Goal: Task Accomplishment & Management: Use online tool/utility

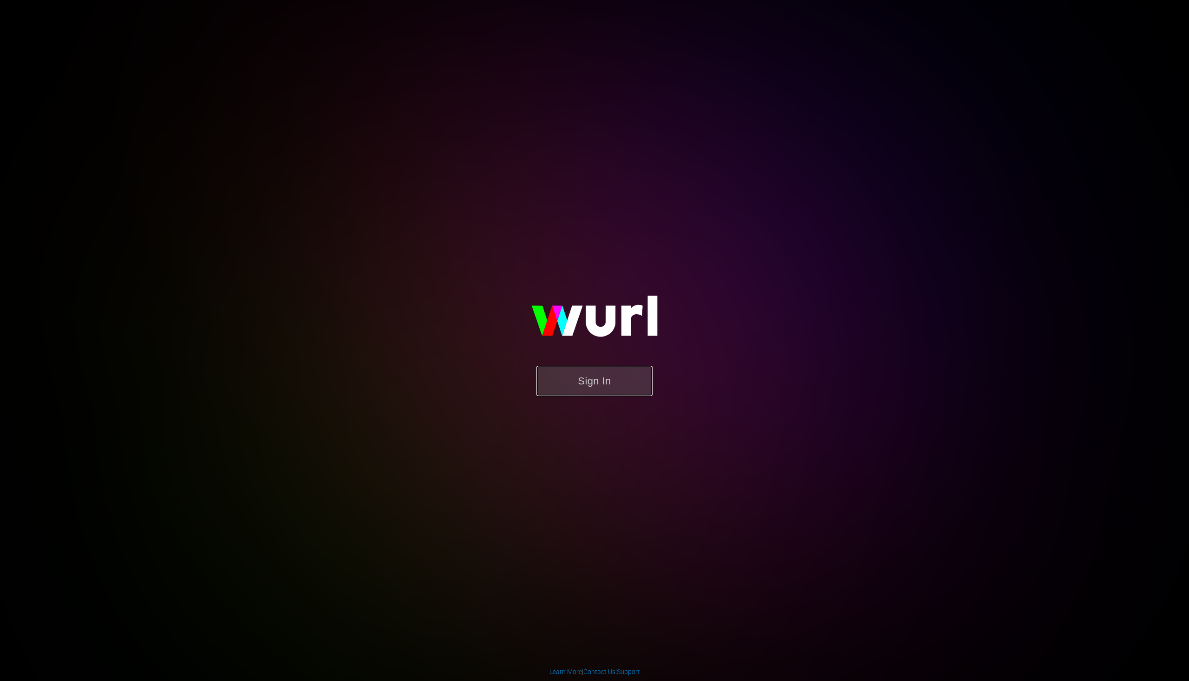
click at [568, 375] on button "Sign In" at bounding box center [595, 381] width 116 height 30
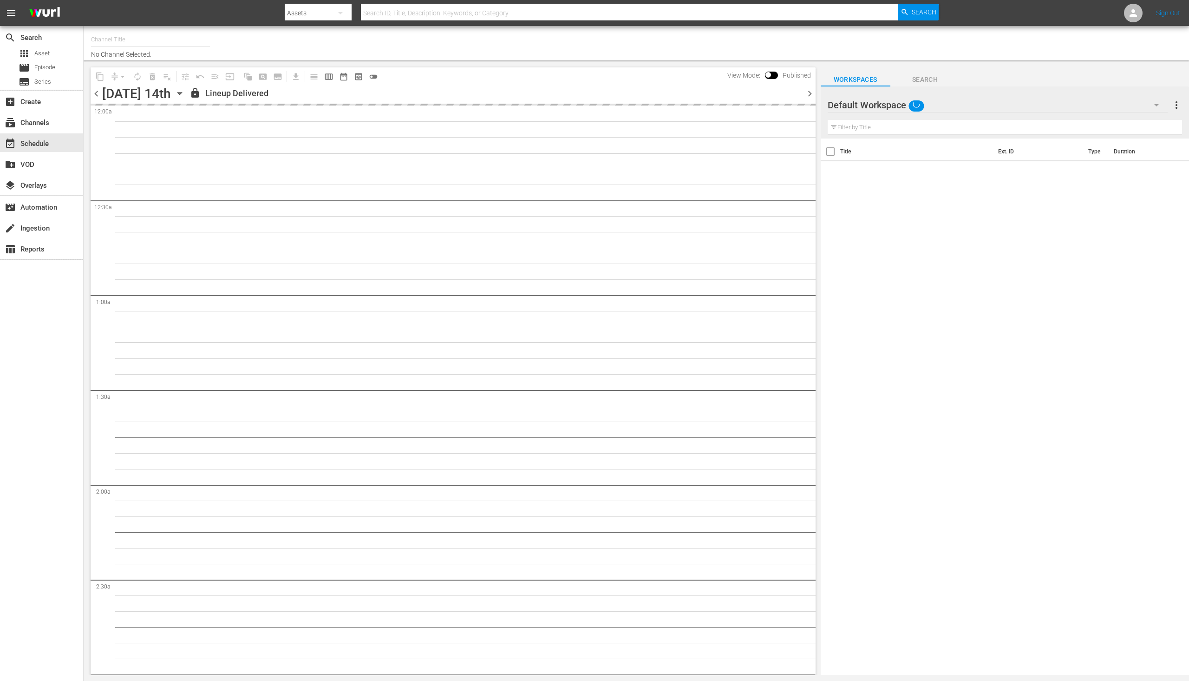
type input "PeliMex (1184)"
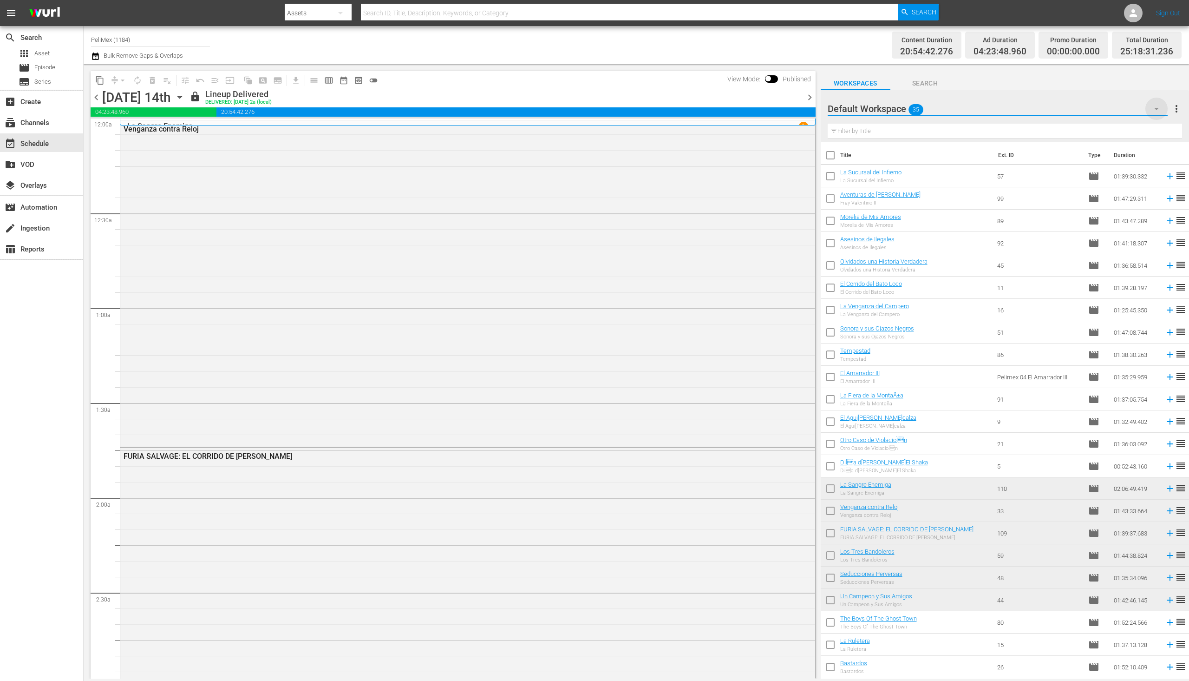
click at [1158, 107] on icon "button" at bounding box center [1156, 108] width 11 height 11
click at [934, 132] on div "Programación alterna (35)" at bounding box center [887, 135] width 97 height 15
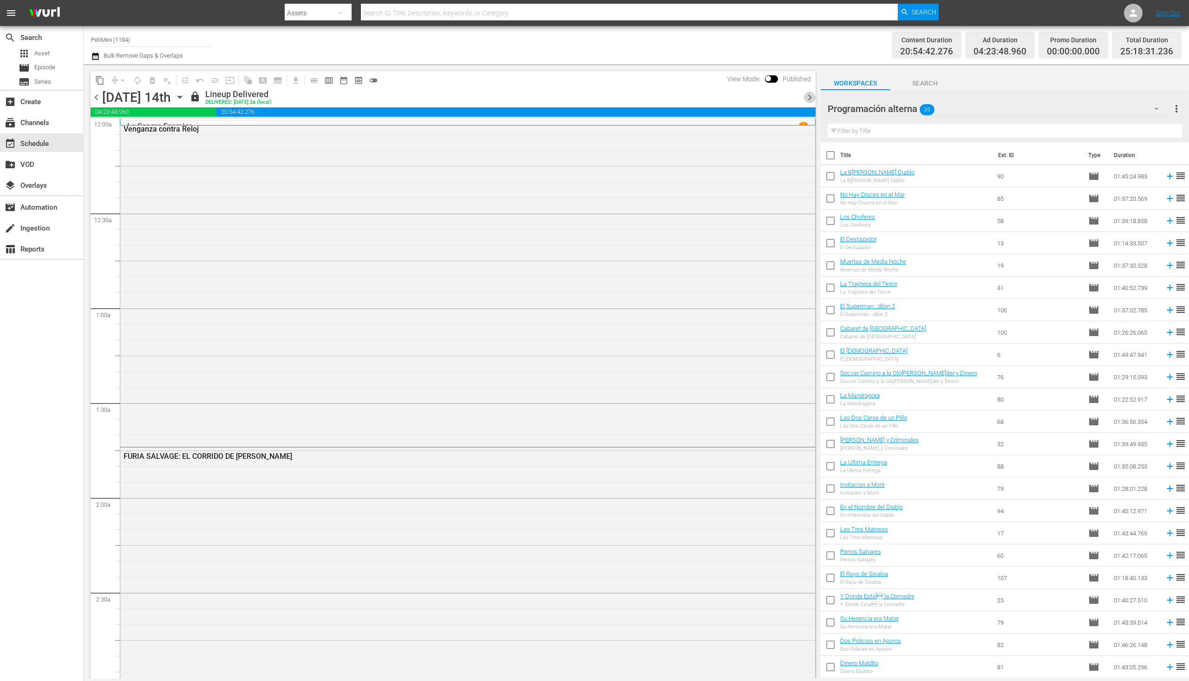
click at [805, 95] on span "chevron_right" at bounding box center [810, 98] width 12 height 12
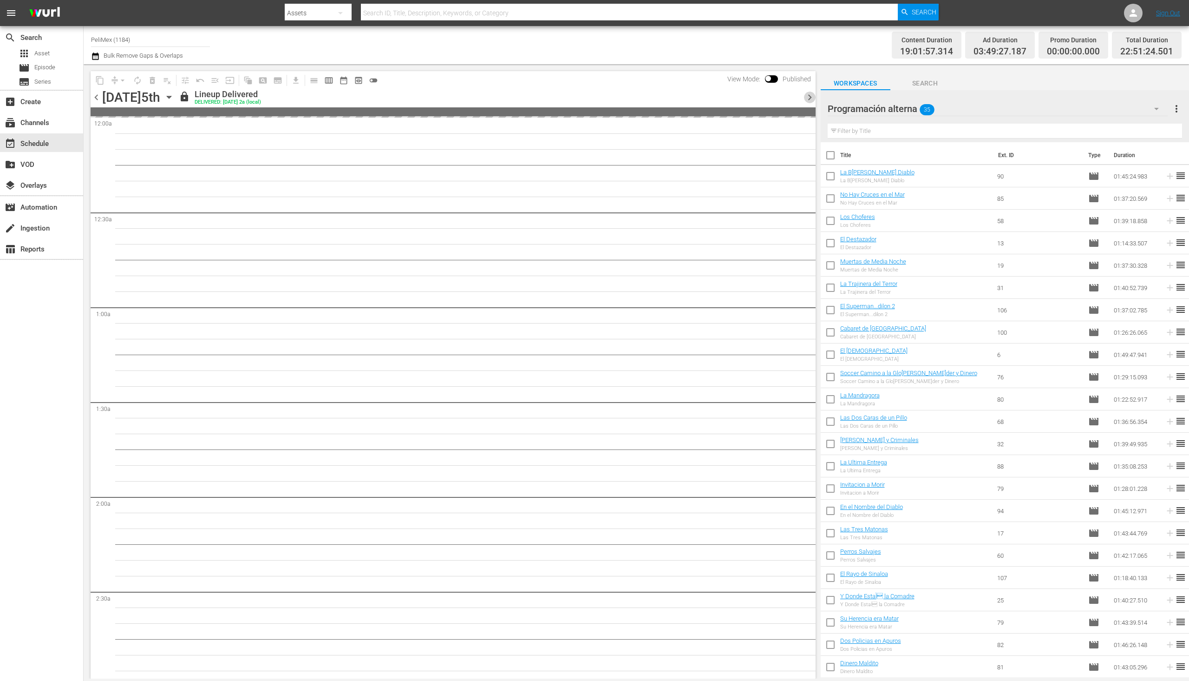
click at [805, 95] on span "chevron_right" at bounding box center [810, 98] width 12 height 12
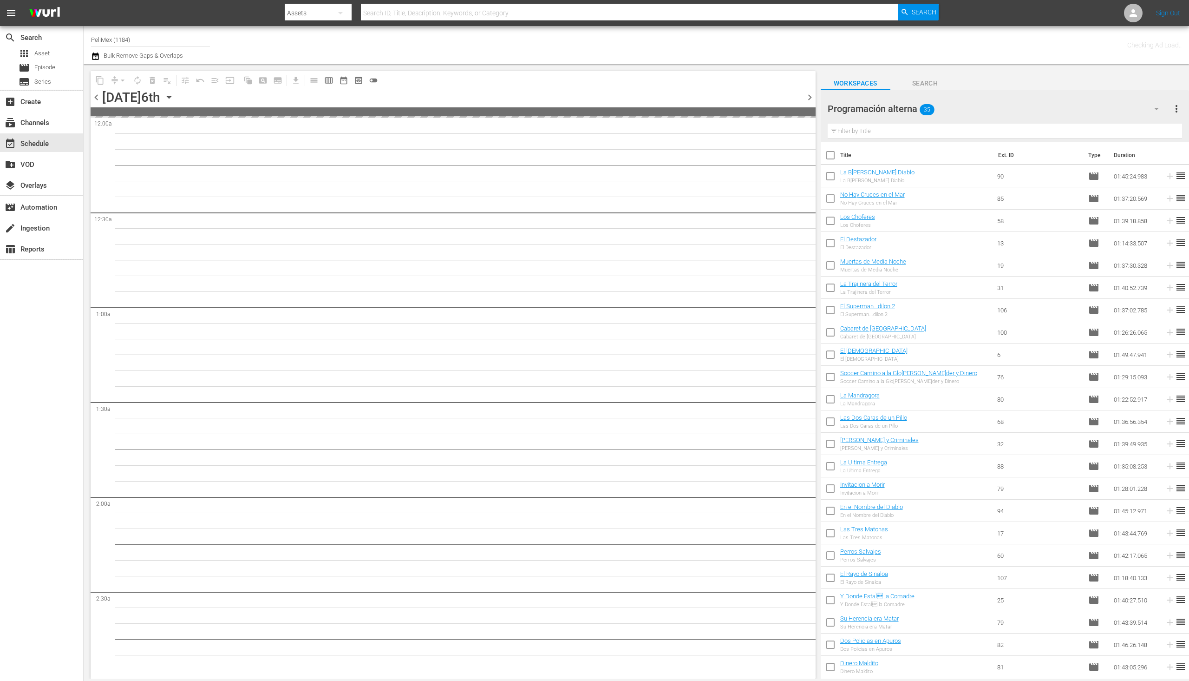
click at [805, 95] on span "chevron_right" at bounding box center [810, 98] width 12 height 12
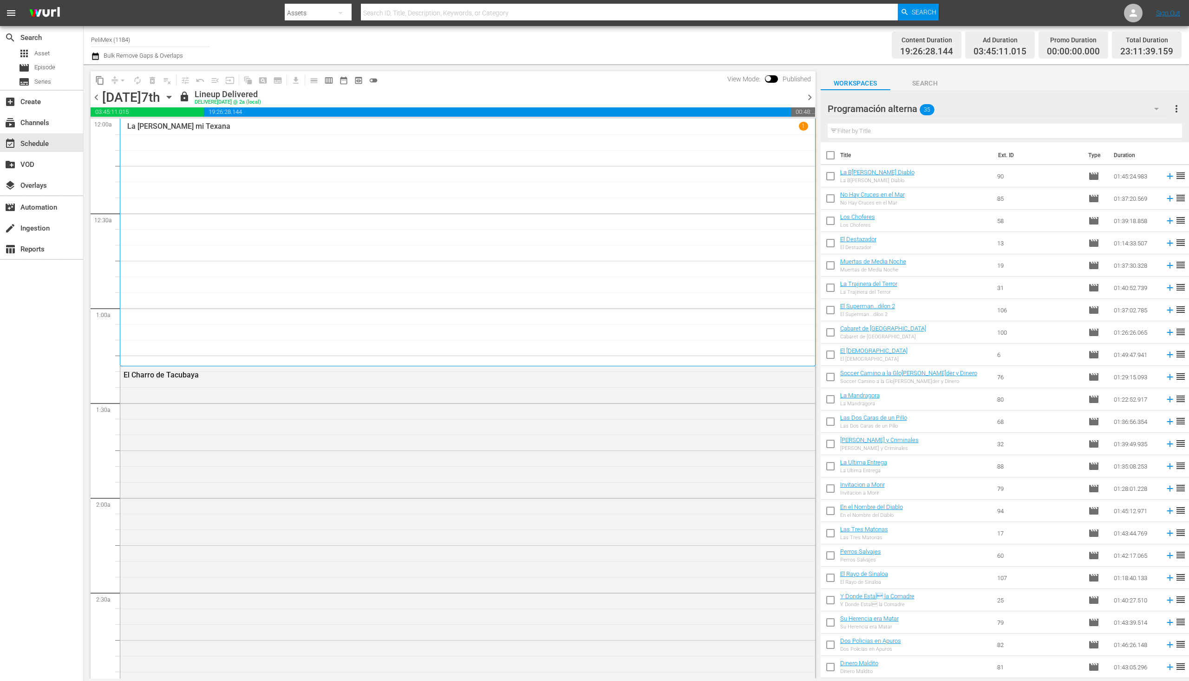
click at [805, 95] on span "chevron_right" at bounding box center [810, 98] width 12 height 12
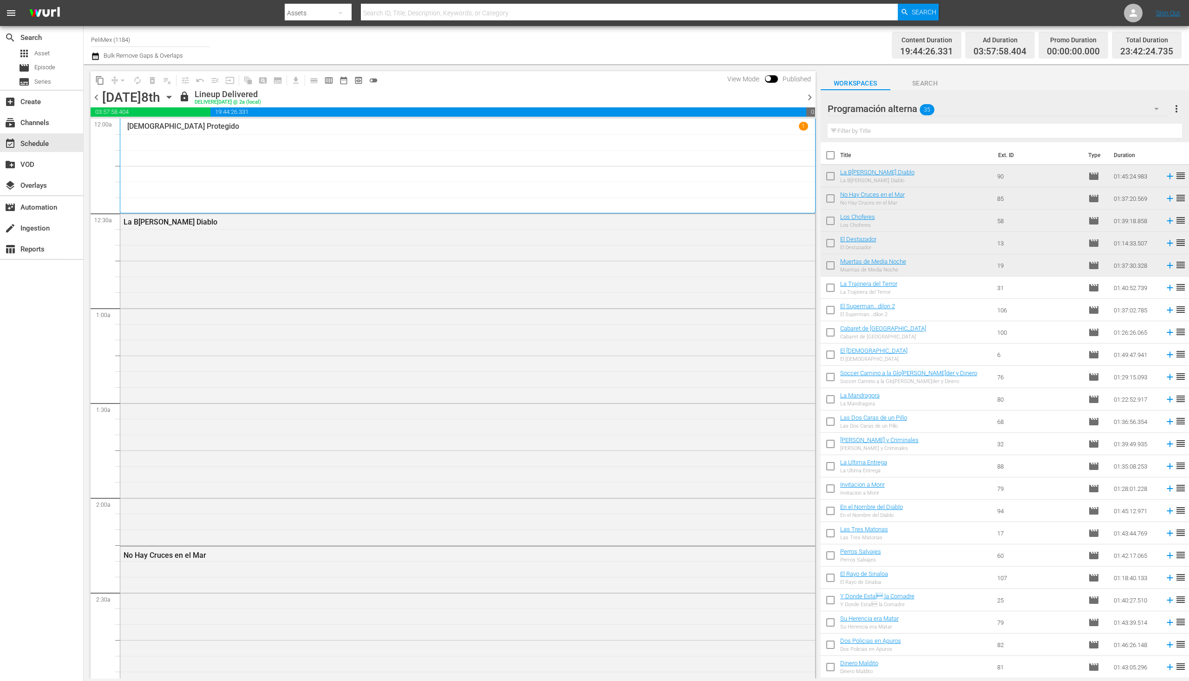
click at [808, 97] on span "chevron_right" at bounding box center [810, 98] width 12 height 12
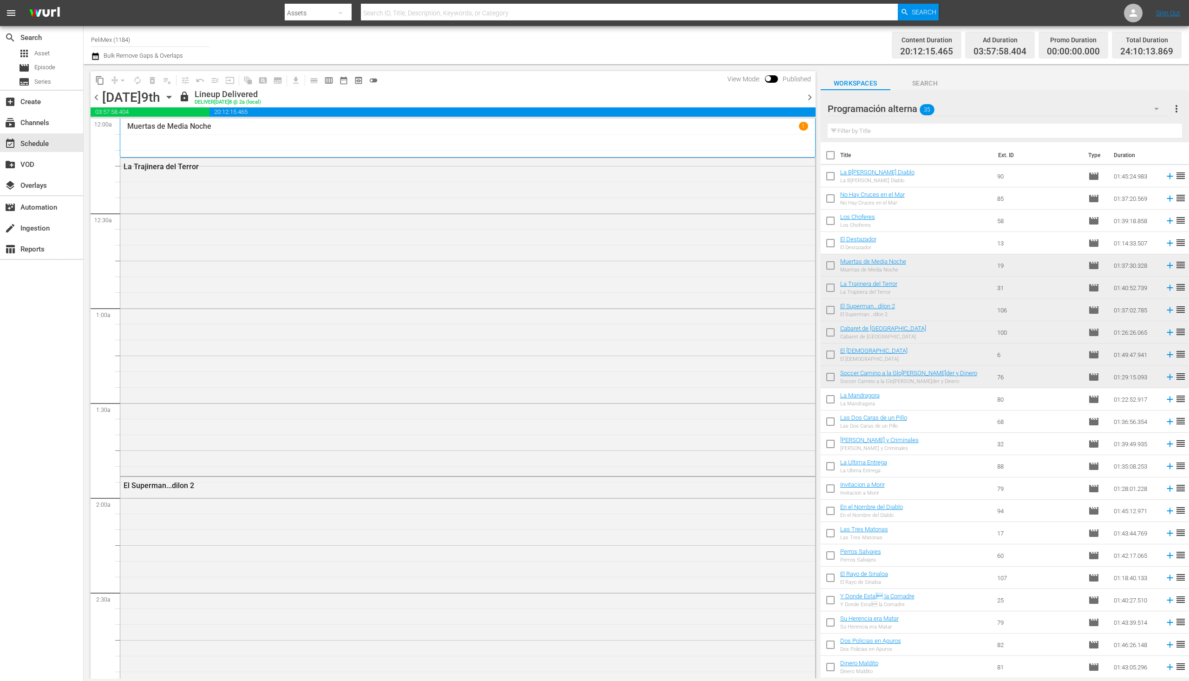
click at [810, 94] on span "chevron_right" at bounding box center [810, 98] width 12 height 12
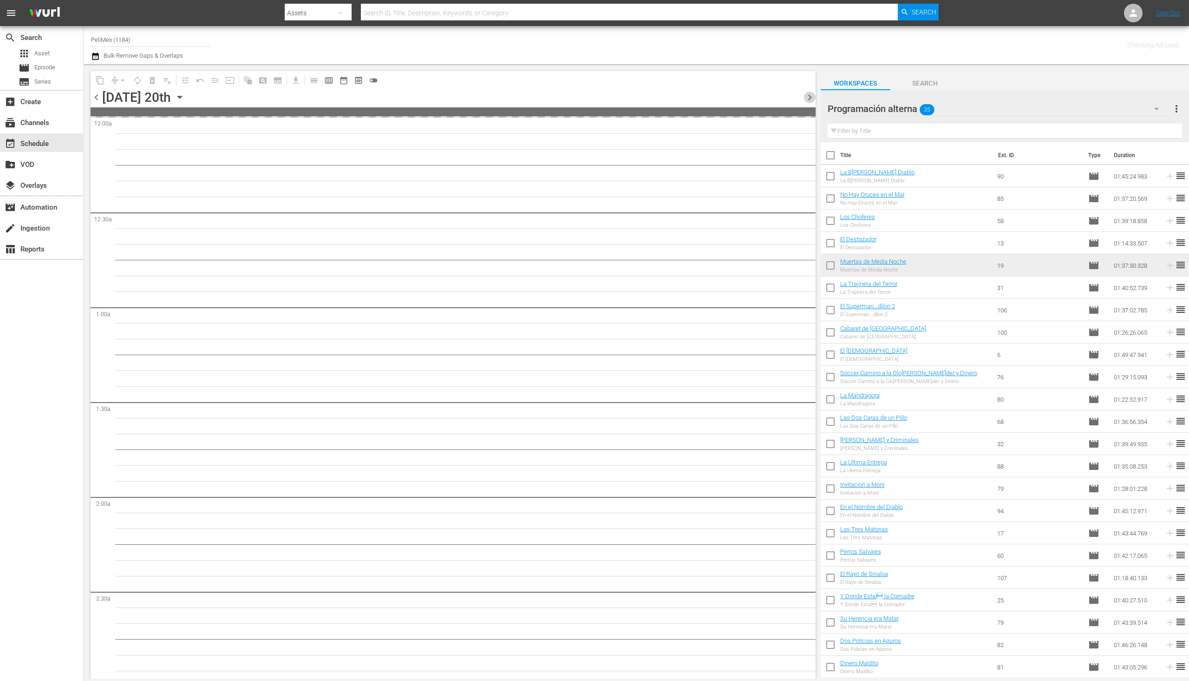
click at [810, 94] on span "chevron_right" at bounding box center [810, 98] width 12 height 12
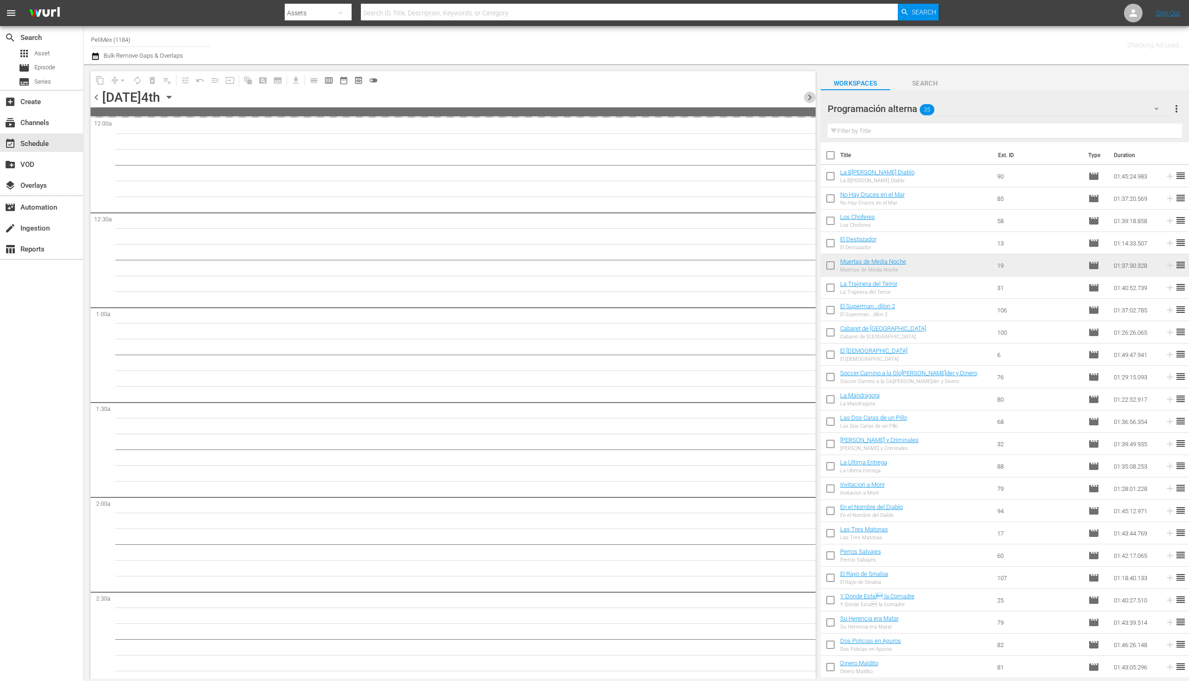
click at [810, 94] on span "chevron_right" at bounding box center [810, 98] width 12 height 12
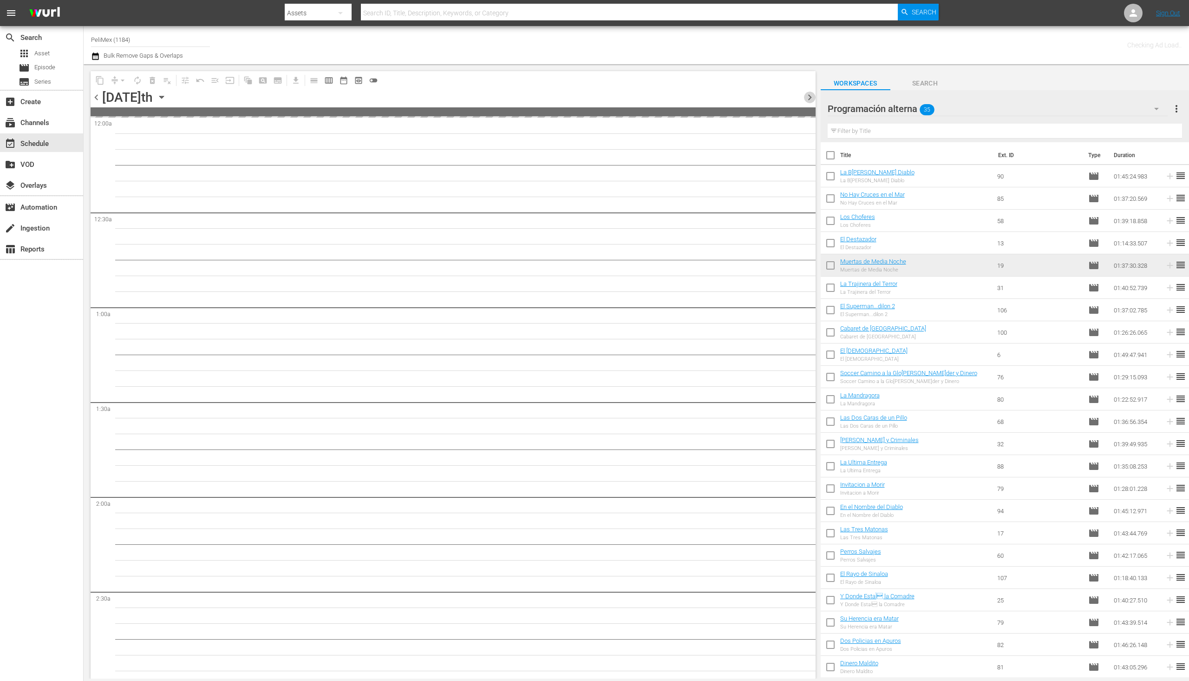
click at [810, 94] on span "chevron_right" at bounding box center [810, 98] width 12 height 12
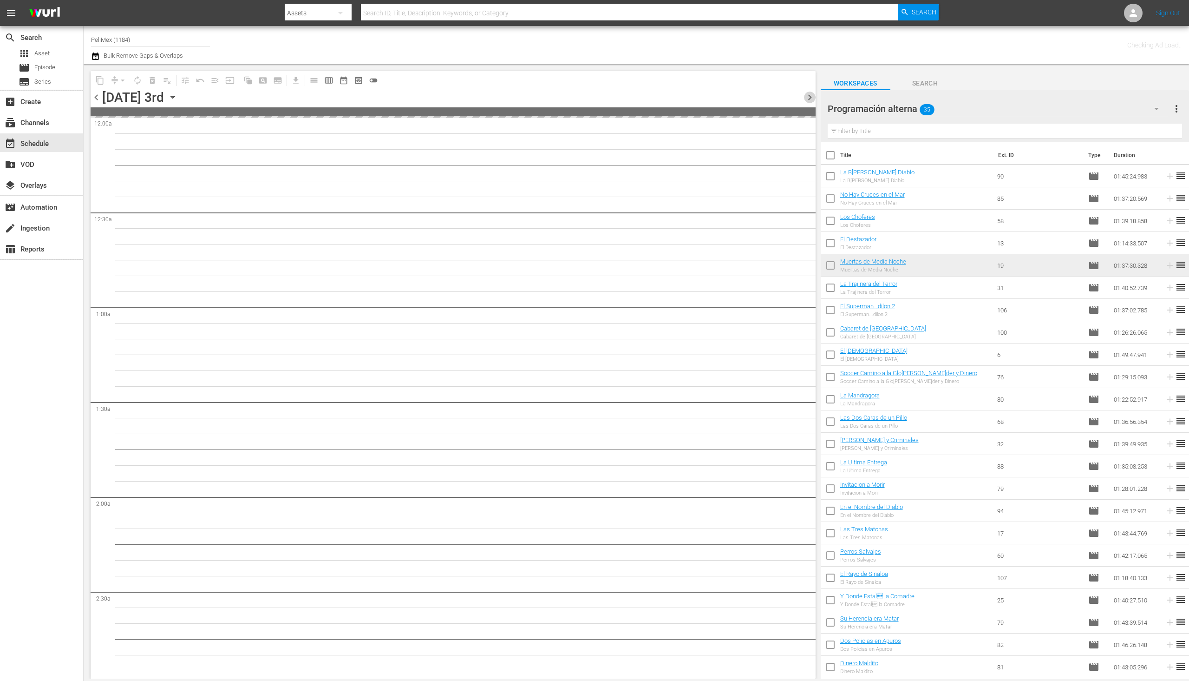
click at [810, 94] on span "chevron_right" at bounding box center [810, 98] width 12 height 12
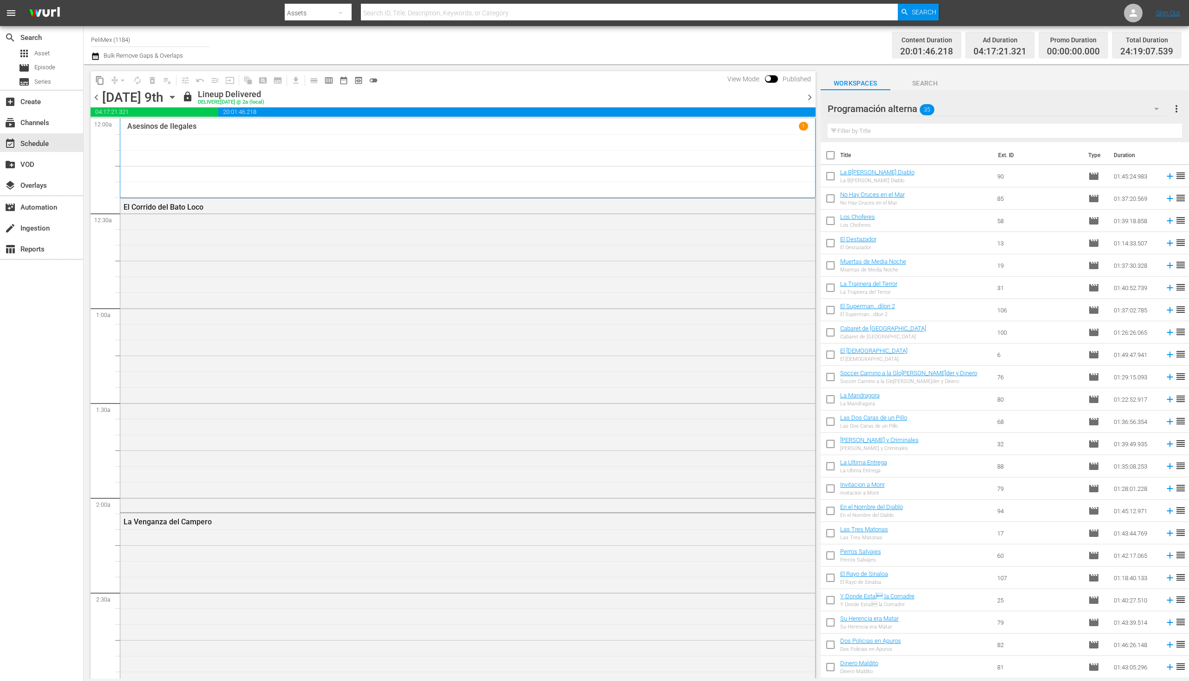
click at [810, 94] on span "chevron_right" at bounding box center [810, 98] width 12 height 12
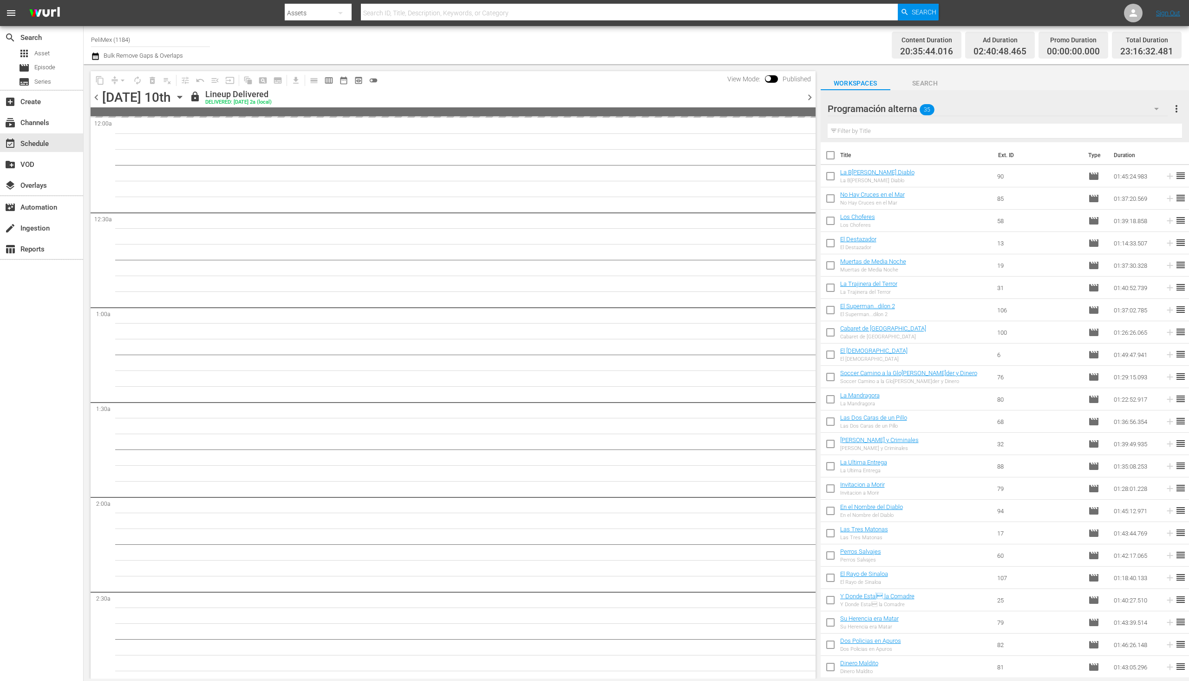
click at [810, 94] on span "chevron_right" at bounding box center [810, 98] width 12 height 12
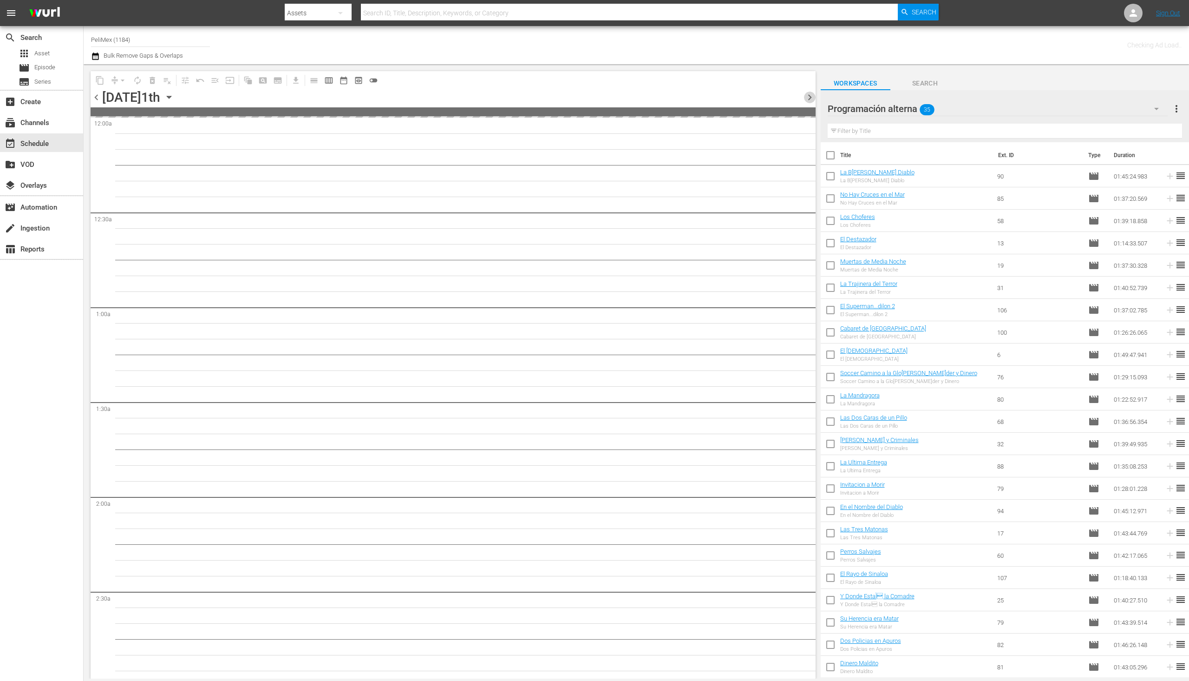
click at [810, 94] on span "chevron_right" at bounding box center [810, 98] width 12 height 12
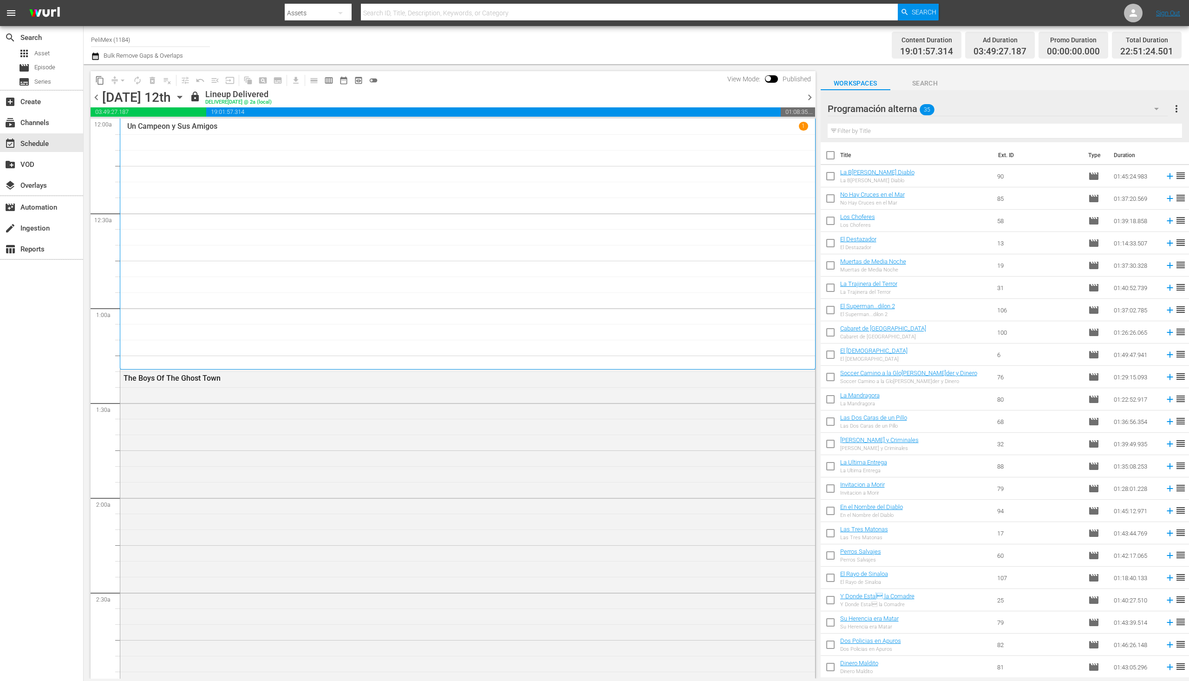
click at [807, 98] on span "chevron_right" at bounding box center [810, 98] width 12 height 12
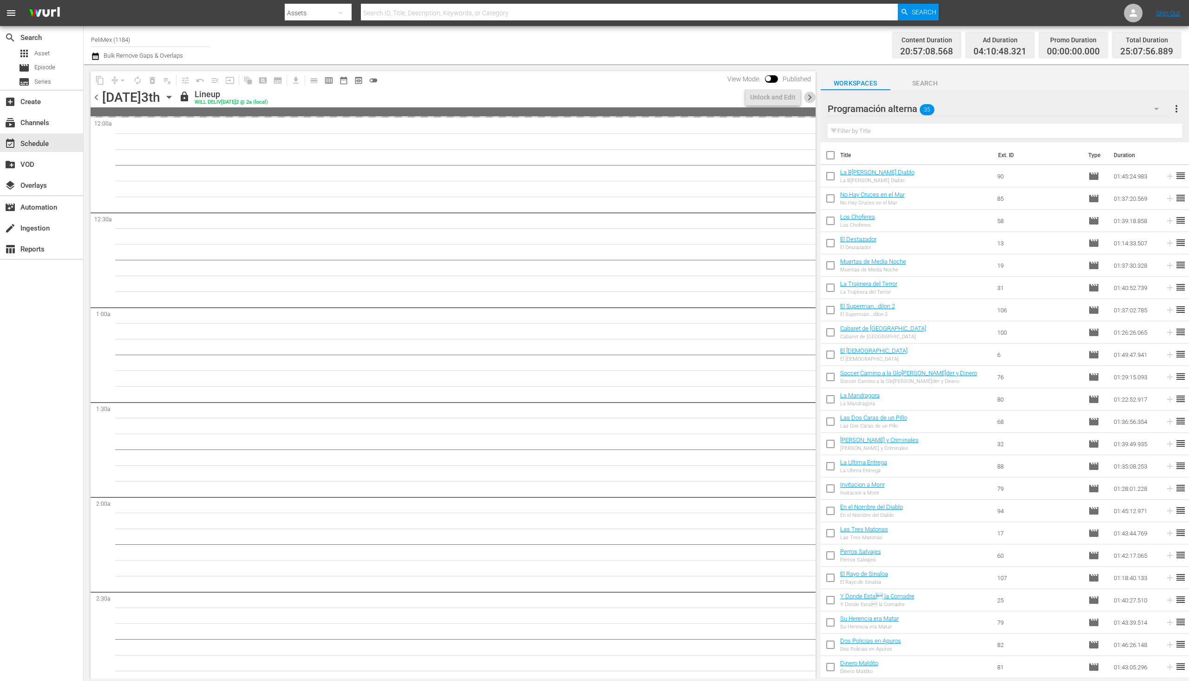
click at [807, 98] on span "chevron_right" at bounding box center [810, 98] width 12 height 12
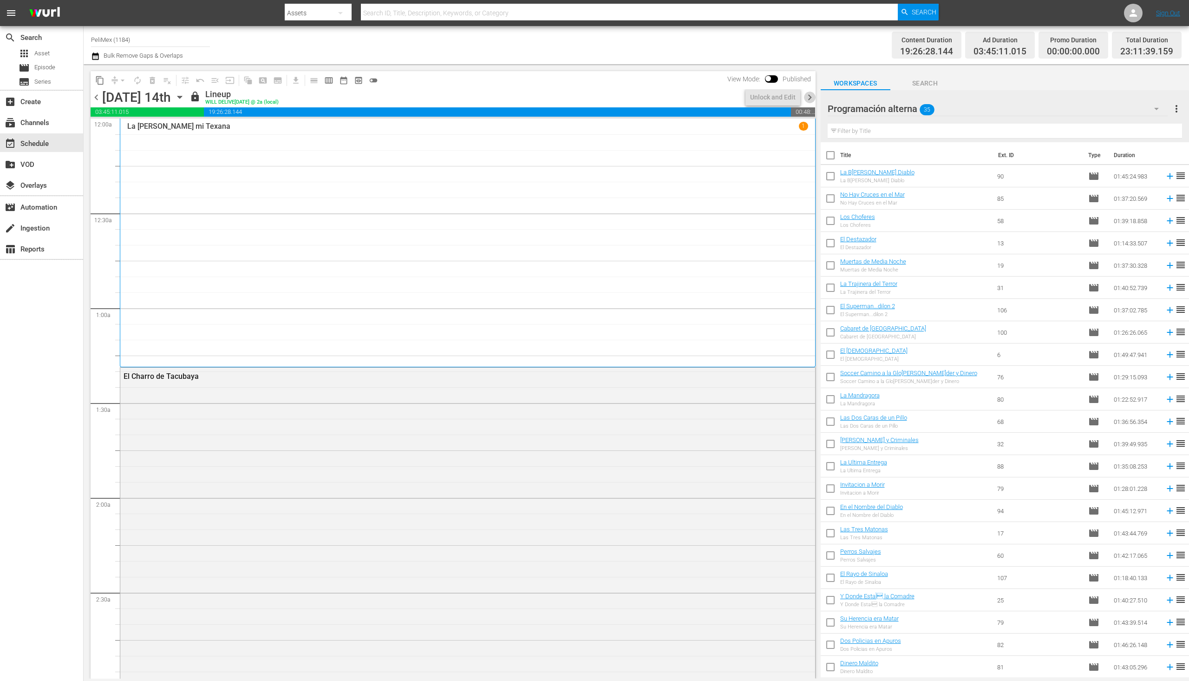
click at [807, 98] on span "chevron_right" at bounding box center [810, 98] width 12 height 12
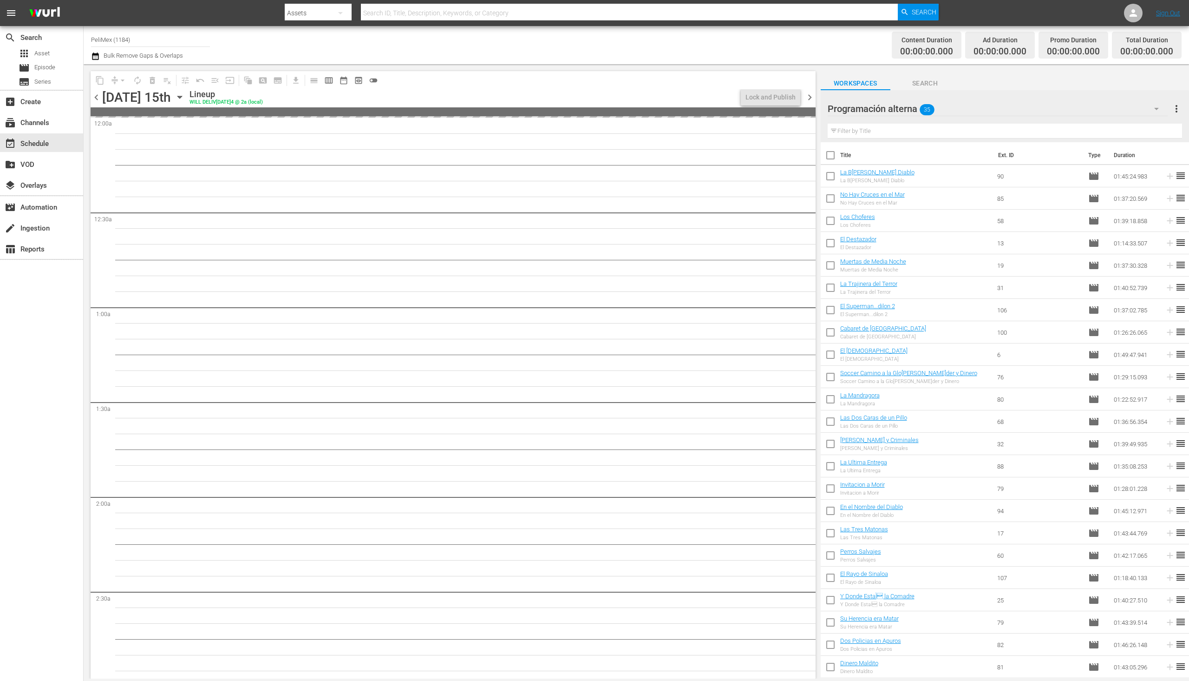
click at [95, 97] on span "chevron_left" at bounding box center [97, 98] width 12 height 12
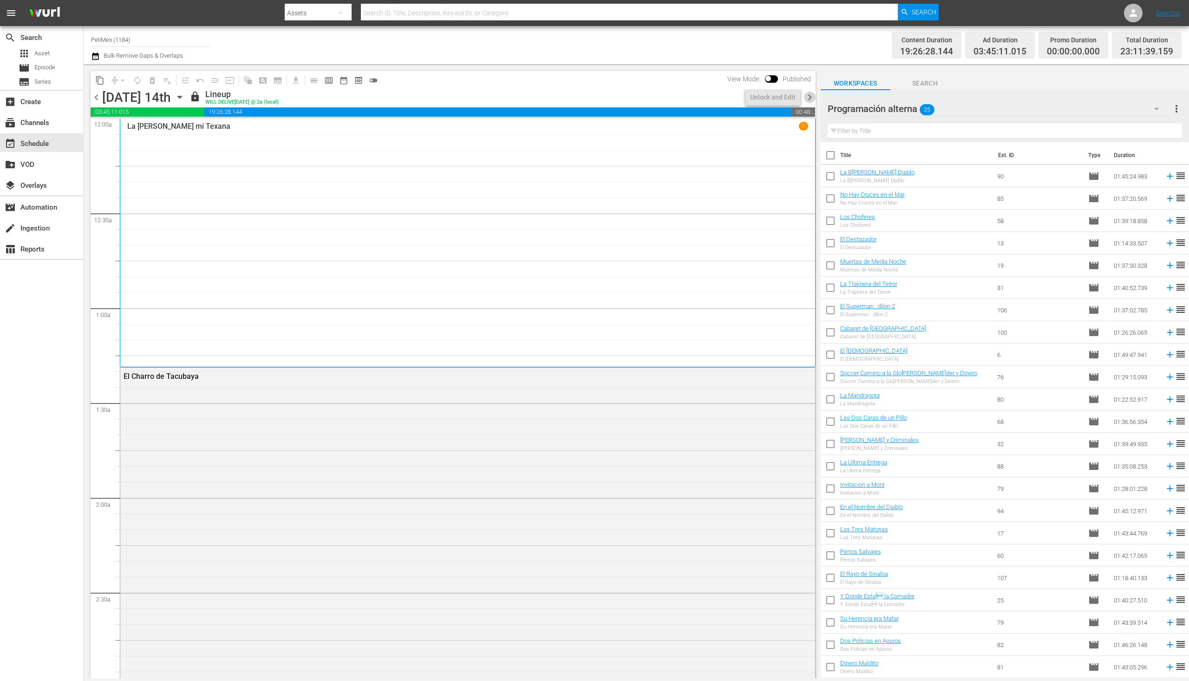
click at [812, 96] on span "chevron_right" at bounding box center [810, 98] width 12 height 12
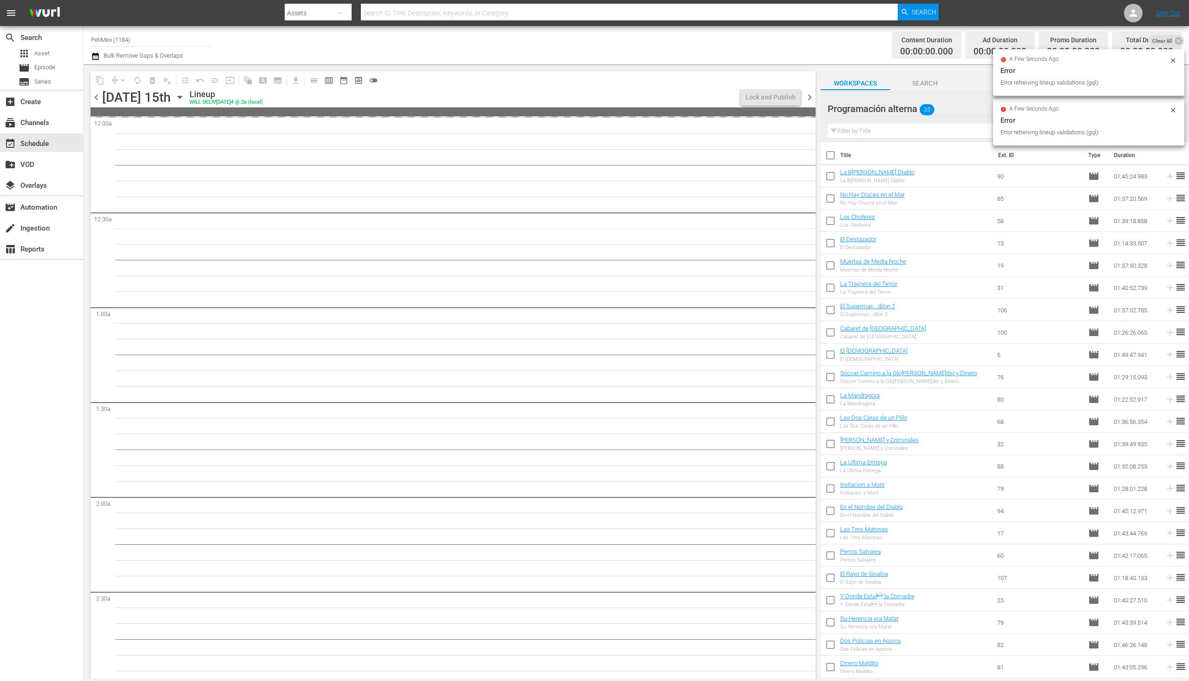
click at [104, 99] on div "Monday, September 15th" at bounding box center [136, 97] width 69 height 15
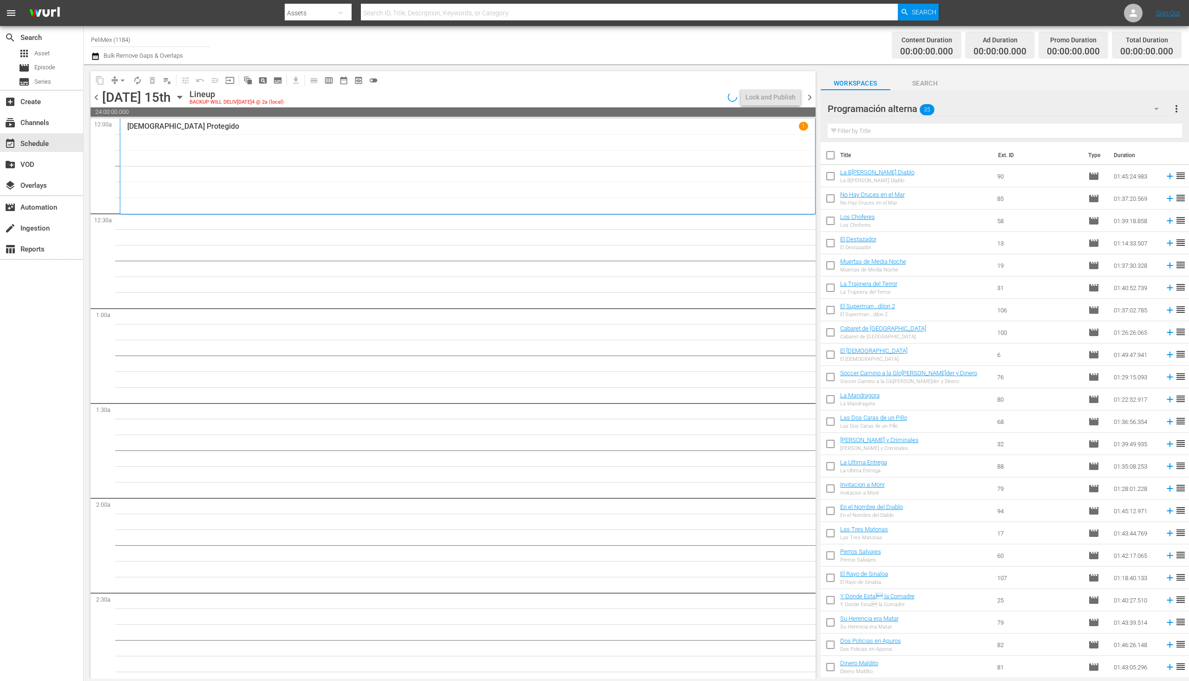
click at [94, 99] on span "chevron_left" at bounding box center [97, 98] width 12 height 12
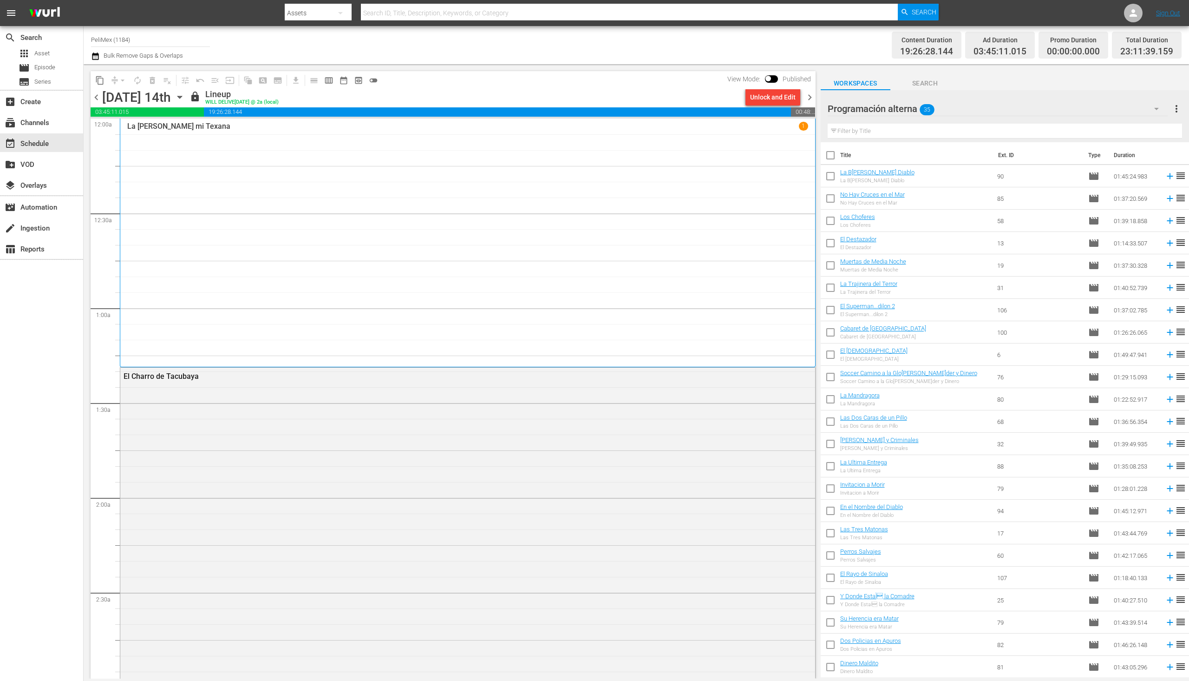
click at [811, 94] on span "chevron_right" at bounding box center [810, 98] width 12 height 12
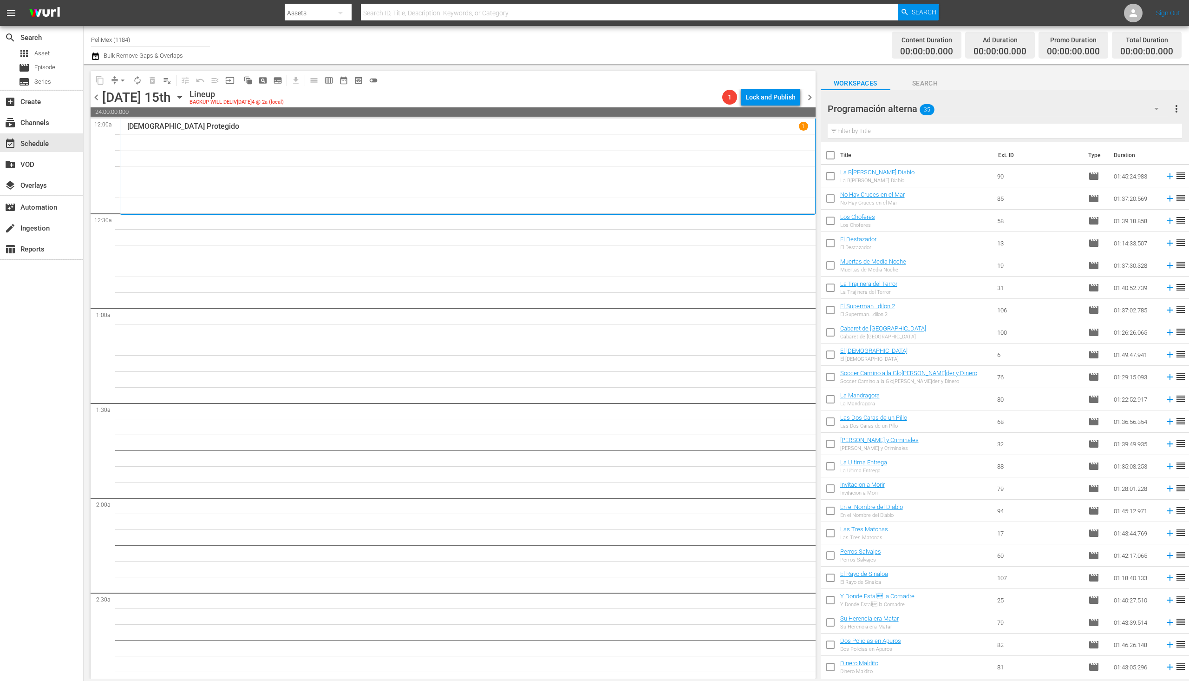
drag, startPoint x: 827, startPoint y: 172, endPoint x: 830, endPoint y: 187, distance: 14.8
click at [827, 173] on input "checkbox" at bounding box center [831, 178] width 20 height 20
checkbox input "true"
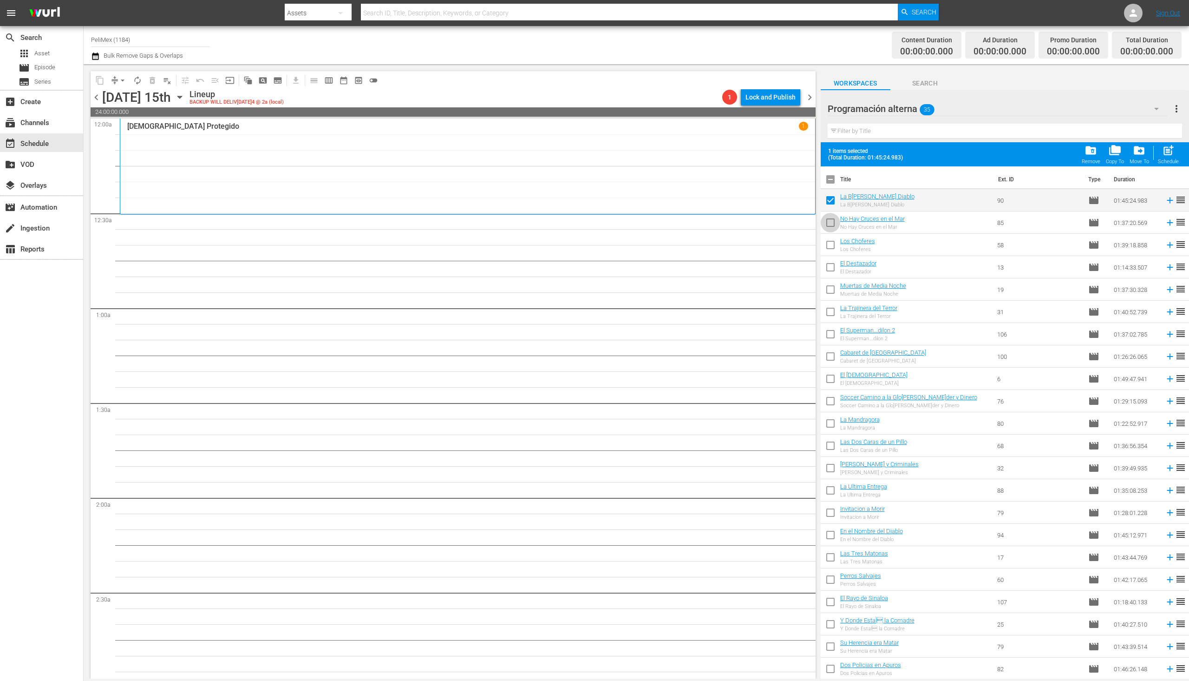
click at [828, 226] on input "checkbox" at bounding box center [831, 225] width 20 height 20
checkbox input "true"
click at [828, 243] on input "checkbox" at bounding box center [831, 247] width 20 height 20
checkbox input "true"
click at [834, 266] on input "checkbox" at bounding box center [831, 269] width 20 height 20
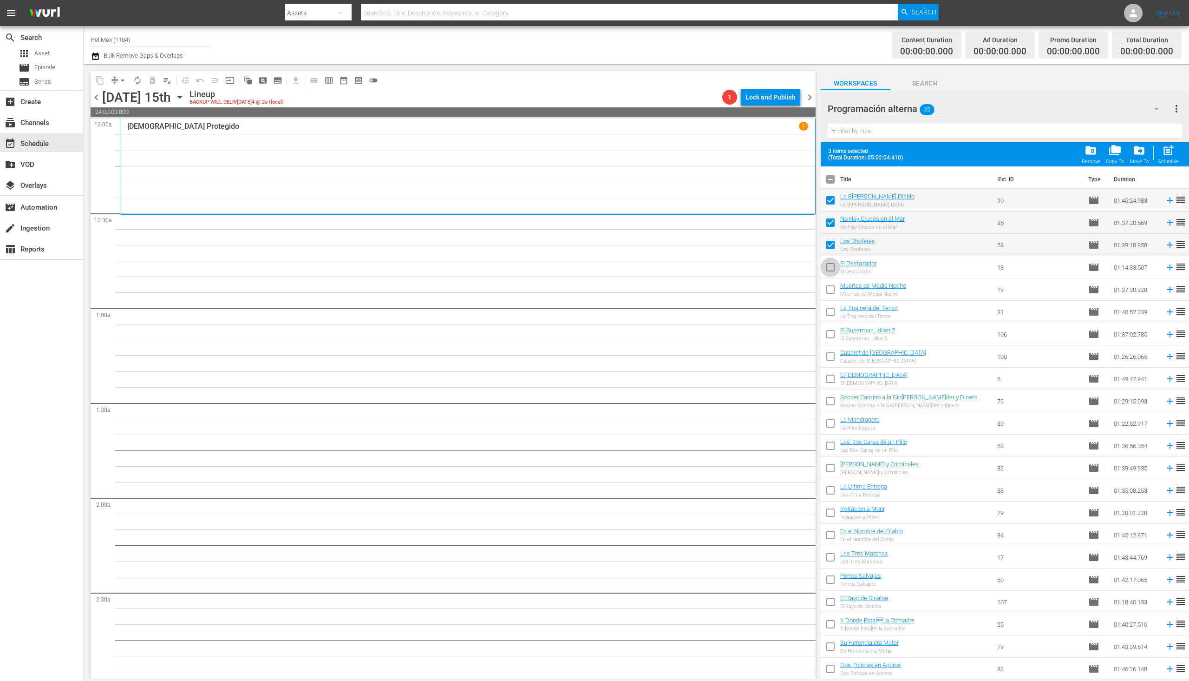
checkbox input "true"
click at [831, 297] on input "checkbox" at bounding box center [831, 292] width 20 height 20
checkbox input "true"
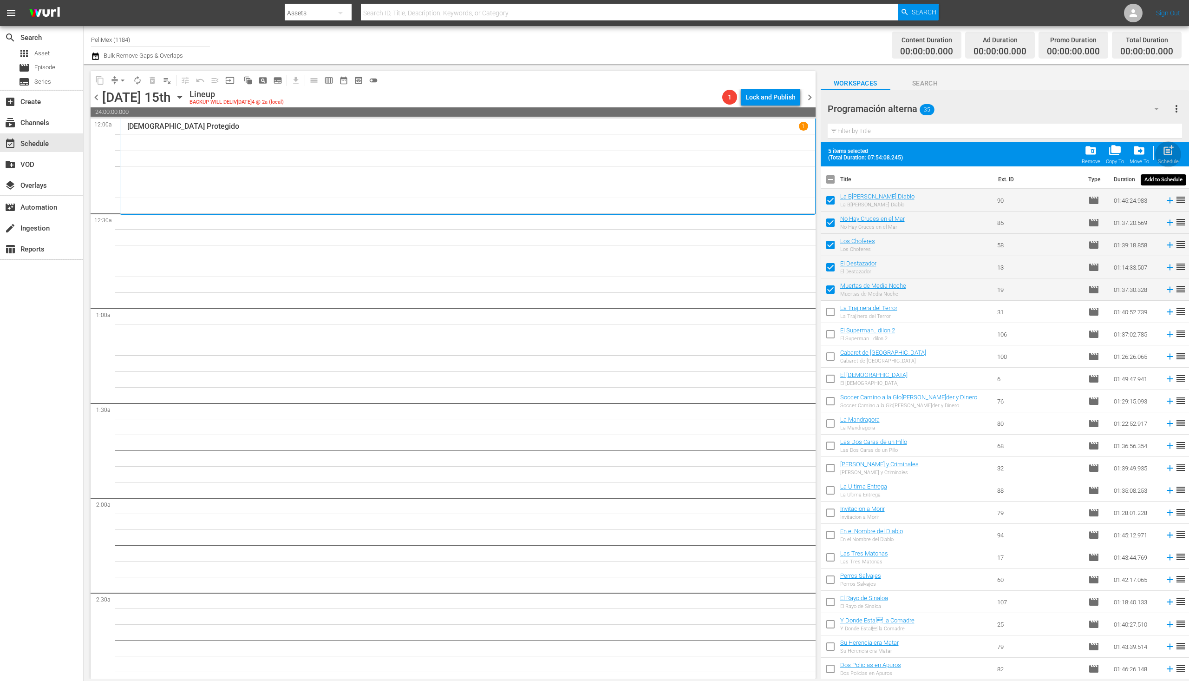
click at [1167, 160] on div "Schedule" at bounding box center [1168, 161] width 21 height 6
checkbox input "false"
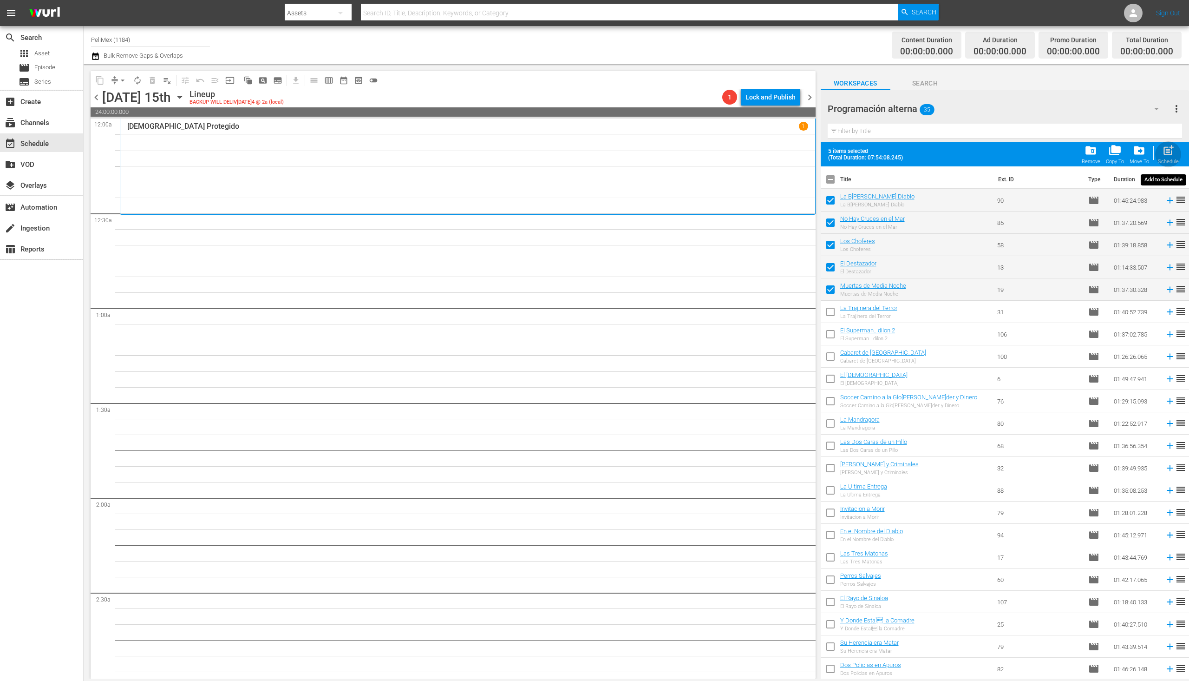
checkbox input "false"
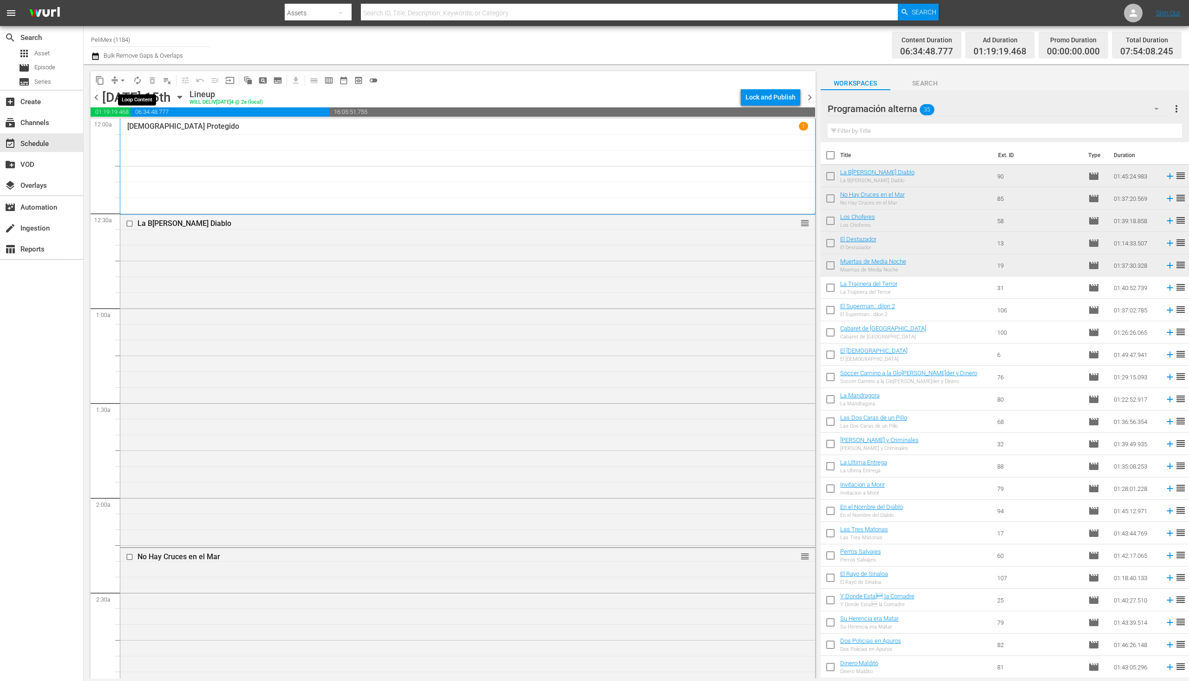
click at [140, 82] on span "autorenew_outlined" at bounding box center [137, 80] width 9 height 9
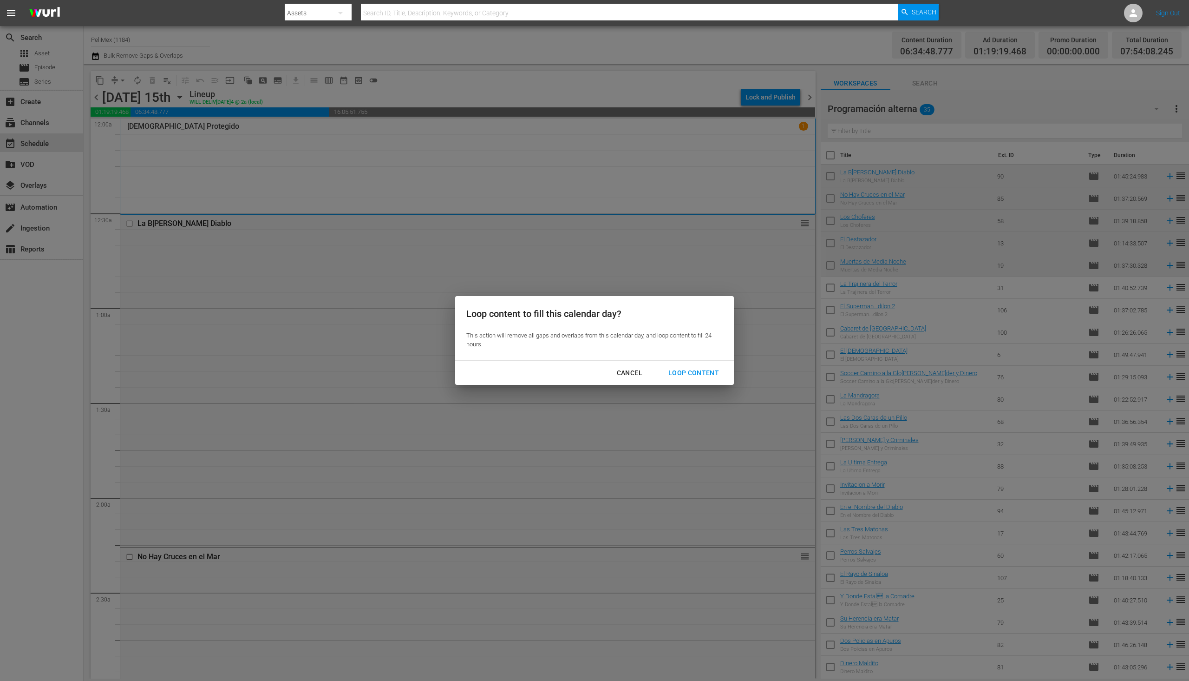
click at [713, 374] on div "Loop Content" at bounding box center [694, 373] width 66 height 12
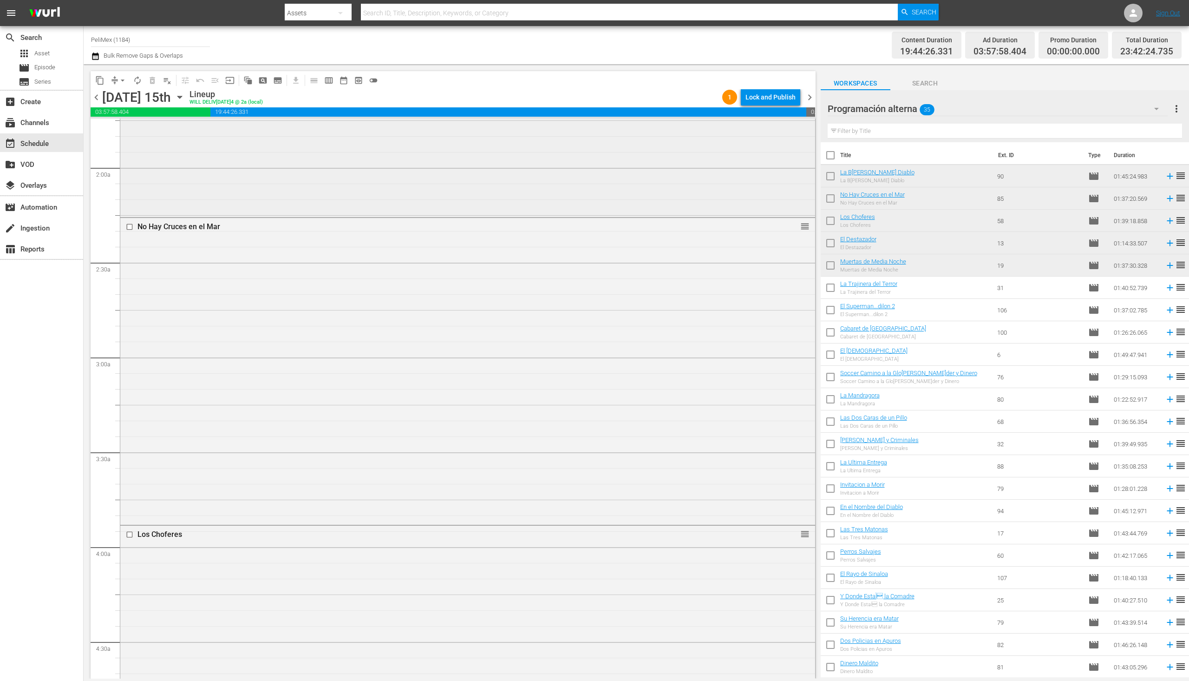
scroll to position [275, 0]
click at [763, 99] on div "Lock and Publish" at bounding box center [771, 97] width 50 height 17
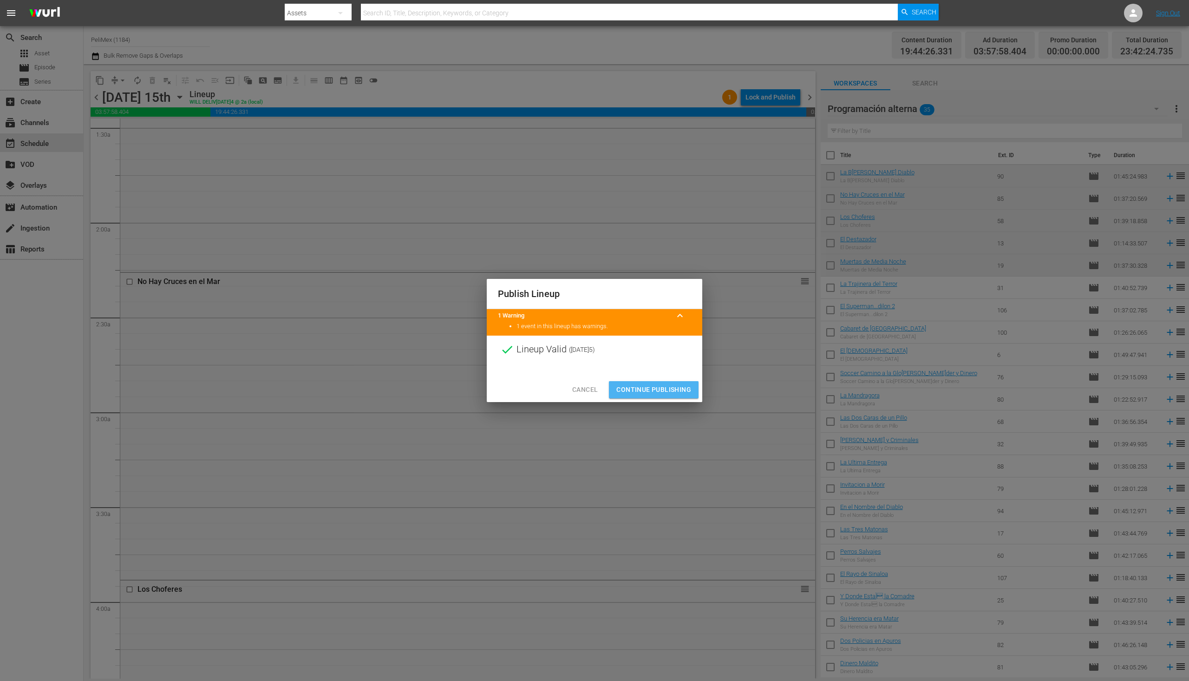
click at [667, 389] on span "Continue Publishing" at bounding box center [654, 390] width 75 height 12
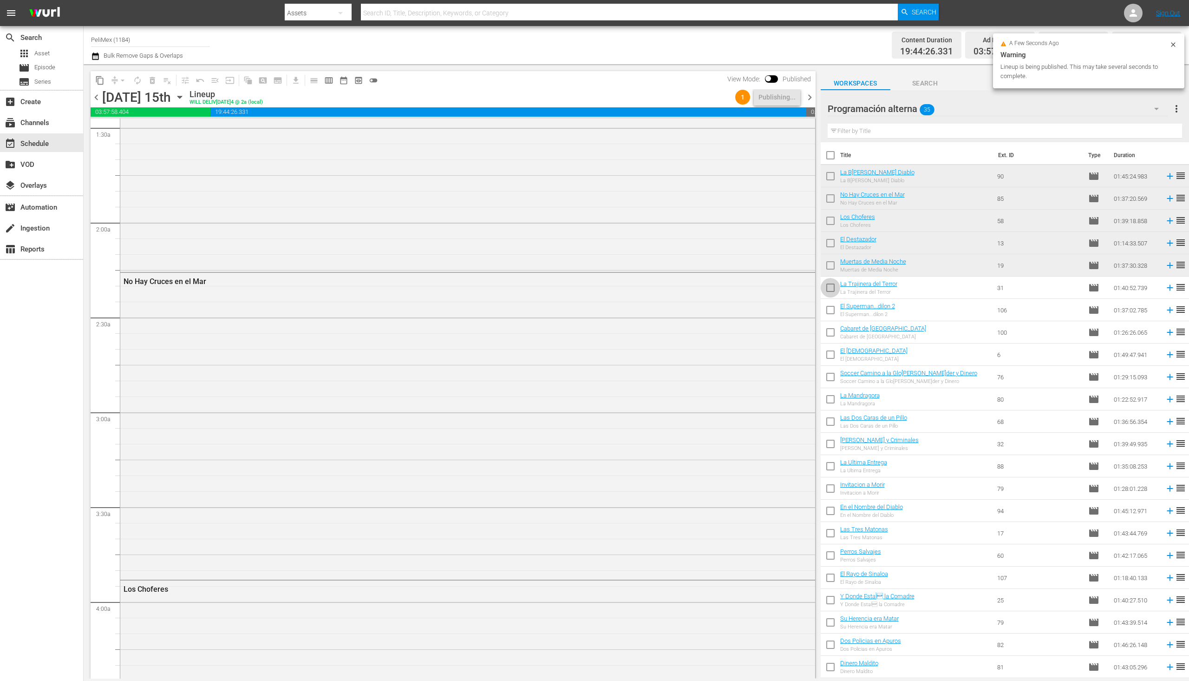
click at [828, 289] on input "checkbox" at bounding box center [831, 290] width 20 height 20
checkbox input "true"
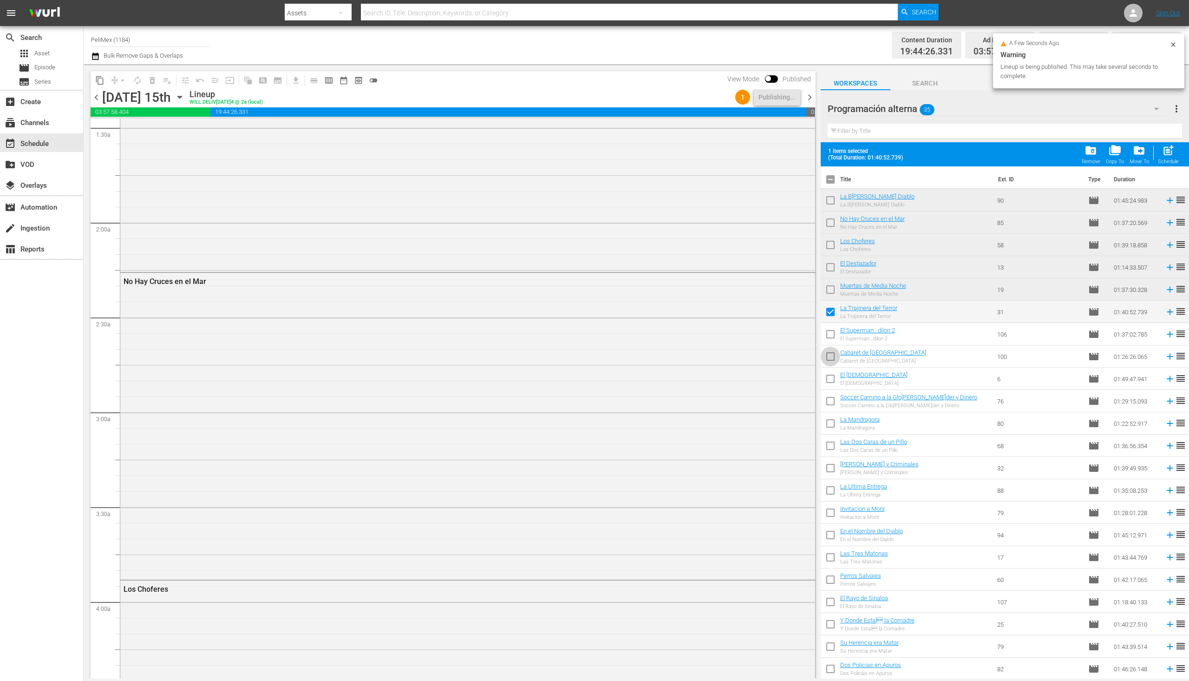
click at [834, 355] on input "checkbox" at bounding box center [831, 358] width 20 height 20
checkbox input "true"
click at [830, 338] on input "checkbox" at bounding box center [831, 336] width 20 height 20
checkbox input "true"
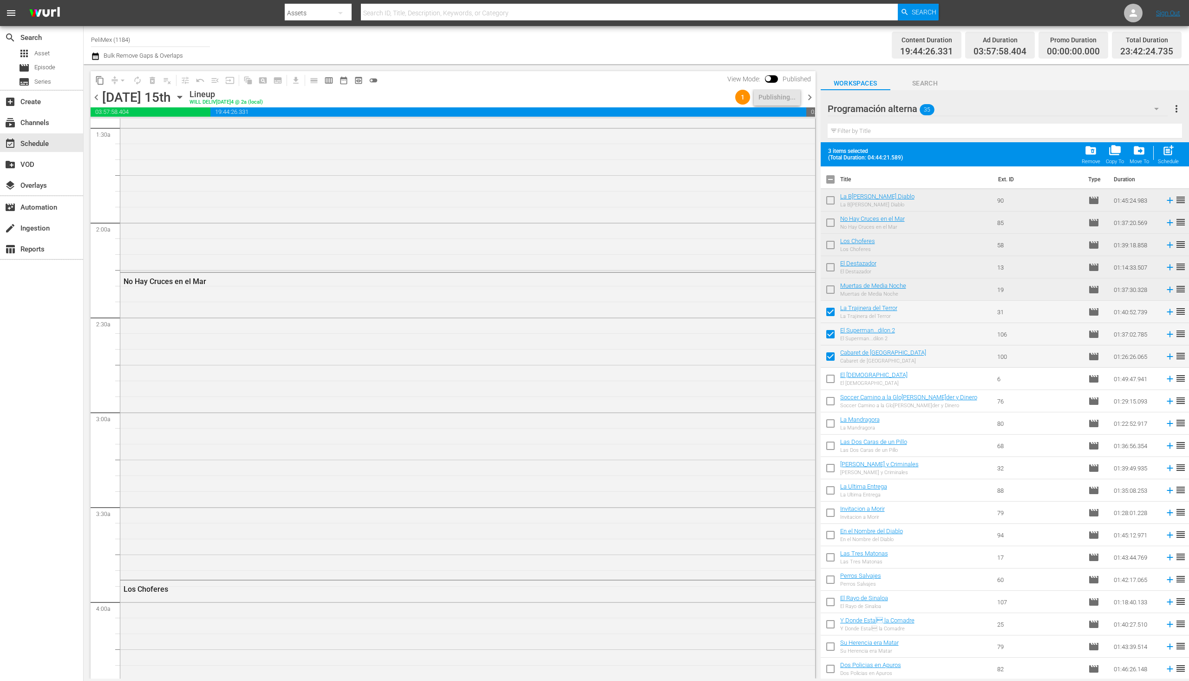
click at [832, 383] on input "checkbox" at bounding box center [831, 381] width 20 height 20
checkbox input "true"
click at [832, 403] on input "checkbox" at bounding box center [831, 403] width 20 height 20
checkbox input "true"
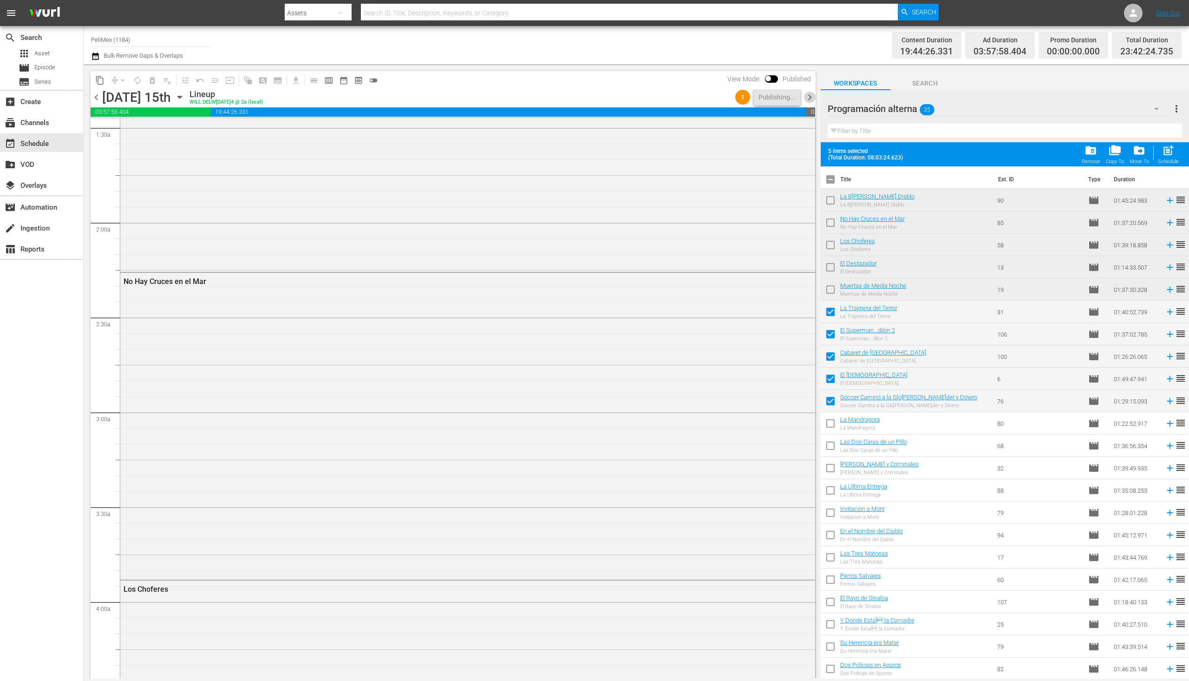
click at [813, 92] on span "chevron_right" at bounding box center [810, 98] width 12 height 12
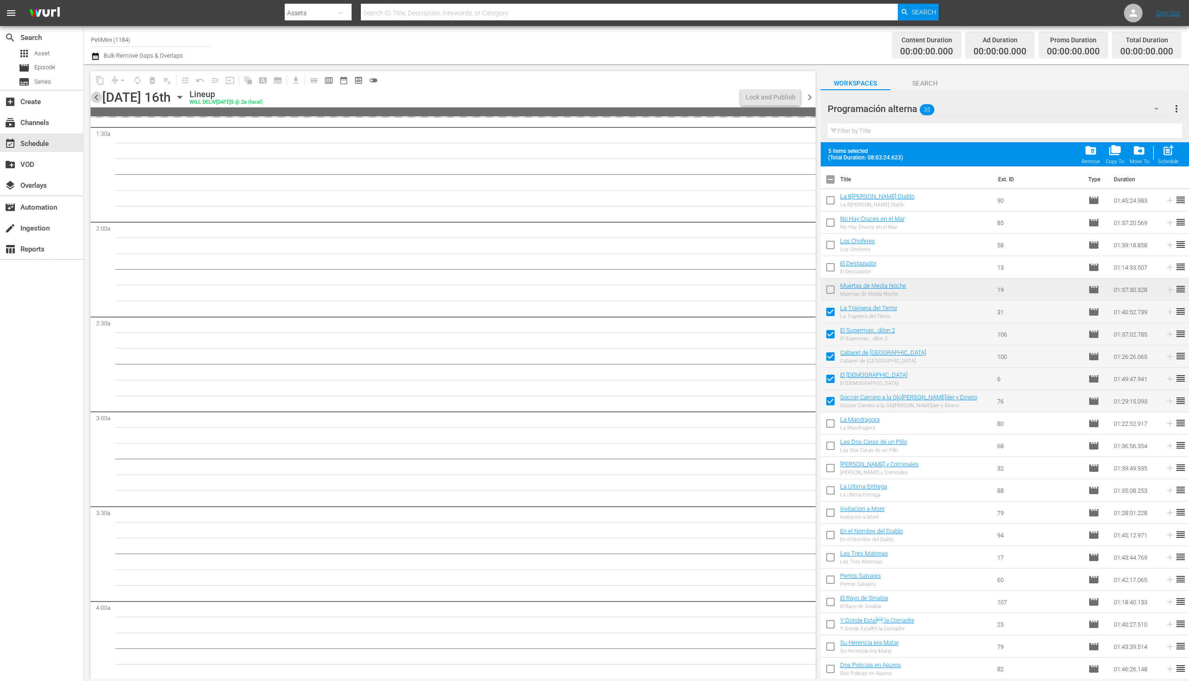
click at [96, 99] on span "chevron_left" at bounding box center [97, 98] width 12 height 12
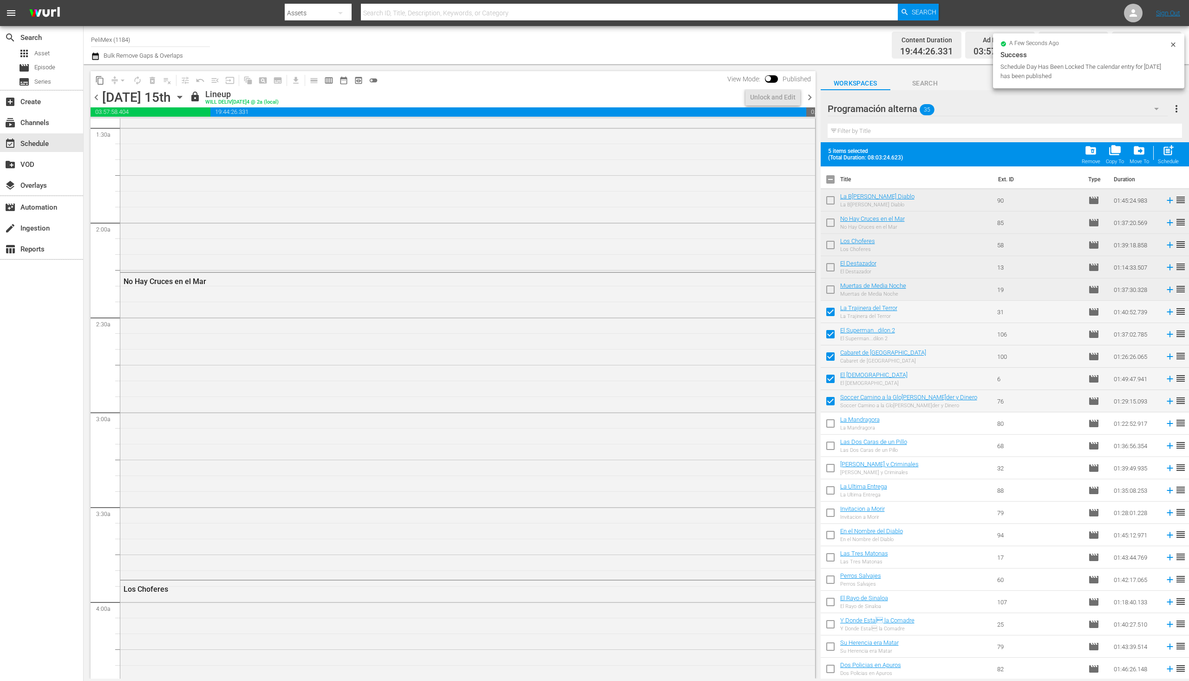
click at [810, 98] on span "chevron_right" at bounding box center [810, 98] width 12 height 12
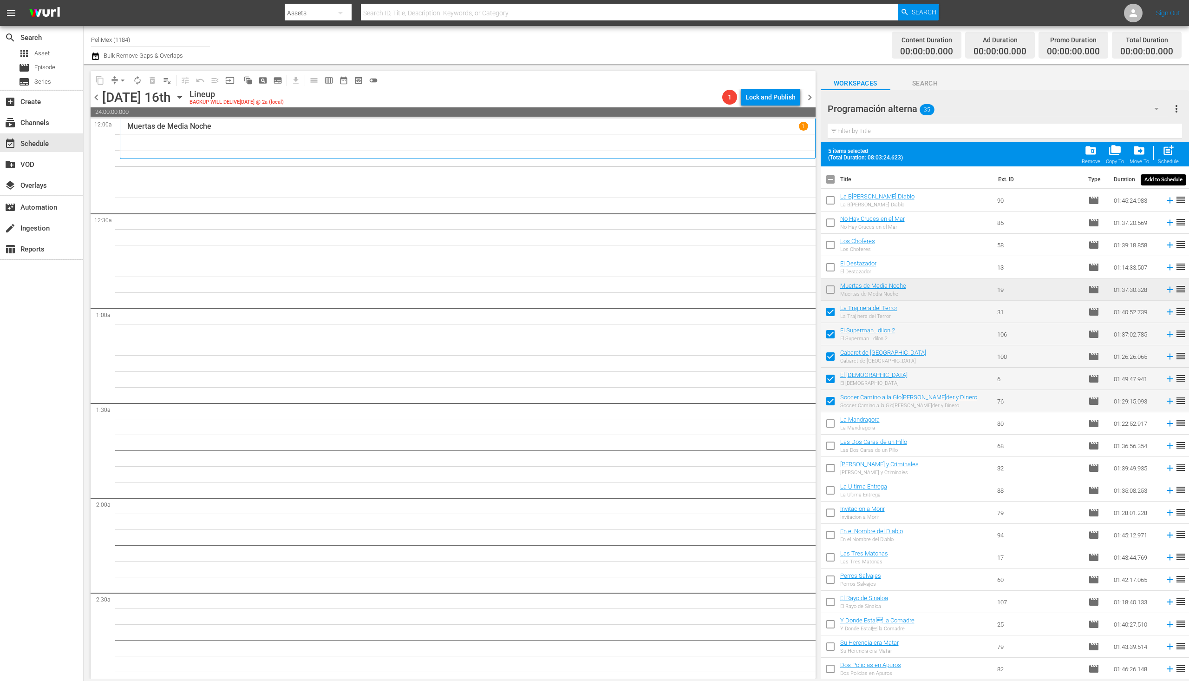
click at [1168, 151] on span "post_add" at bounding box center [1169, 150] width 13 height 13
checkbox input "false"
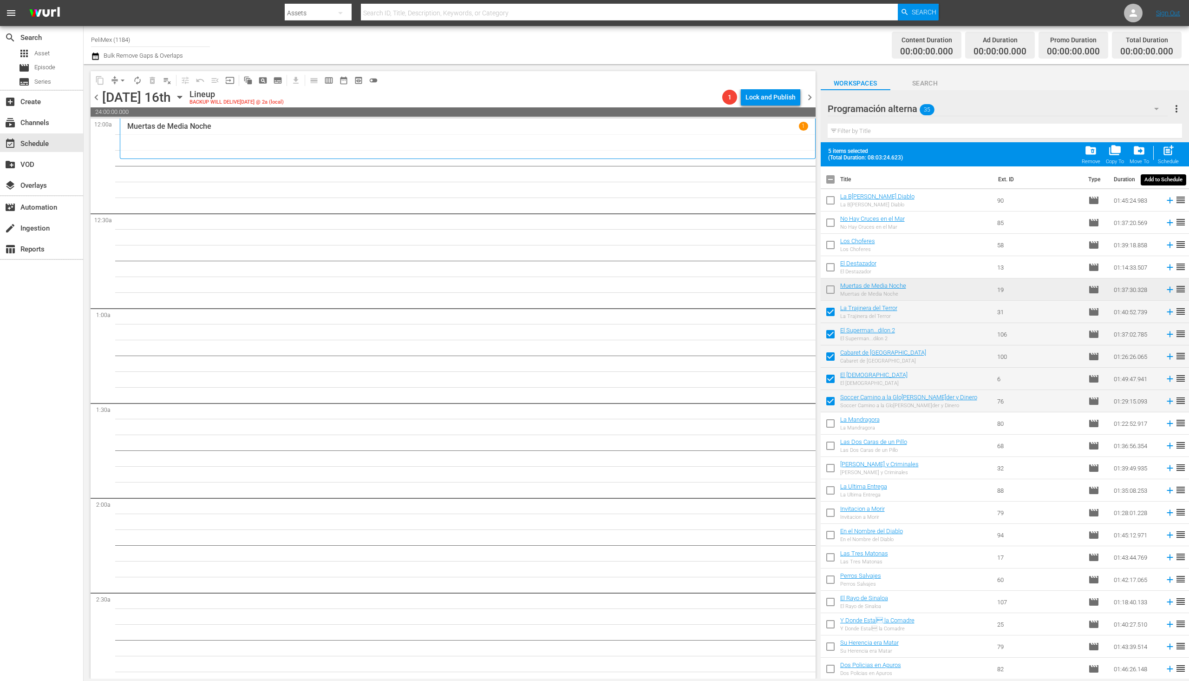
checkbox input "false"
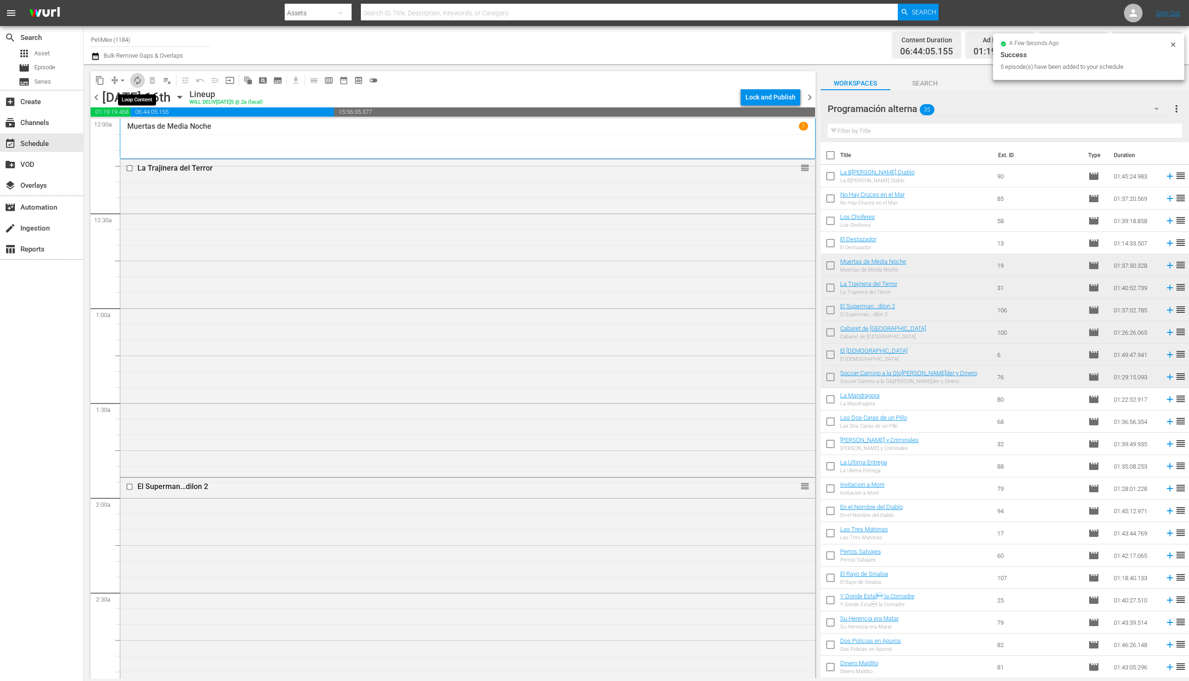
click at [136, 79] on span "autorenew_outlined" at bounding box center [137, 80] width 9 height 9
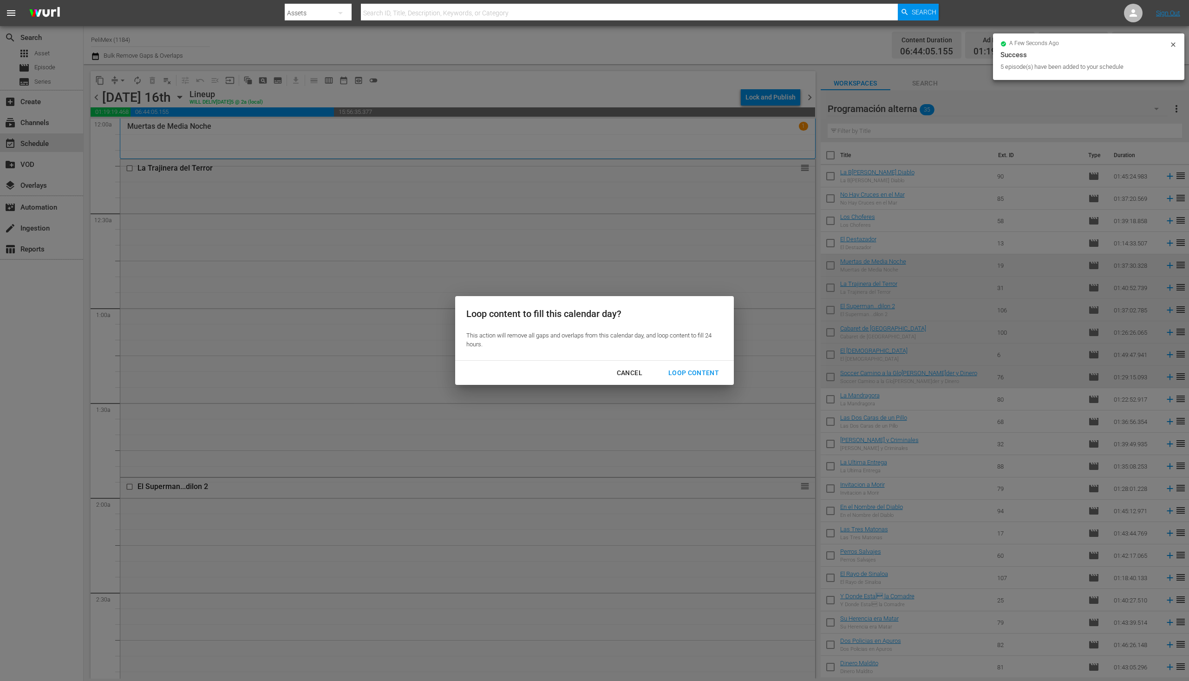
click at [678, 368] on div "Loop Content" at bounding box center [694, 373] width 66 height 12
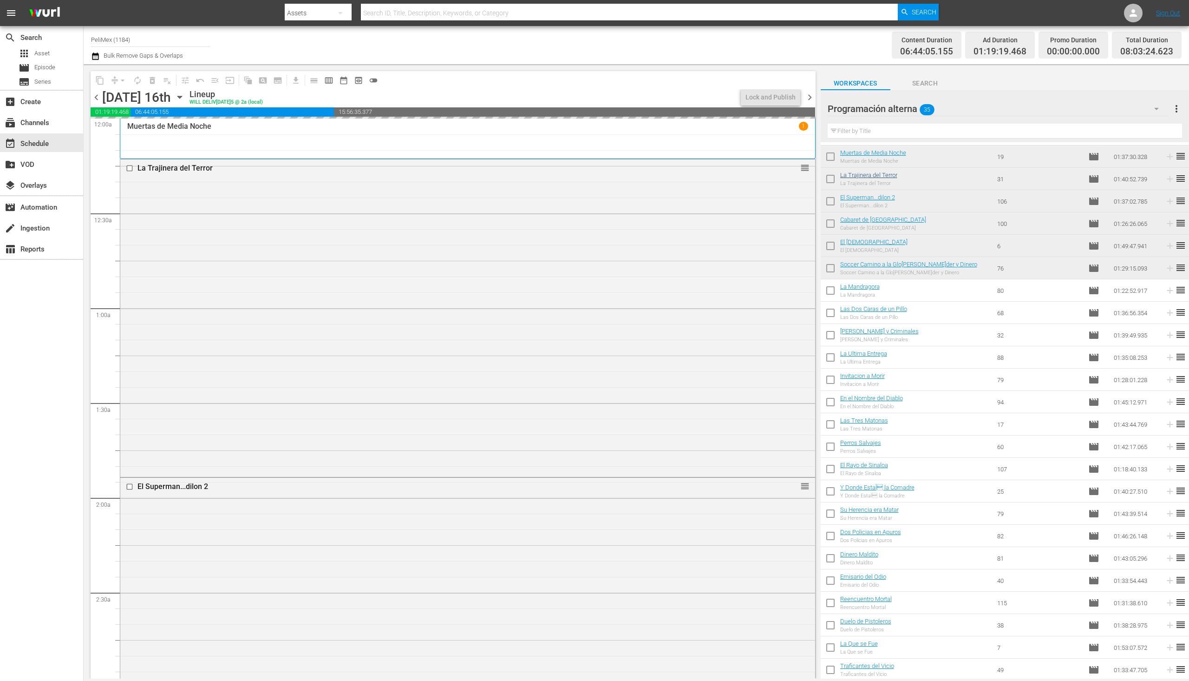
scroll to position [139, 0]
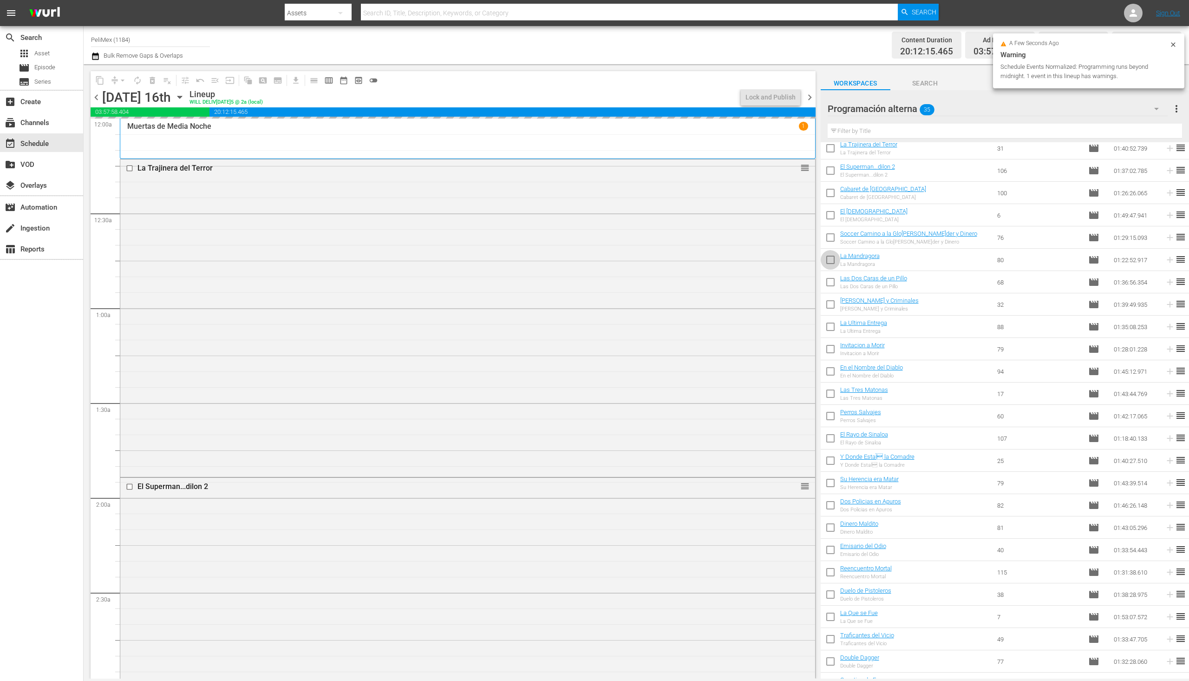
click at [826, 263] on input "checkbox" at bounding box center [831, 262] width 20 height 20
checkbox input "true"
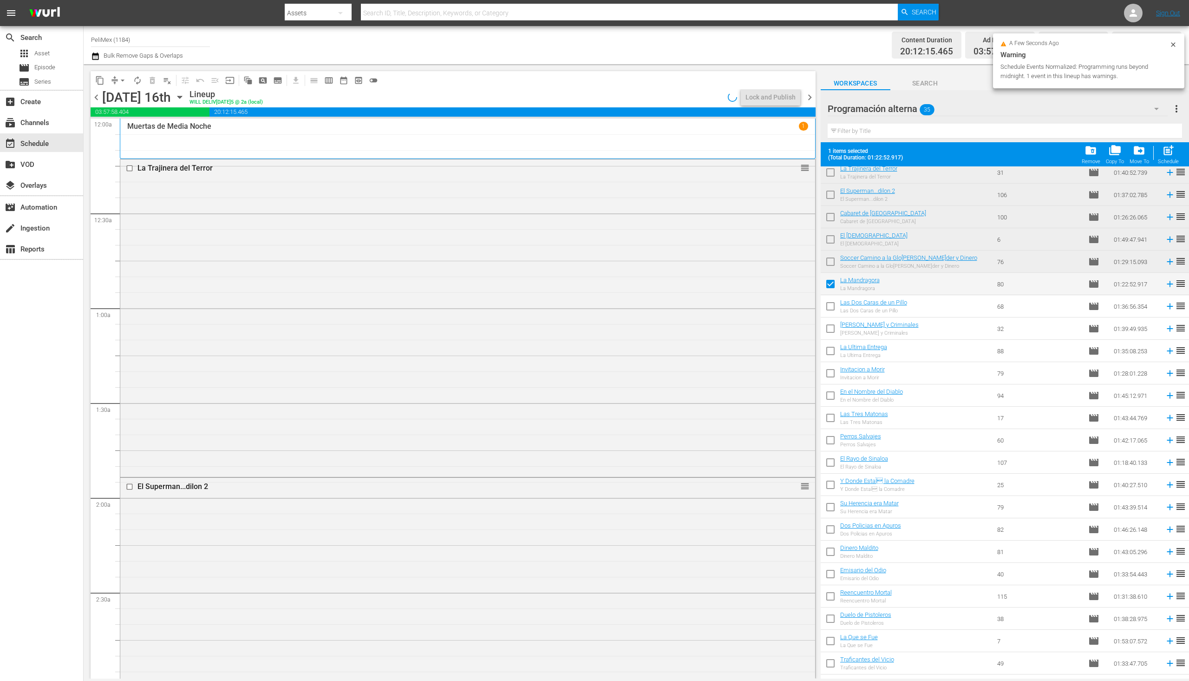
click at [834, 313] on input "checkbox" at bounding box center [831, 308] width 20 height 20
checkbox input "true"
click at [834, 334] on input "checkbox" at bounding box center [831, 331] width 20 height 20
checkbox input "true"
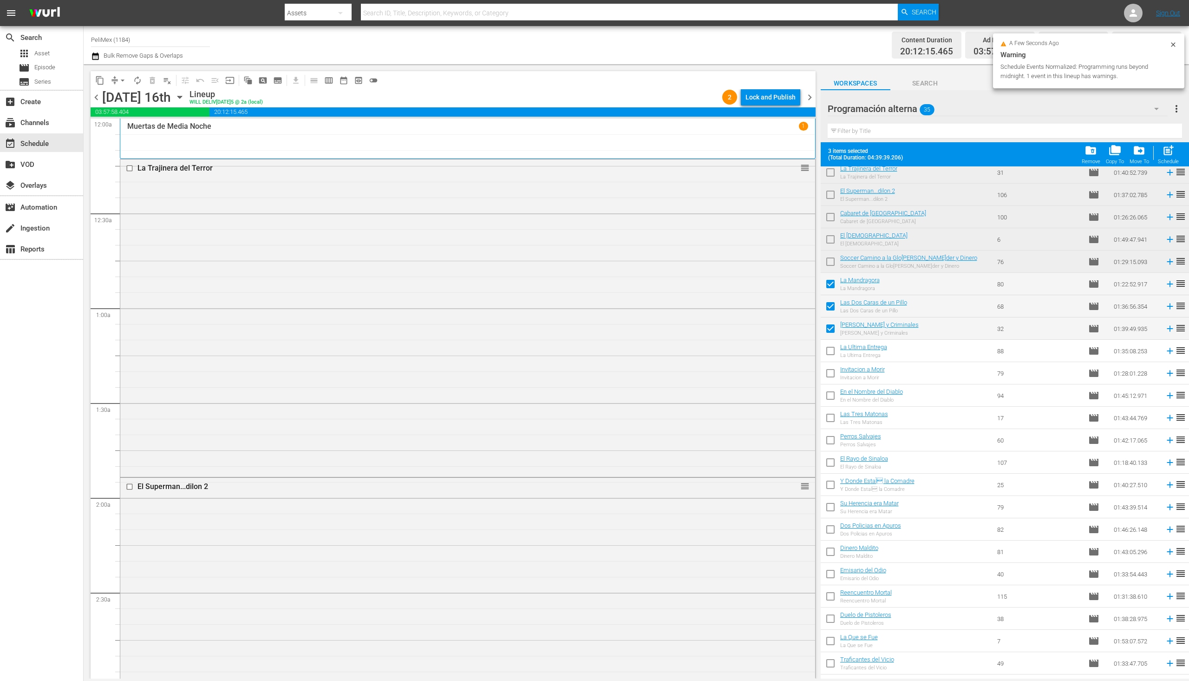
click at [835, 352] on input "checkbox" at bounding box center [831, 353] width 20 height 20
checkbox input "true"
click at [834, 374] on input "checkbox" at bounding box center [831, 375] width 20 height 20
checkbox input "true"
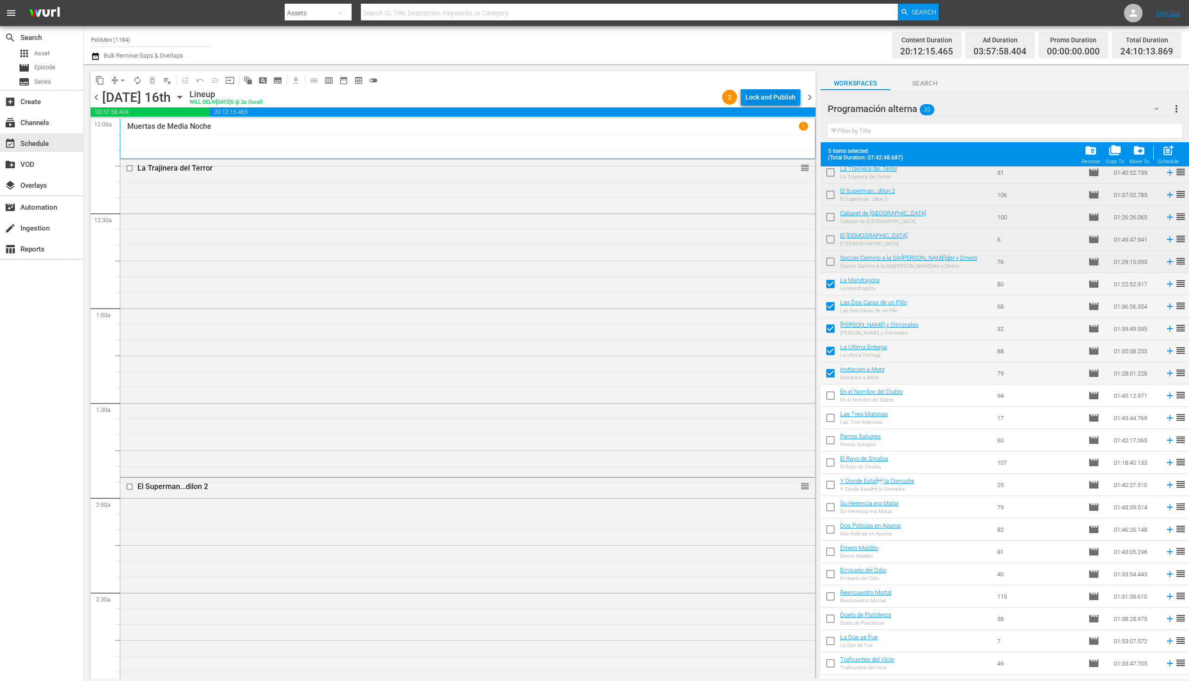
click at [775, 99] on div "Lock and Publish" at bounding box center [771, 97] width 50 height 17
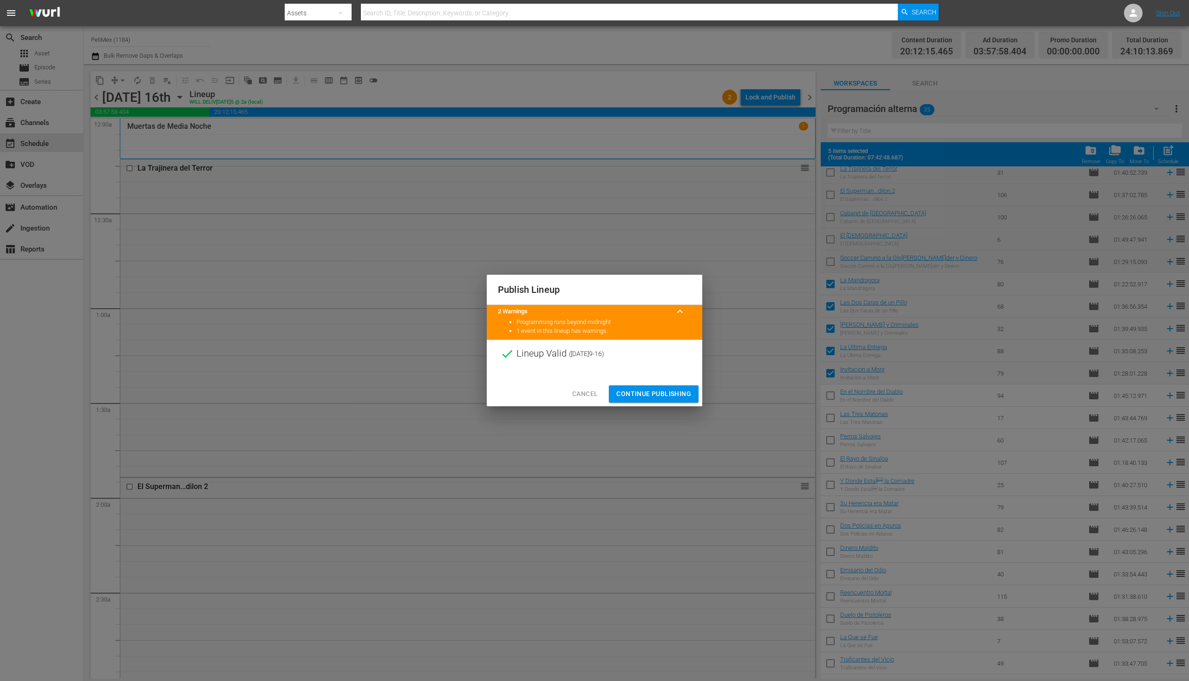
click at [737, 276] on div "Publish Lineup 2 Warnings keyboard_arrow_up Programming runs beyond midnight 1 …" at bounding box center [594, 340] width 1189 height 681
click at [673, 400] on button "Continue Publishing" at bounding box center [654, 393] width 90 height 17
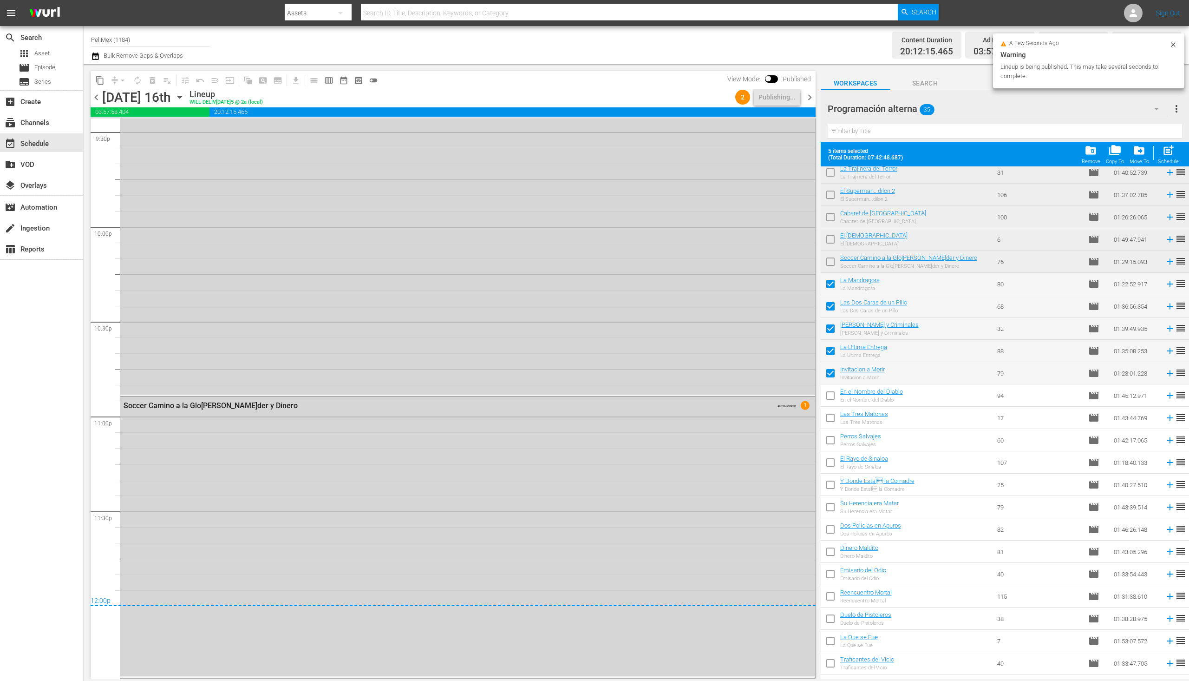
scroll to position [0, 0]
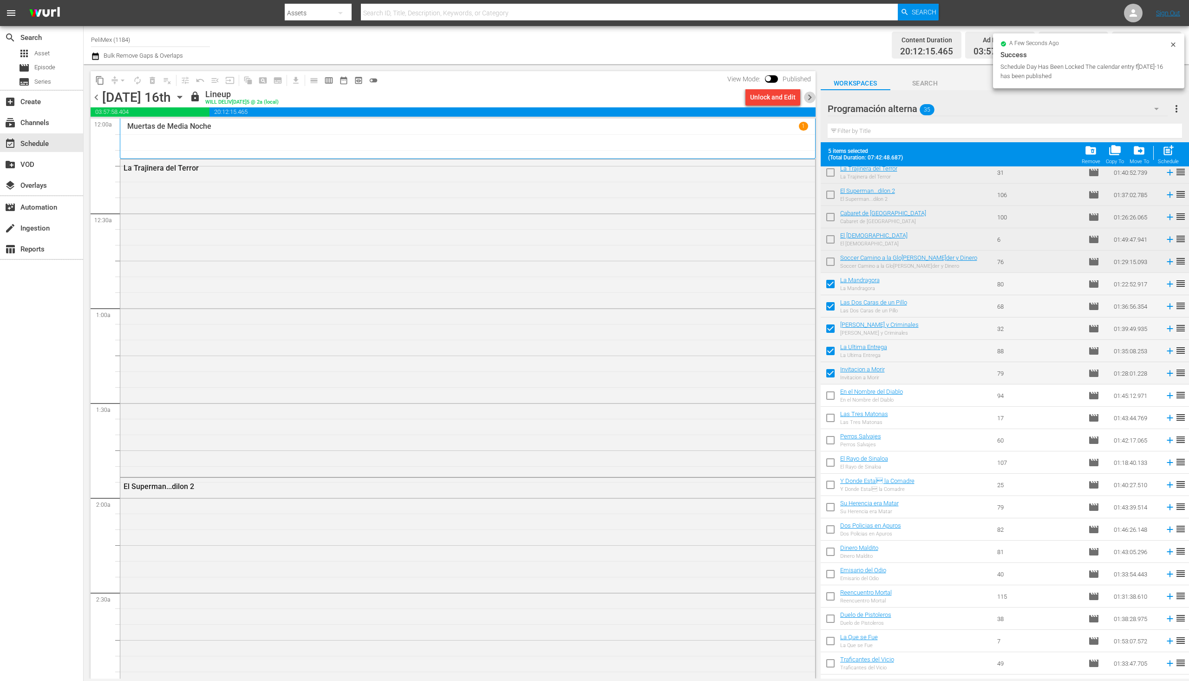
click at [810, 102] on span "chevron_right" at bounding box center [810, 98] width 12 height 12
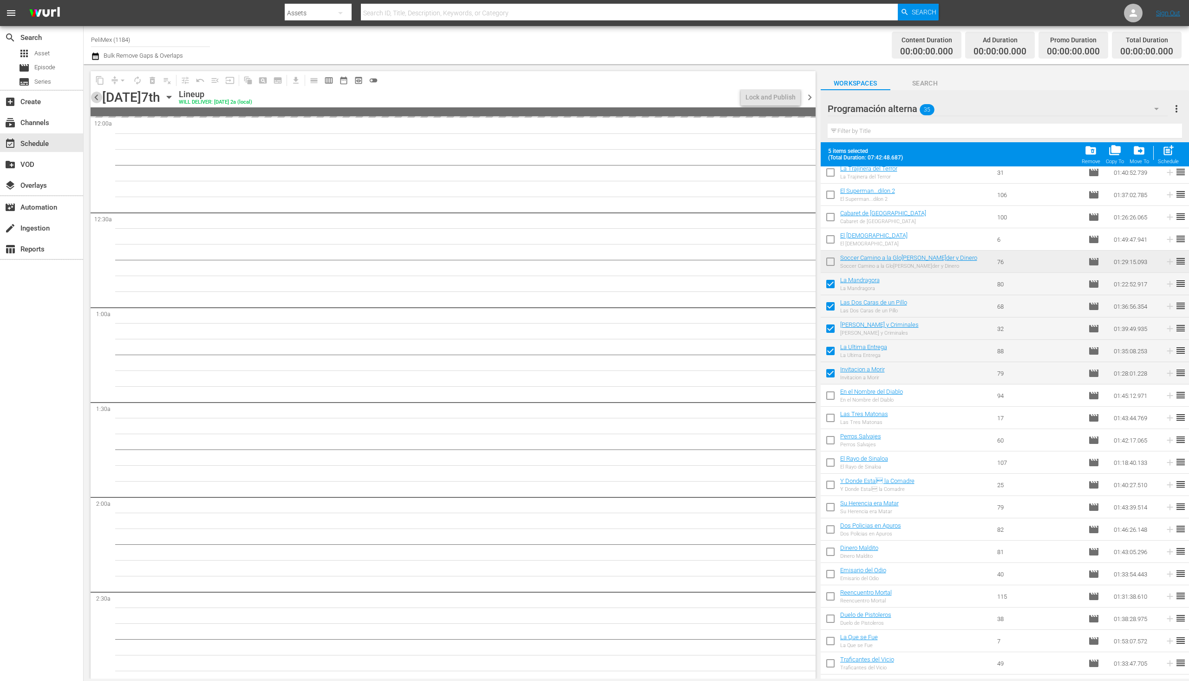
click at [96, 100] on span "chevron_left" at bounding box center [97, 98] width 12 height 12
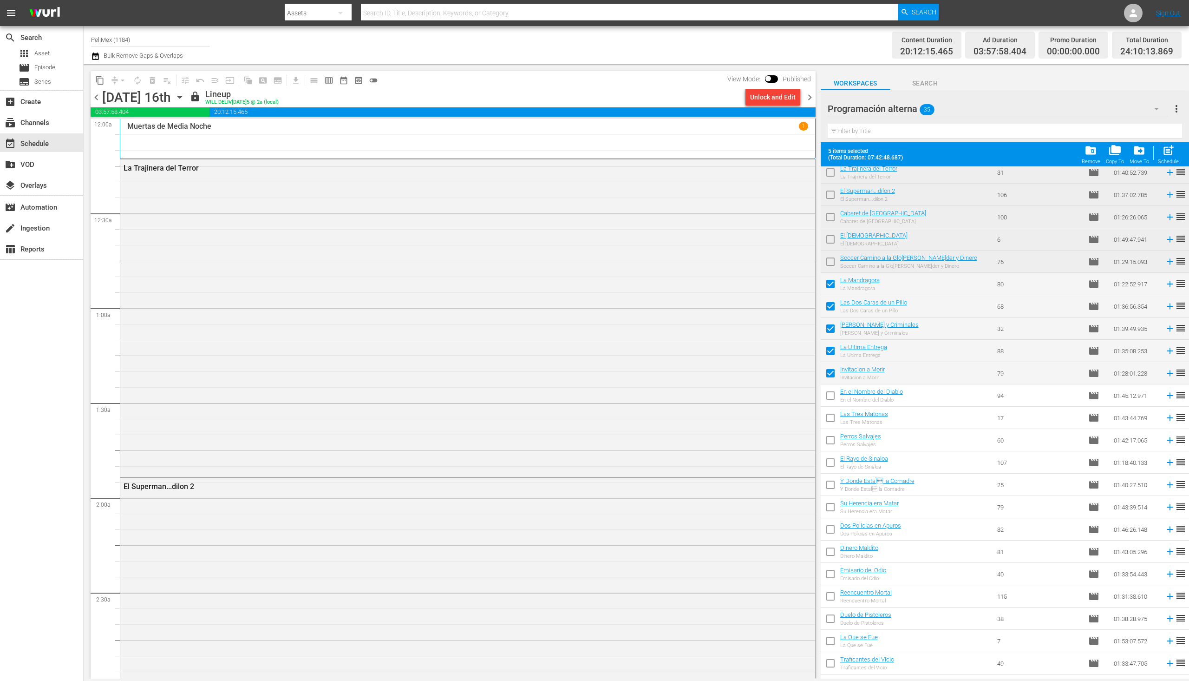
click at [812, 98] on span "chevron_right" at bounding box center [810, 98] width 12 height 12
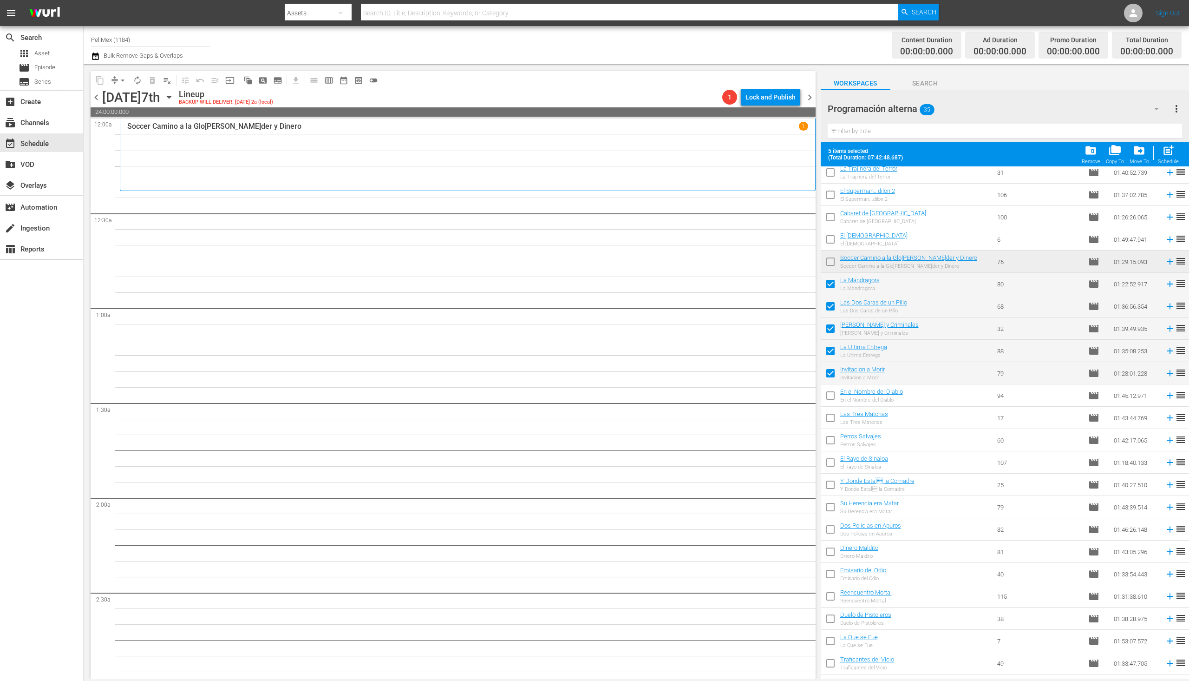
click at [1172, 152] on span "post_add" at bounding box center [1169, 150] width 13 height 13
checkbox input "false"
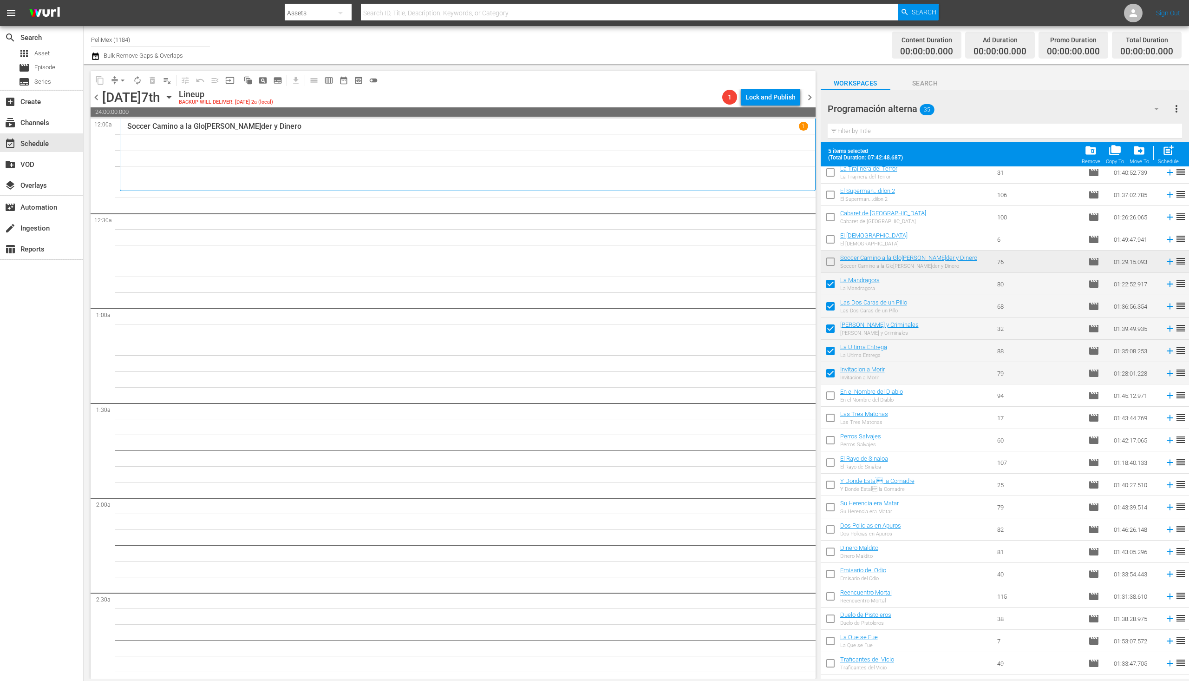
checkbox input "false"
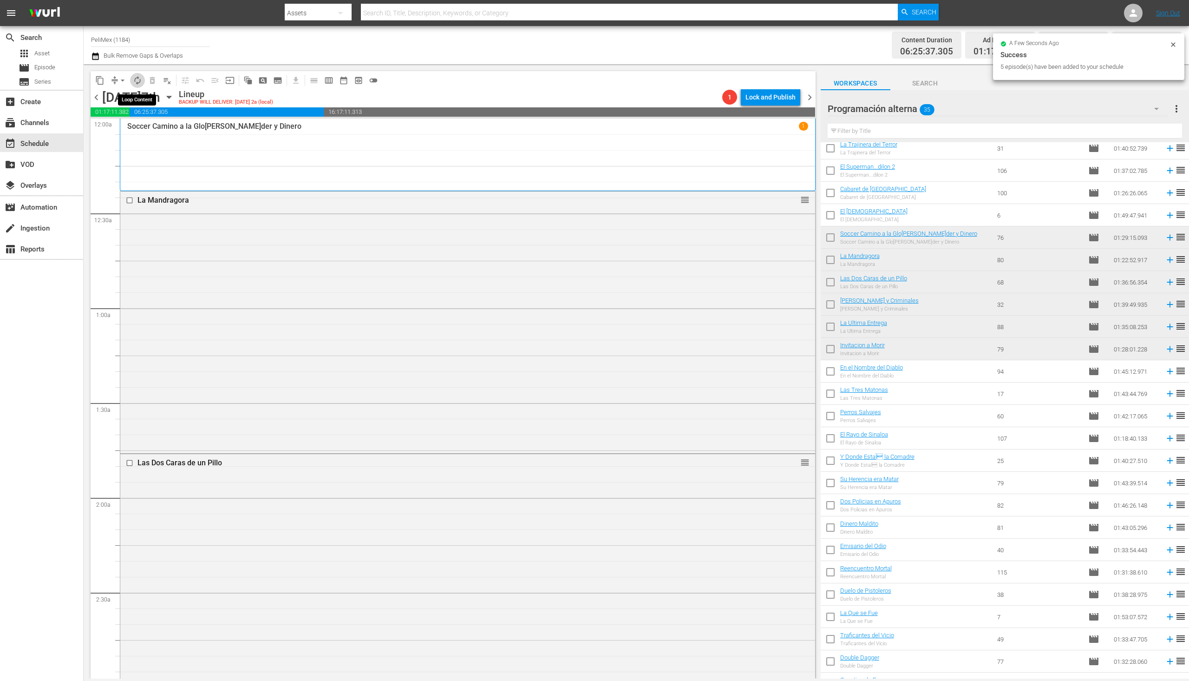
click at [138, 83] on span "autorenew_outlined" at bounding box center [137, 80] width 9 height 9
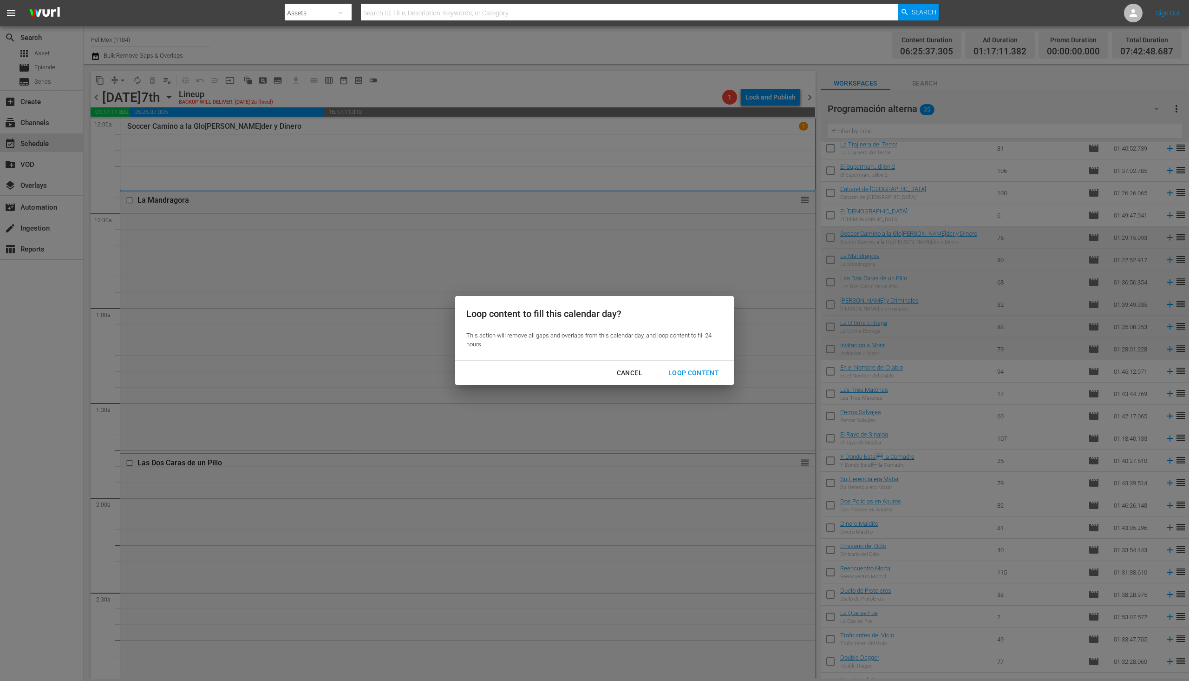
click at [687, 369] on div "Loop Content" at bounding box center [694, 373] width 66 height 12
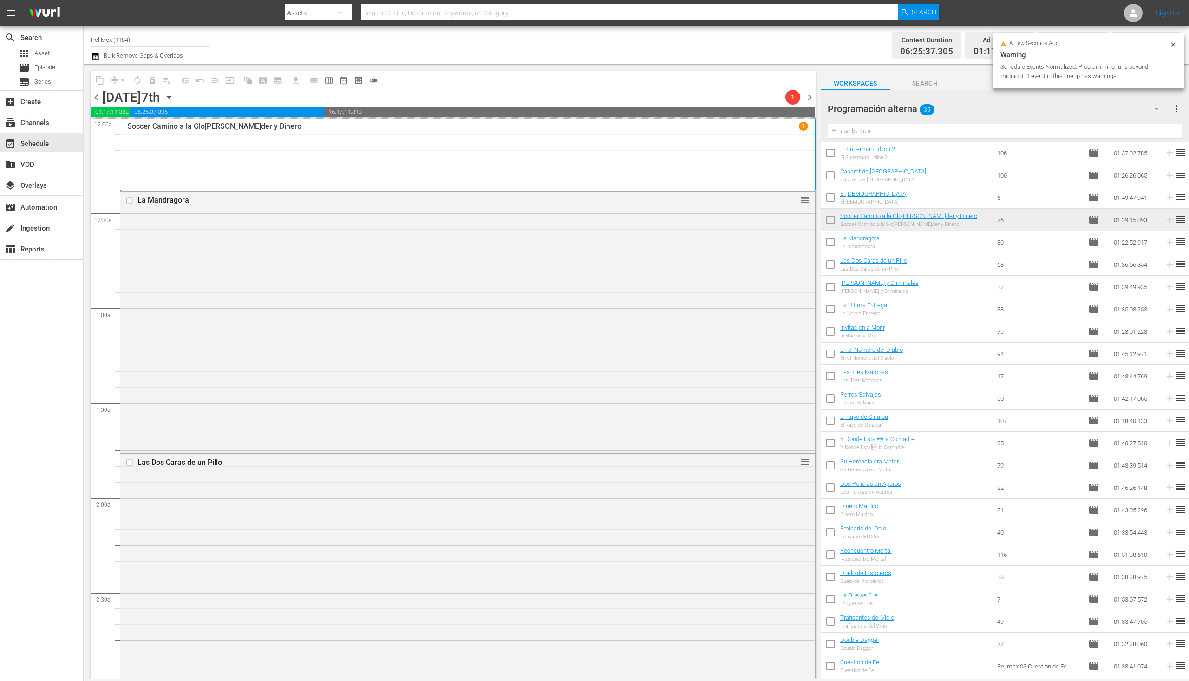
scroll to position [232, 0]
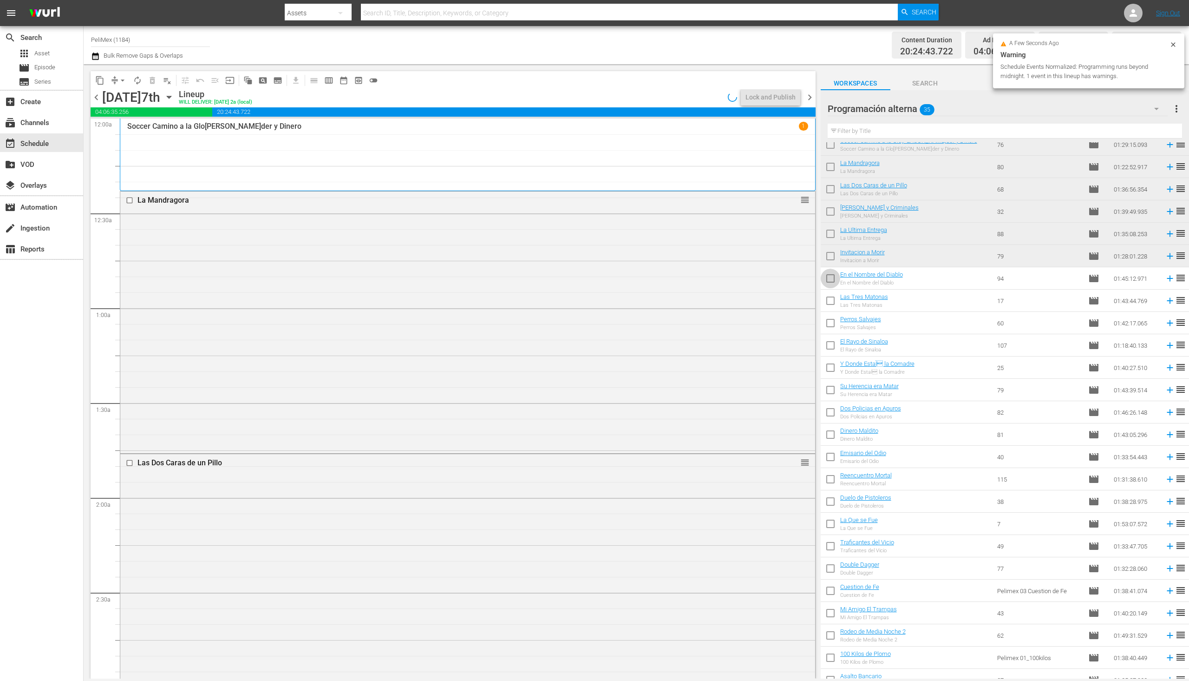
click at [830, 285] on input "checkbox" at bounding box center [831, 280] width 20 height 20
checkbox input "true"
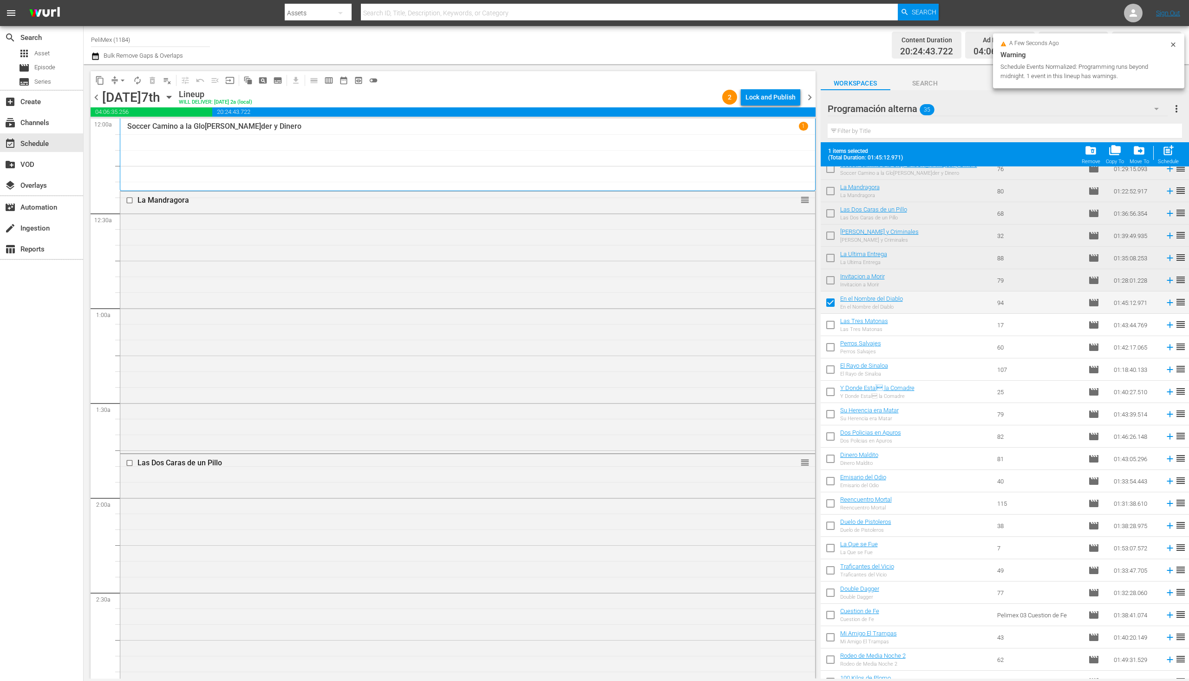
click at [835, 332] on input "checkbox" at bounding box center [831, 327] width 20 height 20
checkbox input "true"
click at [834, 348] on input "checkbox" at bounding box center [831, 349] width 20 height 20
checkbox input "true"
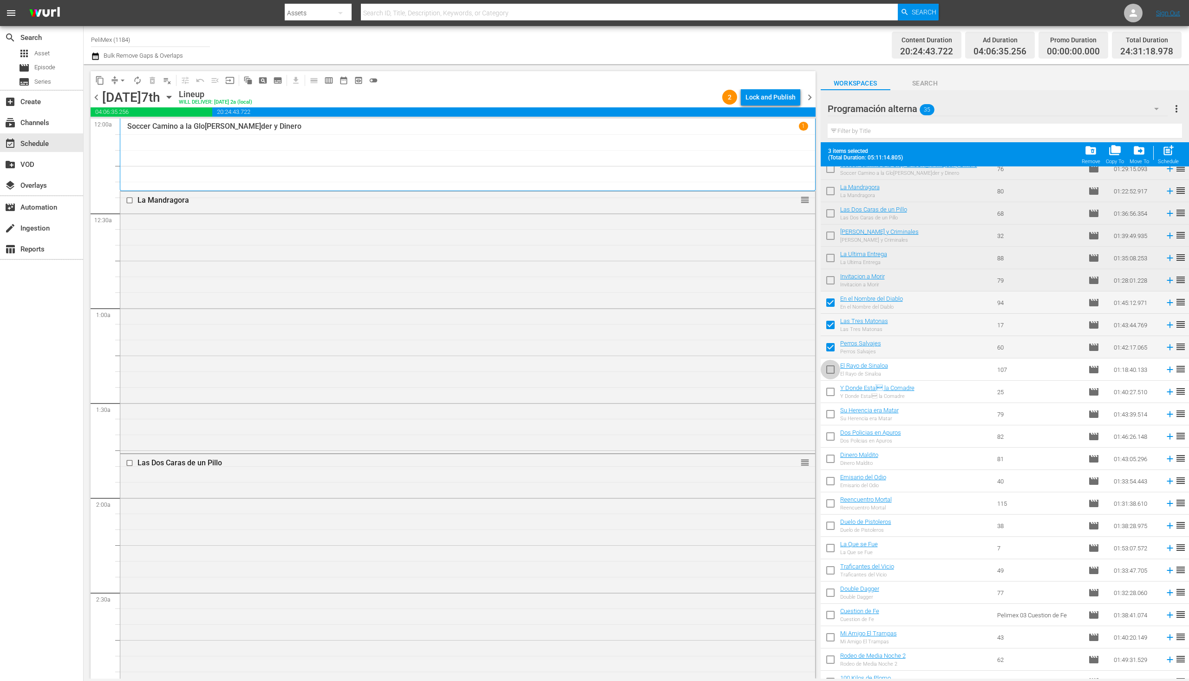
click at [833, 365] on input "checkbox" at bounding box center [831, 371] width 20 height 20
checkbox input "true"
click at [838, 398] on input "checkbox" at bounding box center [831, 394] width 20 height 20
checkbox input "true"
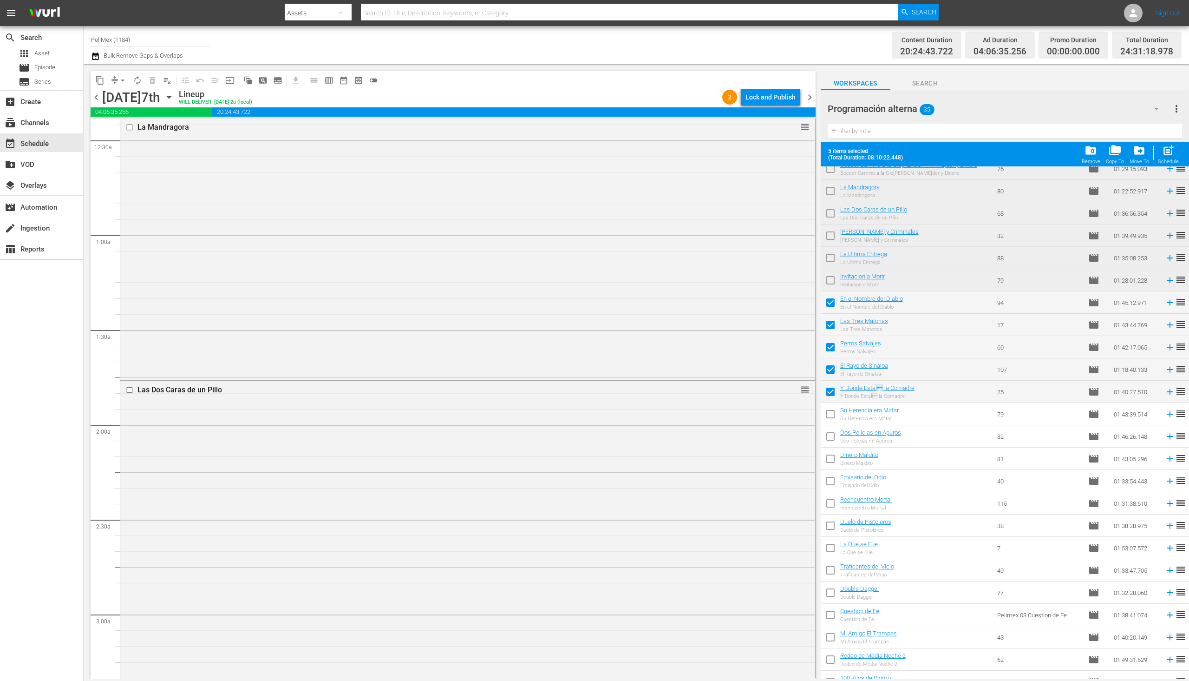
scroll to position [0, 0]
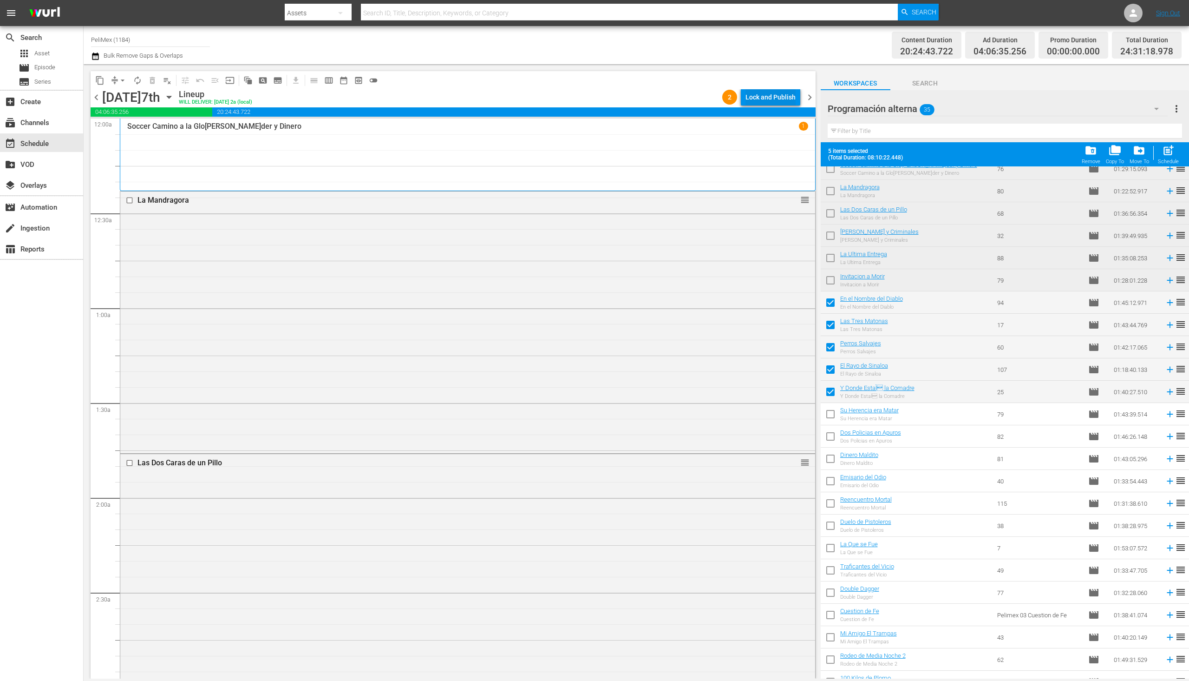
click at [777, 96] on div "Lock and Publish" at bounding box center [771, 97] width 50 height 17
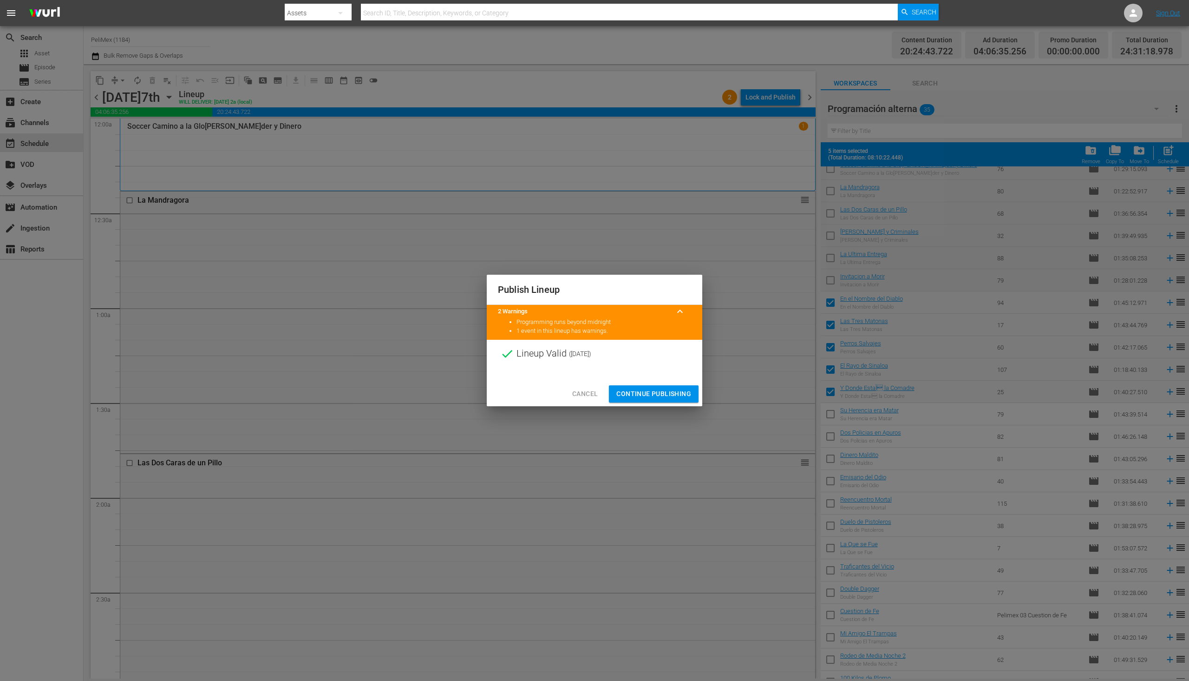
click at [660, 398] on span "Continue Publishing" at bounding box center [654, 394] width 75 height 12
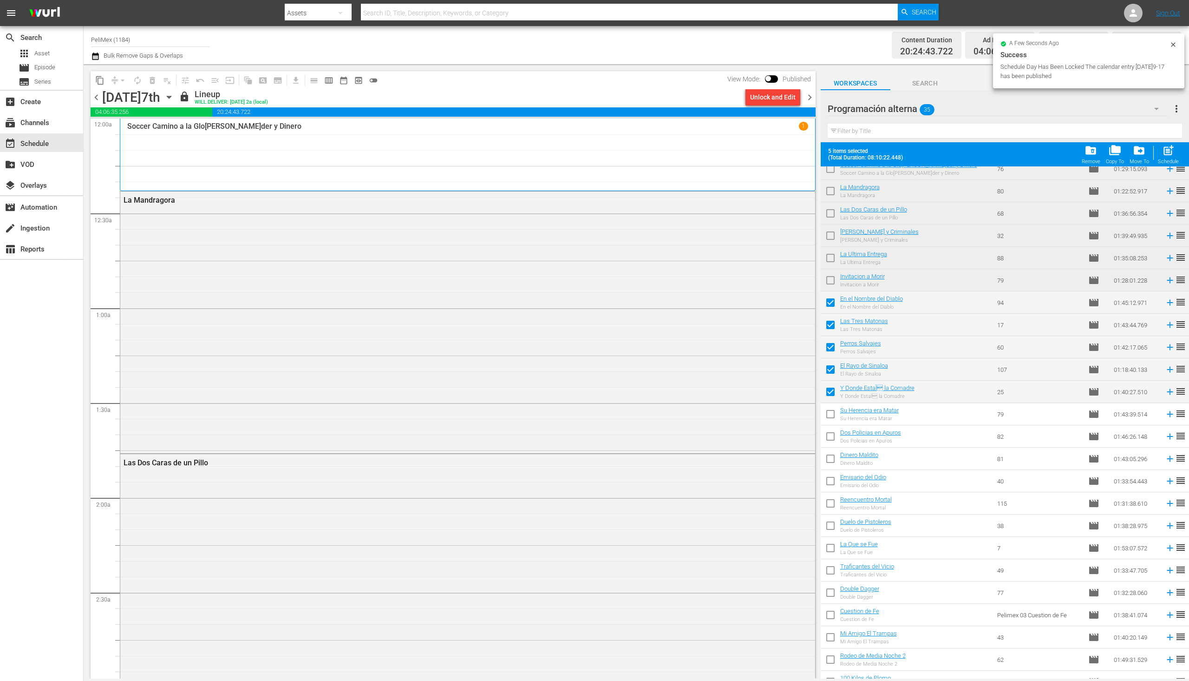
click at [806, 93] on span "chevron_right" at bounding box center [810, 98] width 12 height 12
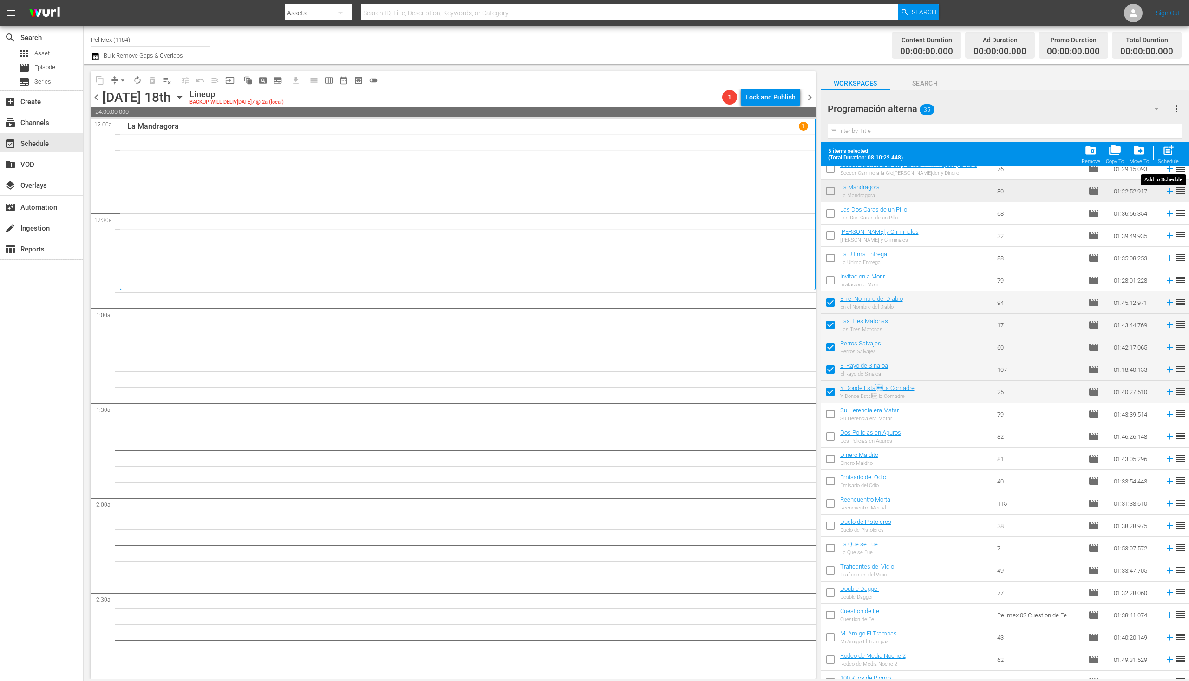
click at [1169, 157] on div "post_add Schedule" at bounding box center [1168, 154] width 21 height 20
checkbox input "false"
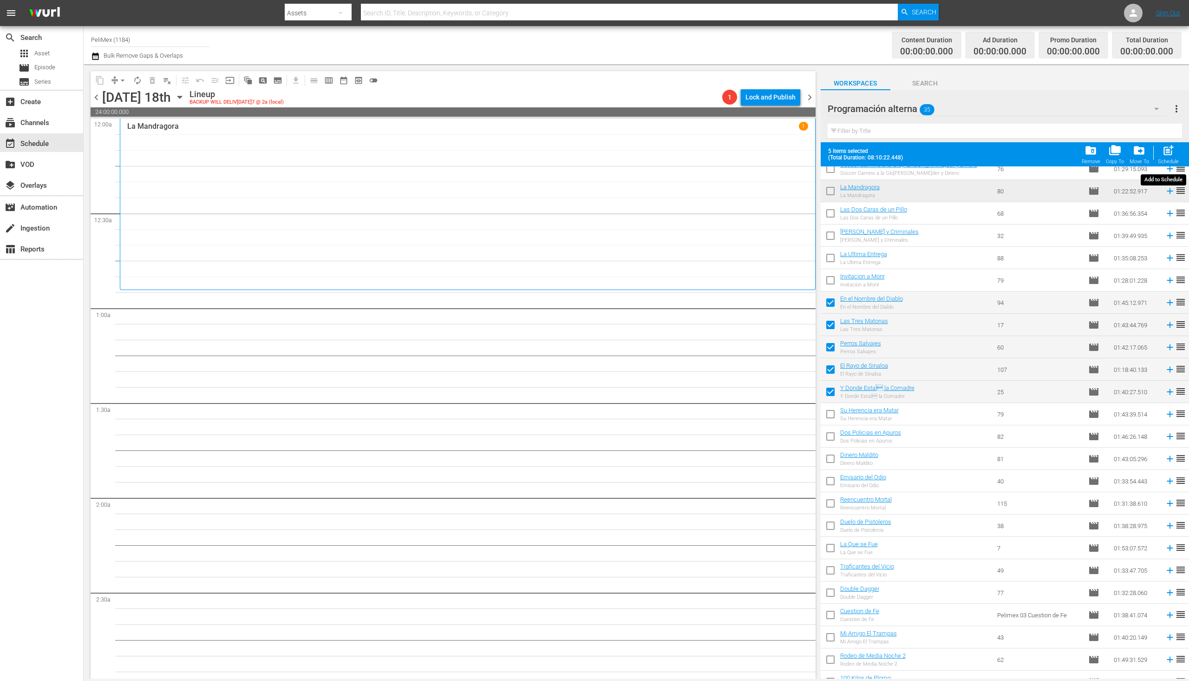
checkbox input "false"
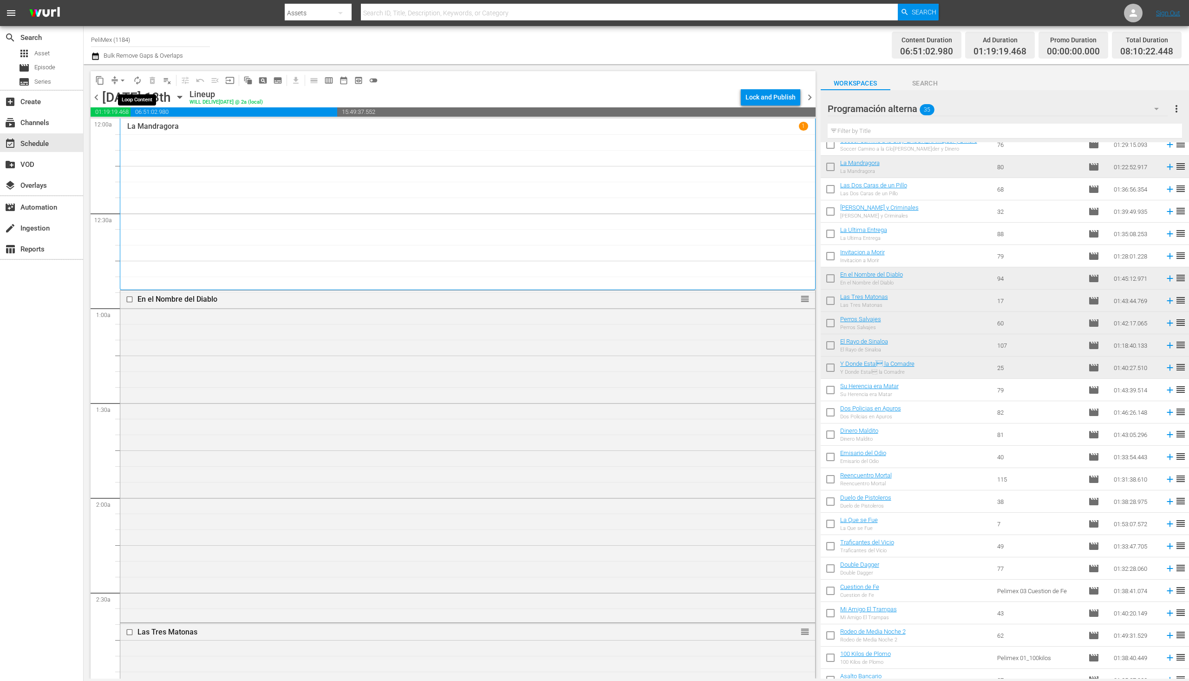
click at [137, 78] on span "autorenew_outlined" at bounding box center [137, 80] width 9 height 9
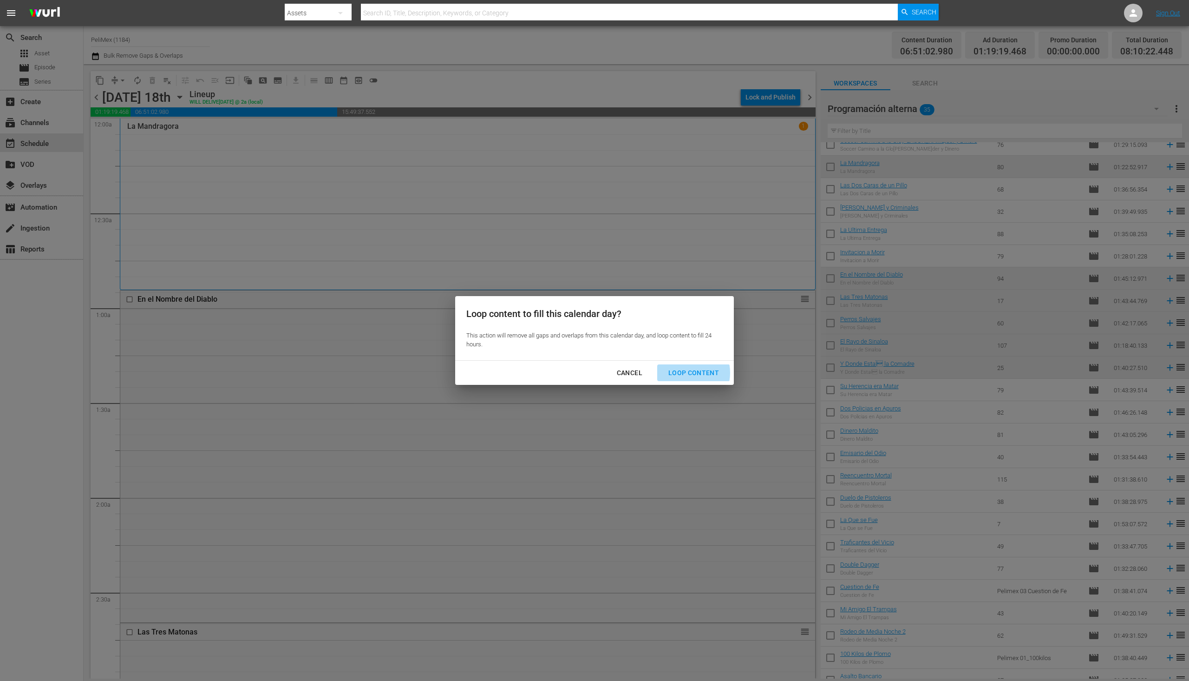
click at [684, 373] on div "Loop Content" at bounding box center [694, 373] width 66 height 12
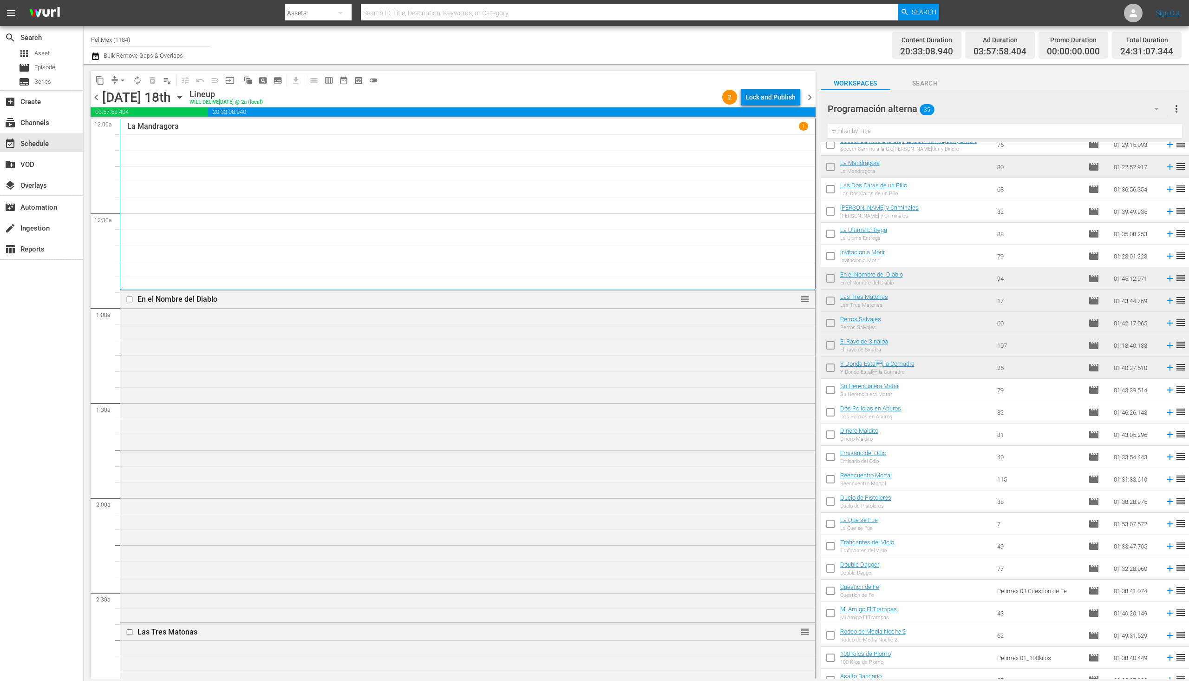
click at [787, 96] on div "Lock and Publish" at bounding box center [771, 97] width 50 height 17
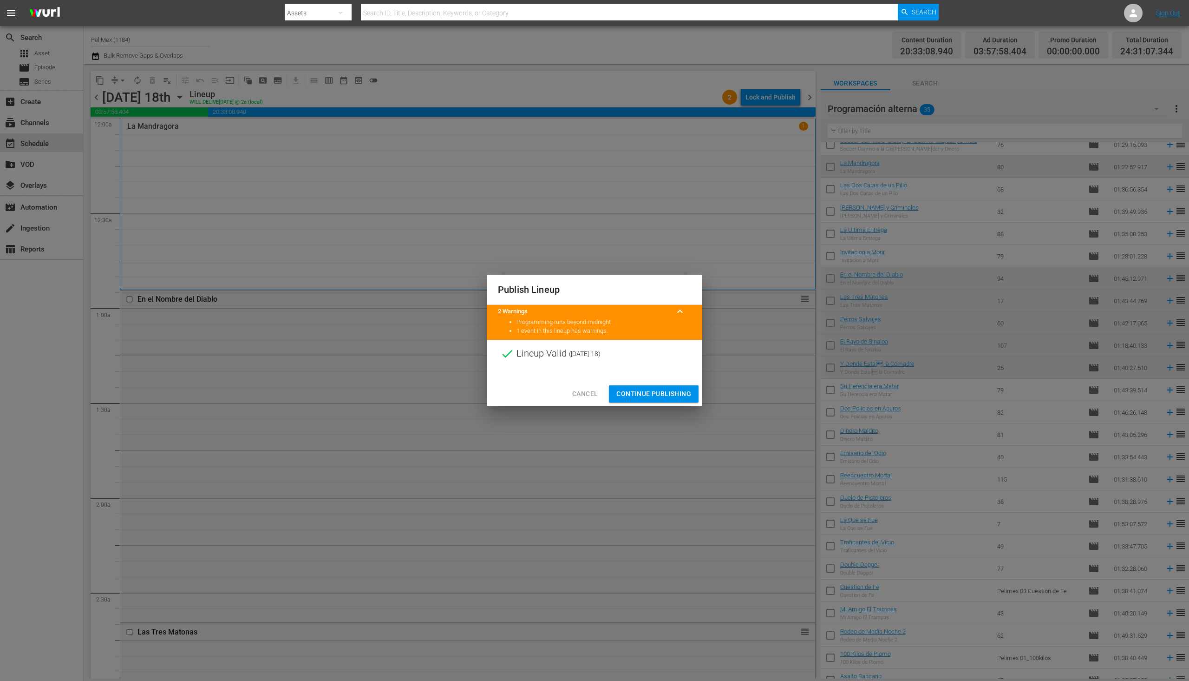
click at [675, 395] on span "Continue Publishing" at bounding box center [654, 394] width 75 height 12
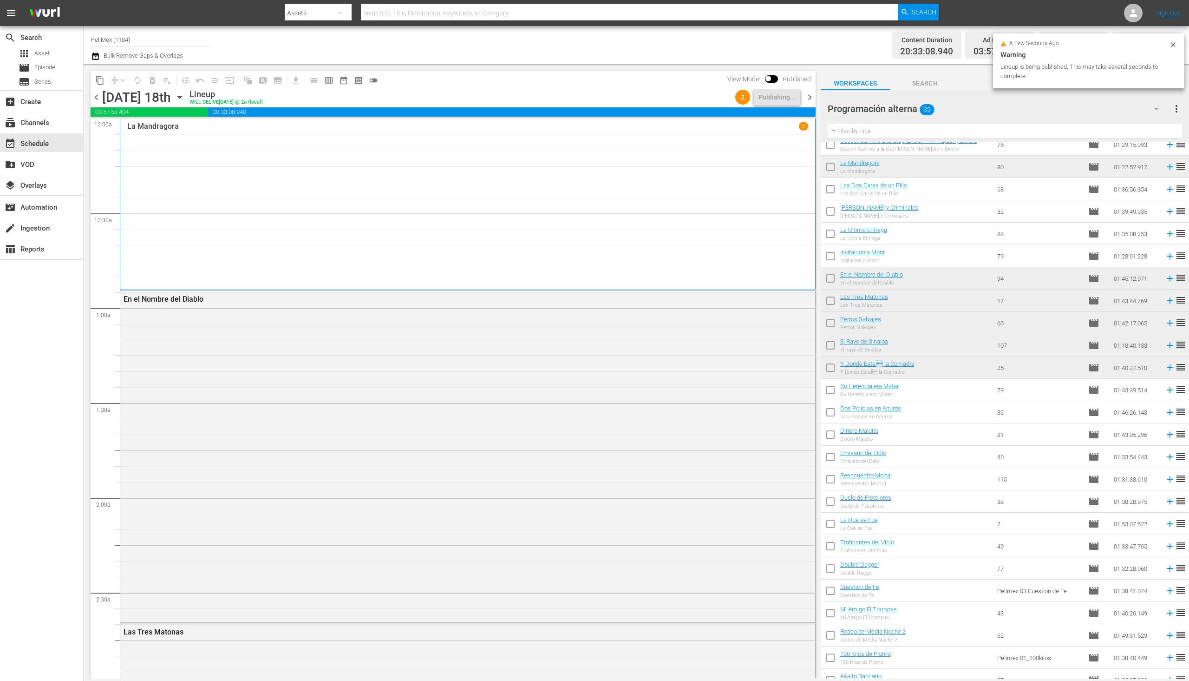
click at [827, 386] on input "checkbox" at bounding box center [831, 392] width 20 height 20
checkbox input "true"
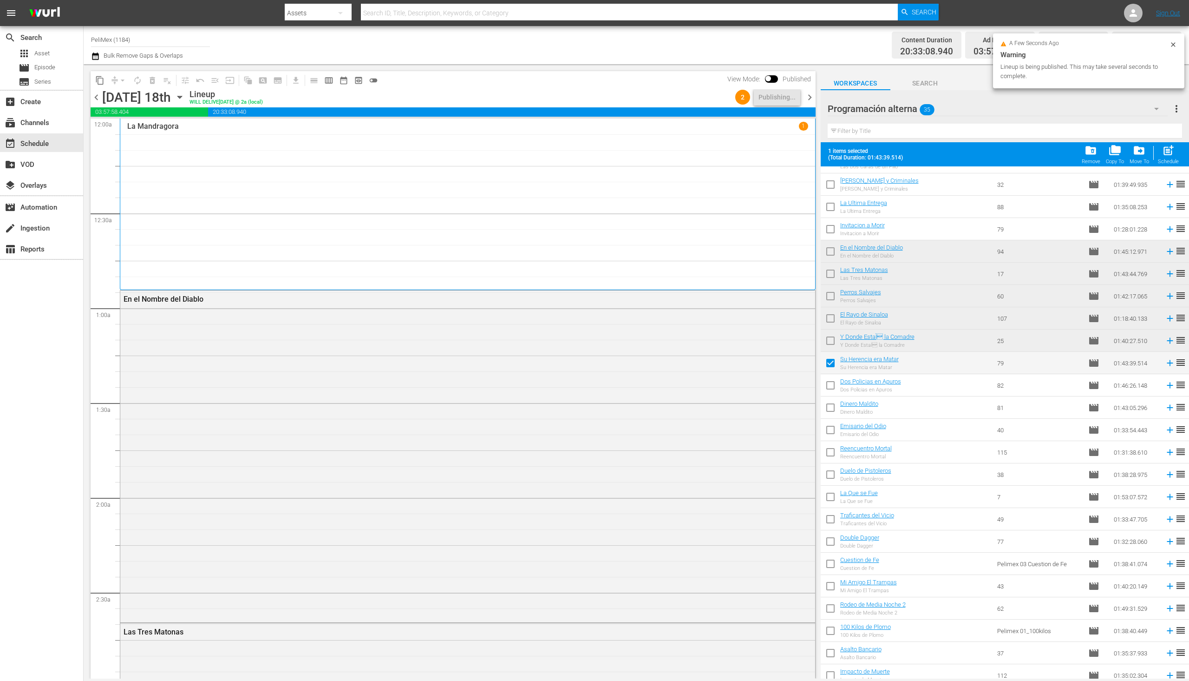
scroll to position [290, 0]
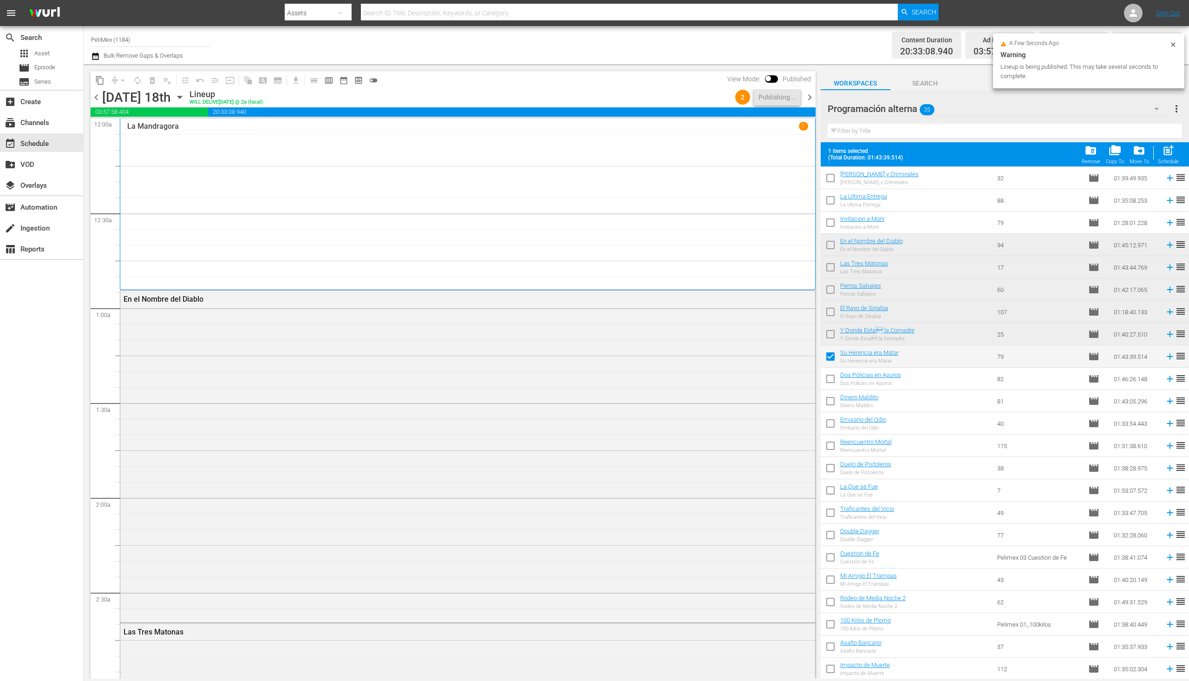
click at [836, 381] on input "checkbox" at bounding box center [831, 381] width 20 height 20
checkbox input "true"
click at [834, 411] on input "checkbox" at bounding box center [831, 403] width 20 height 20
checkbox input "true"
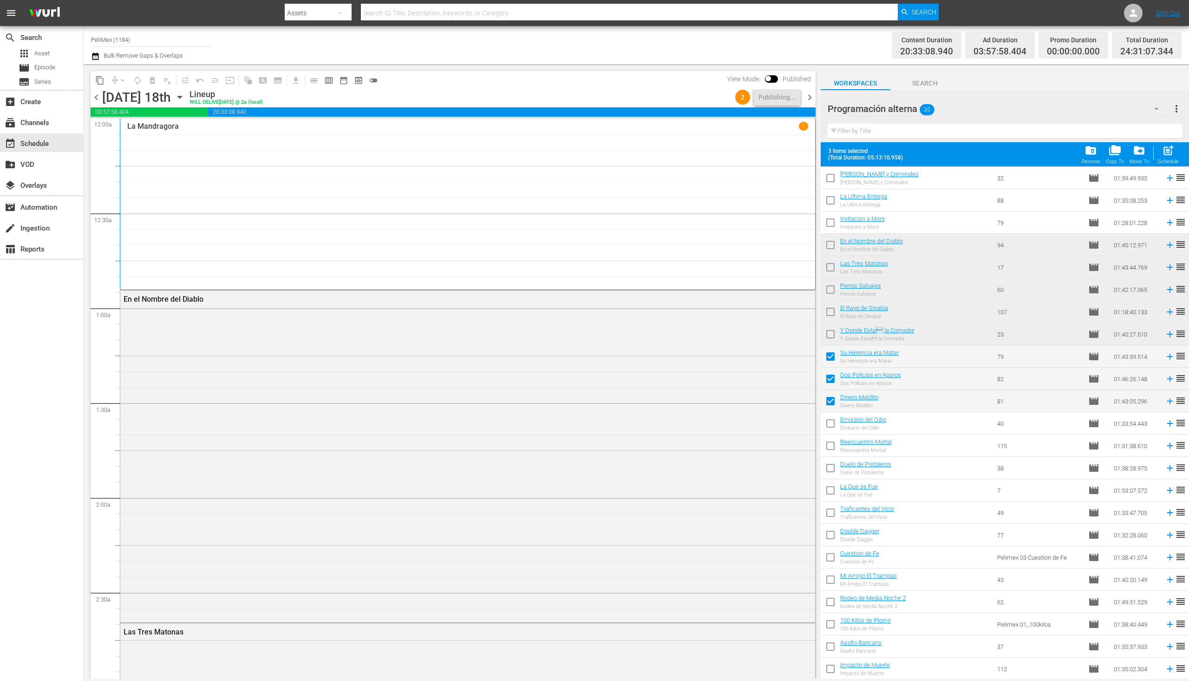
click at [831, 442] on input "checkbox" at bounding box center [831, 448] width 20 height 20
checkbox input "true"
click at [825, 418] on input "checkbox" at bounding box center [831, 425] width 20 height 20
checkbox input "true"
click at [811, 97] on span "chevron_right" at bounding box center [810, 98] width 12 height 12
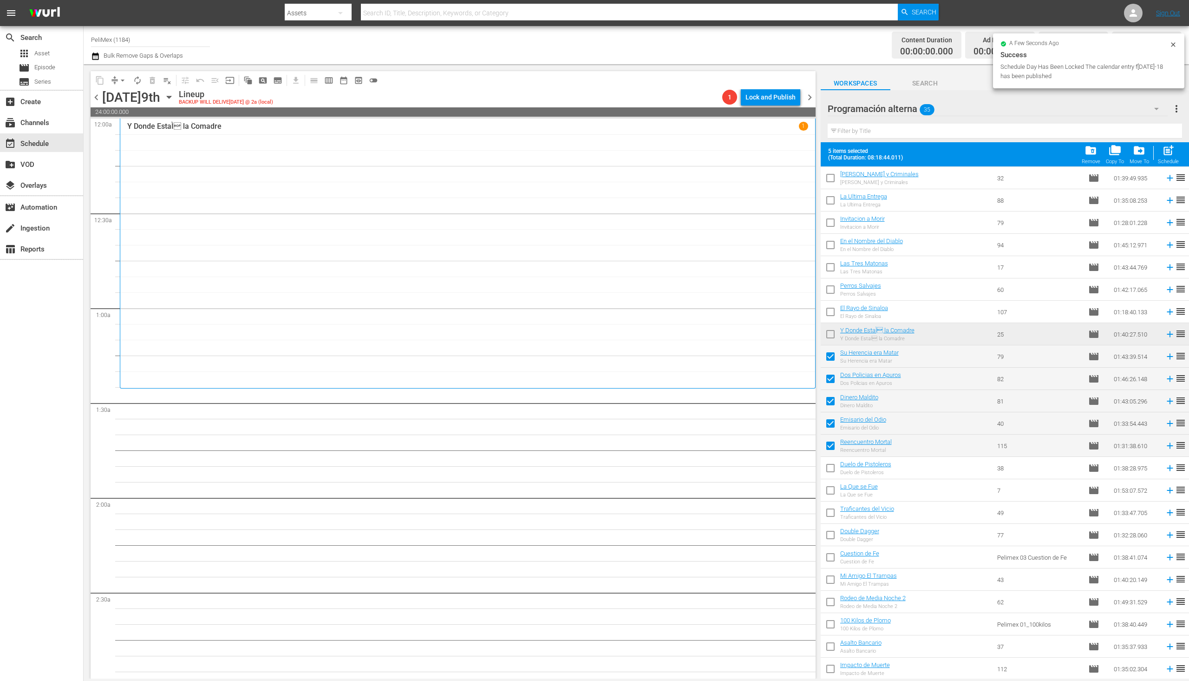
click at [97, 99] on span "chevron_left" at bounding box center [97, 98] width 12 height 12
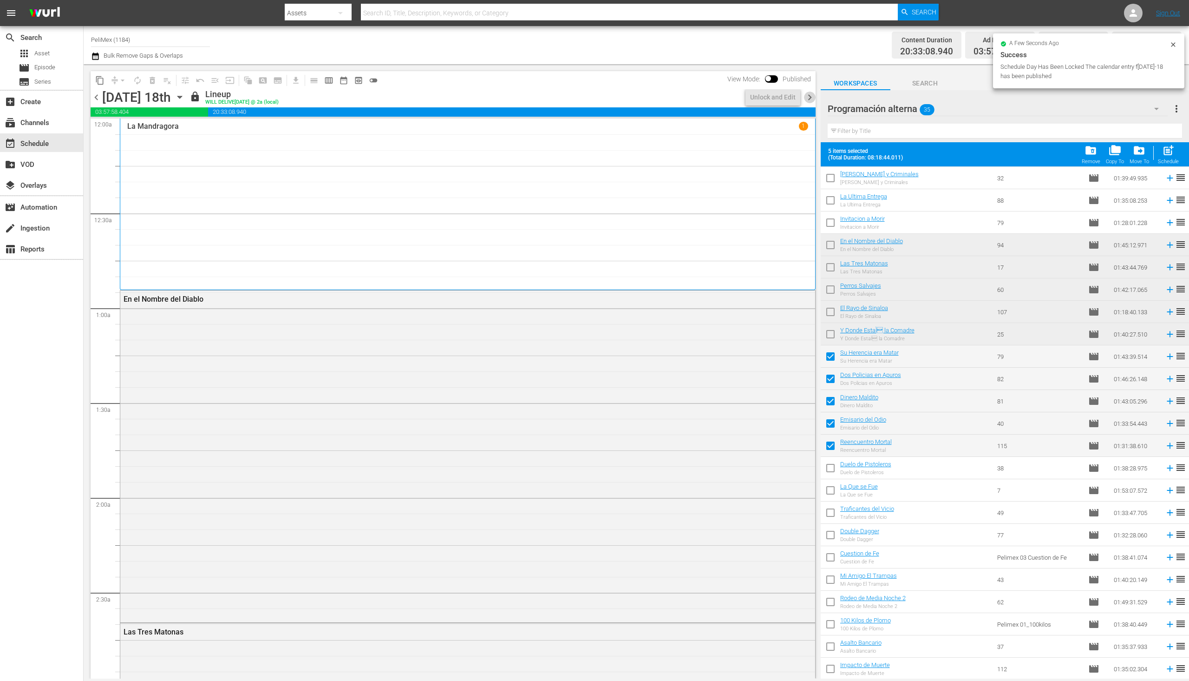
click at [807, 99] on span "chevron_right" at bounding box center [810, 98] width 12 height 12
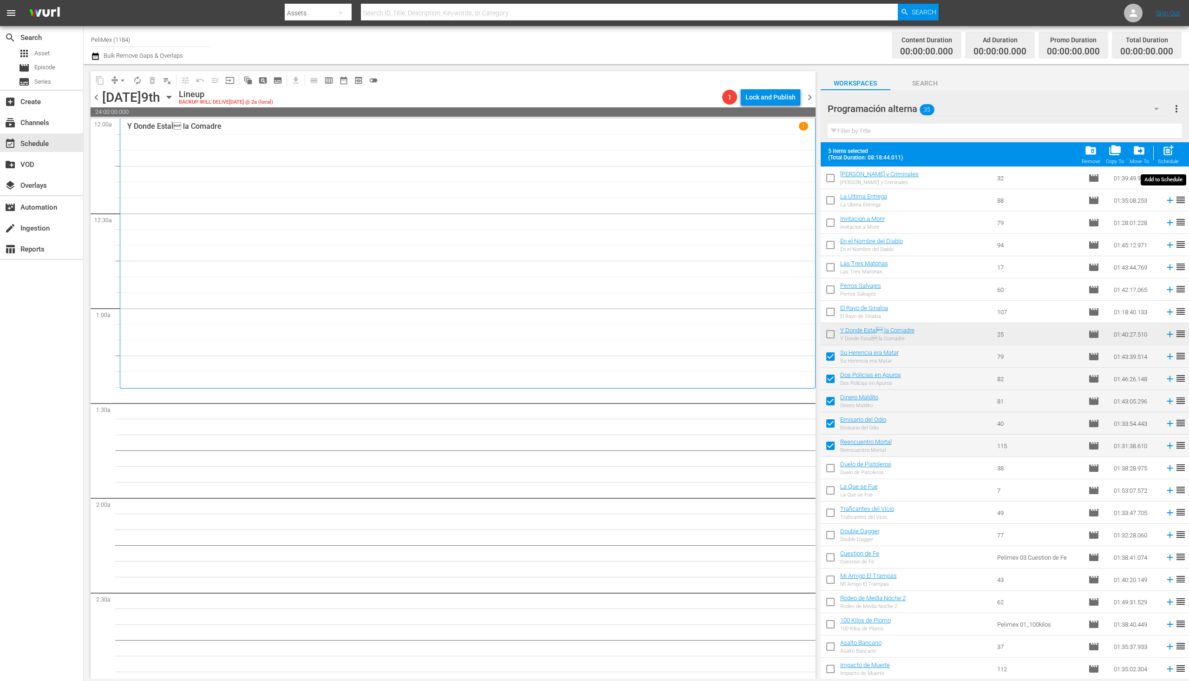
click at [1167, 155] on span "post_add" at bounding box center [1169, 150] width 13 height 13
checkbox input "false"
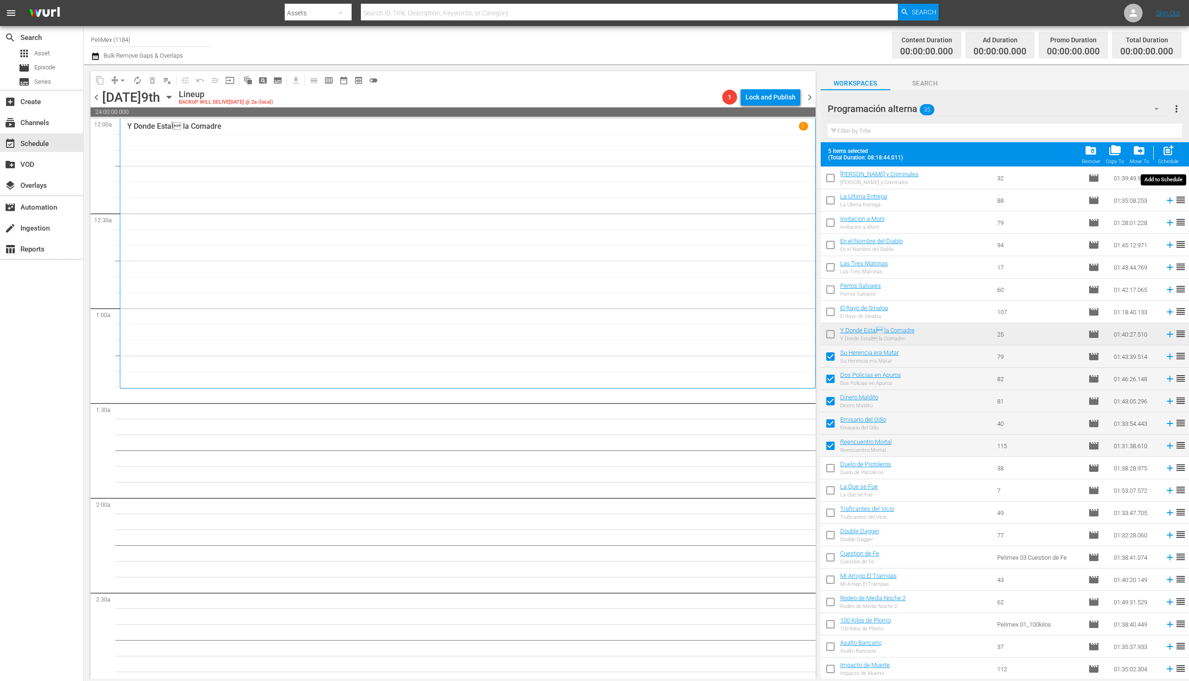
checkbox input "false"
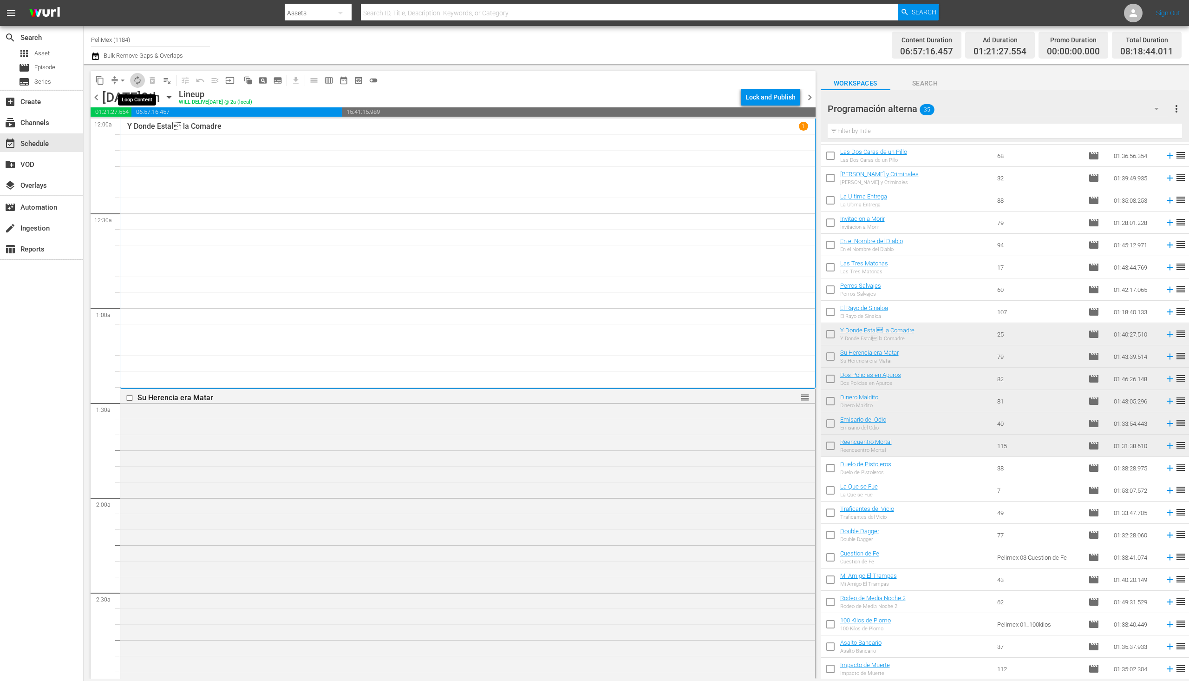
click at [133, 76] on span "autorenew_outlined" at bounding box center [137, 80] width 9 height 9
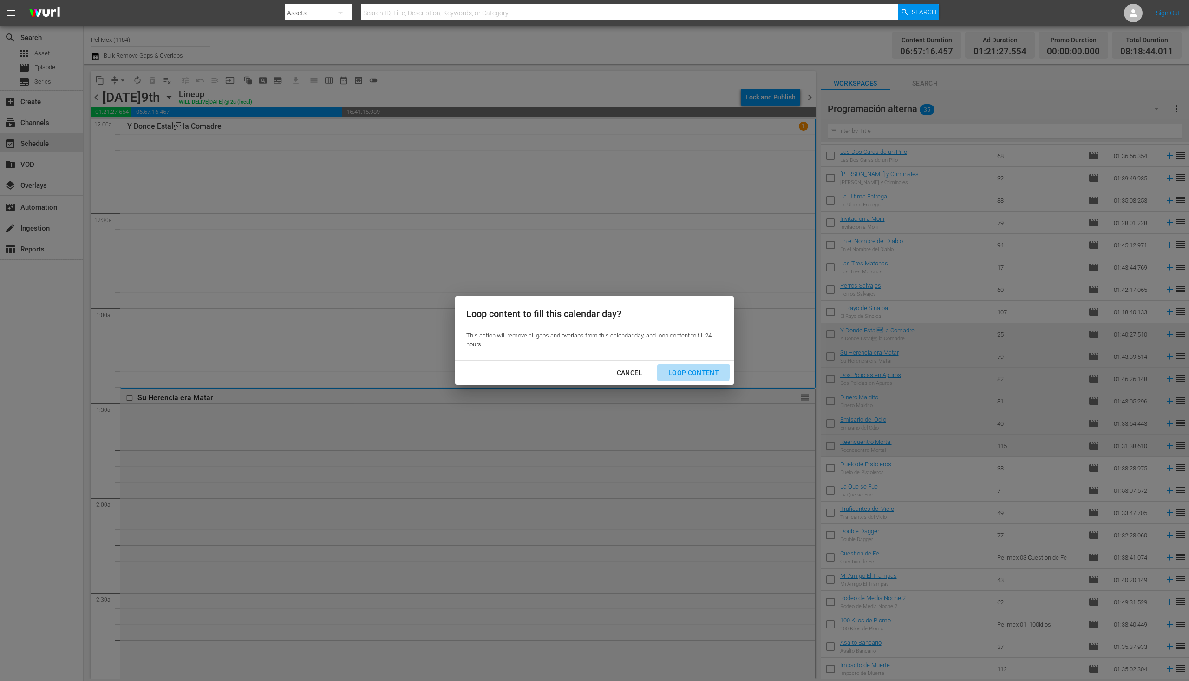
click at [684, 372] on div "Loop Content" at bounding box center [694, 373] width 66 height 12
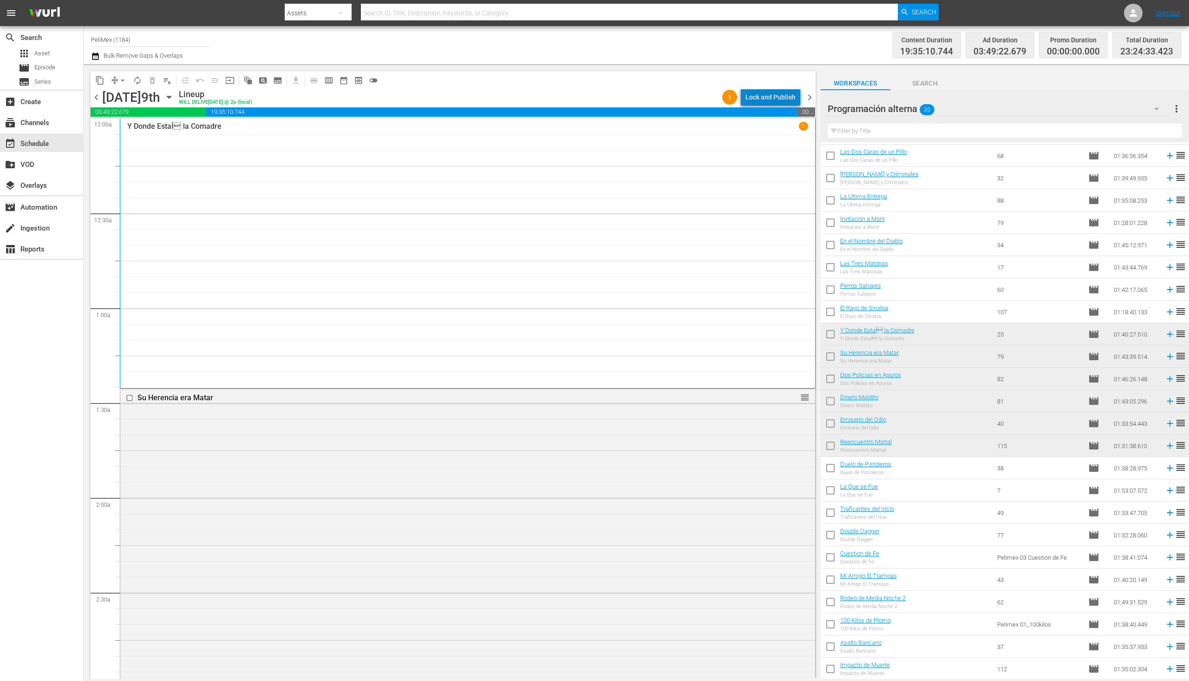
click at [788, 91] on div "Lock and Publish" at bounding box center [771, 97] width 50 height 17
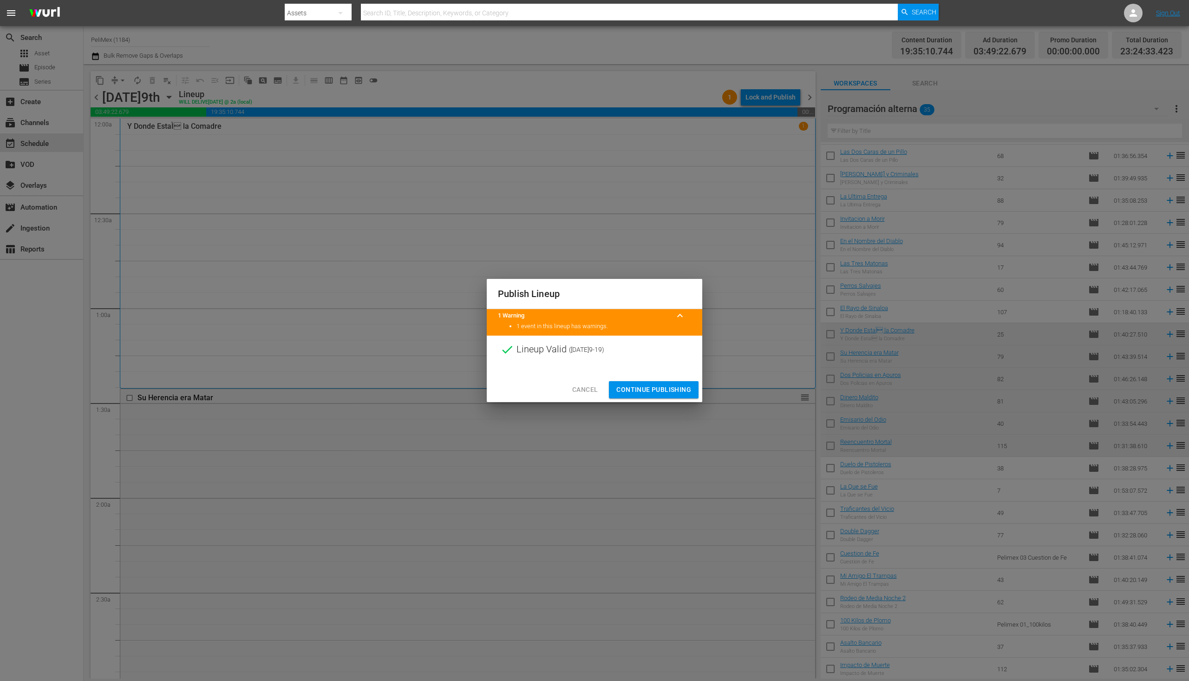
click at [644, 390] on span "Continue Publishing" at bounding box center [654, 390] width 75 height 12
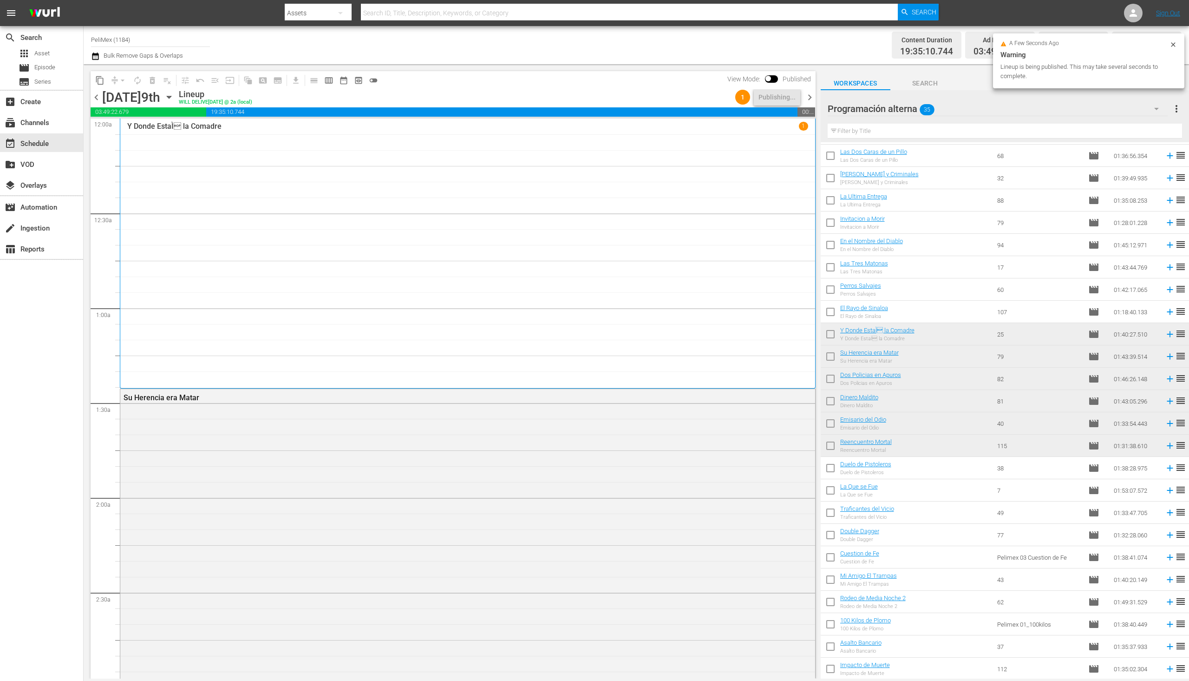
click at [841, 473] on div "Duelo de Pistoleros" at bounding box center [866, 472] width 51 height 6
click at [836, 472] on input "checkbox" at bounding box center [831, 470] width 20 height 20
checkbox input "true"
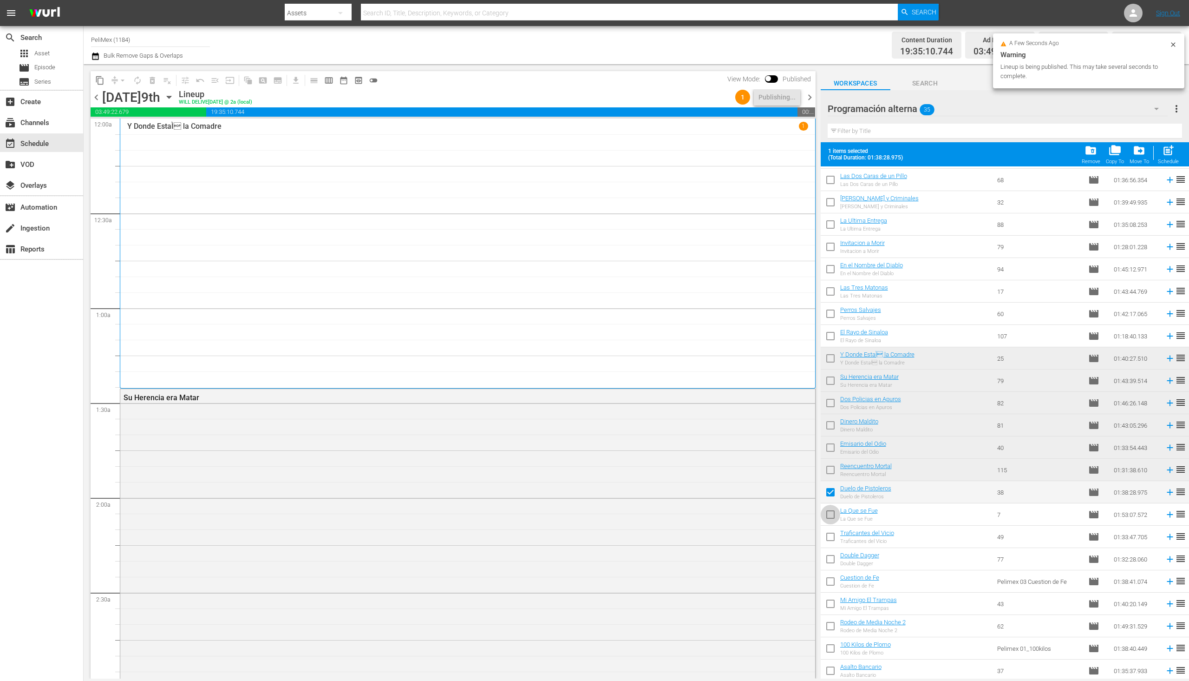
click at [834, 509] on input "checkbox" at bounding box center [831, 516] width 20 height 20
checkbox input "true"
click at [828, 536] on input "checkbox" at bounding box center [831, 539] width 20 height 20
checkbox input "true"
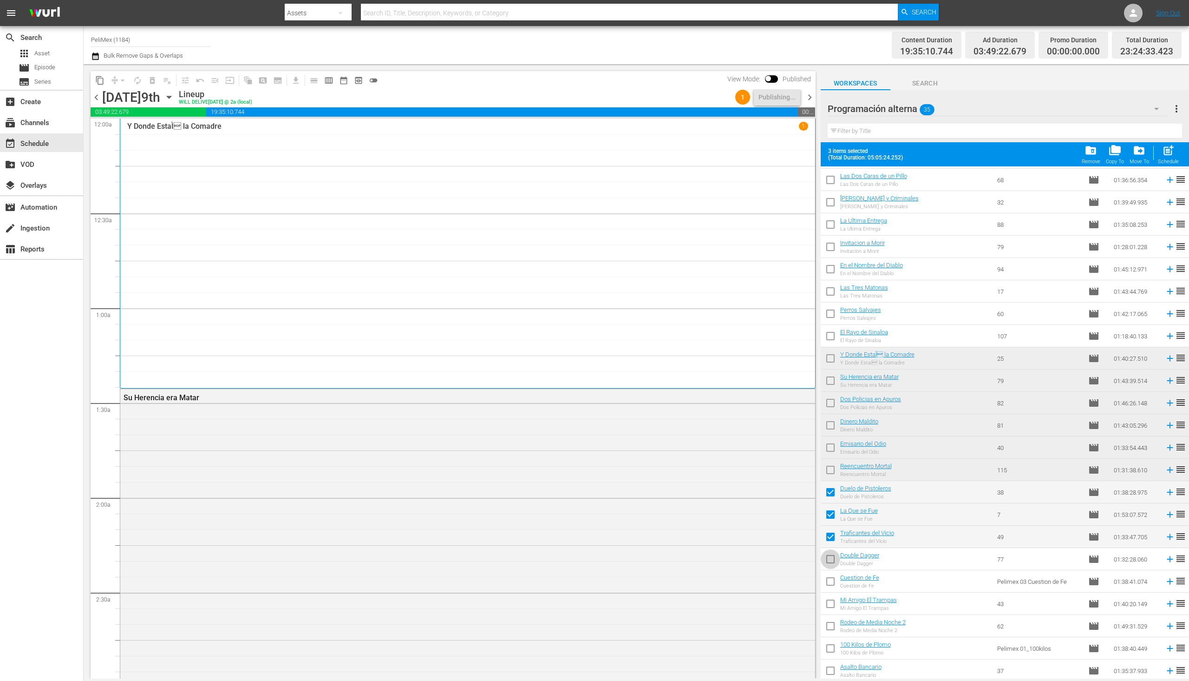
drag, startPoint x: 835, startPoint y: 561, endPoint x: 833, endPoint y: 578, distance: 17.8
click at [835, 562] on input "checkbox" at bounding box center [831, 561] width 20 height 20
checkbox input "true"
click at [832, 582] on input "checkbox" at bounding box center [831, 583] width 20 height 20
checkbox input "true"
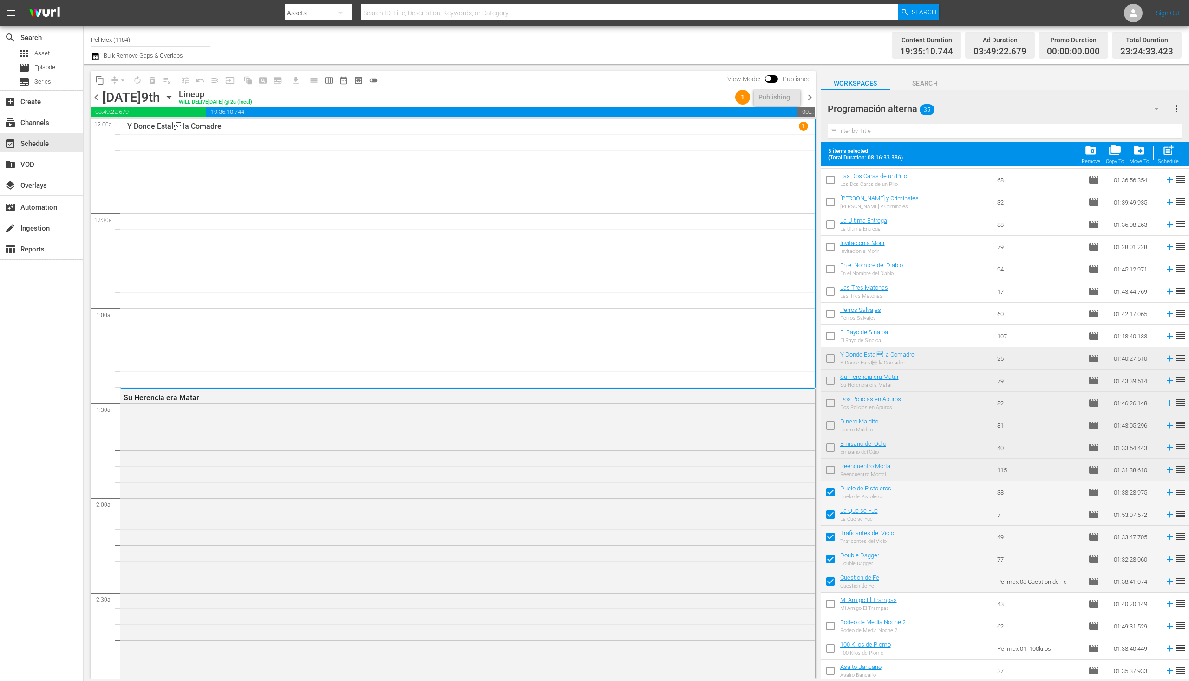
scroll to position [290, 0]
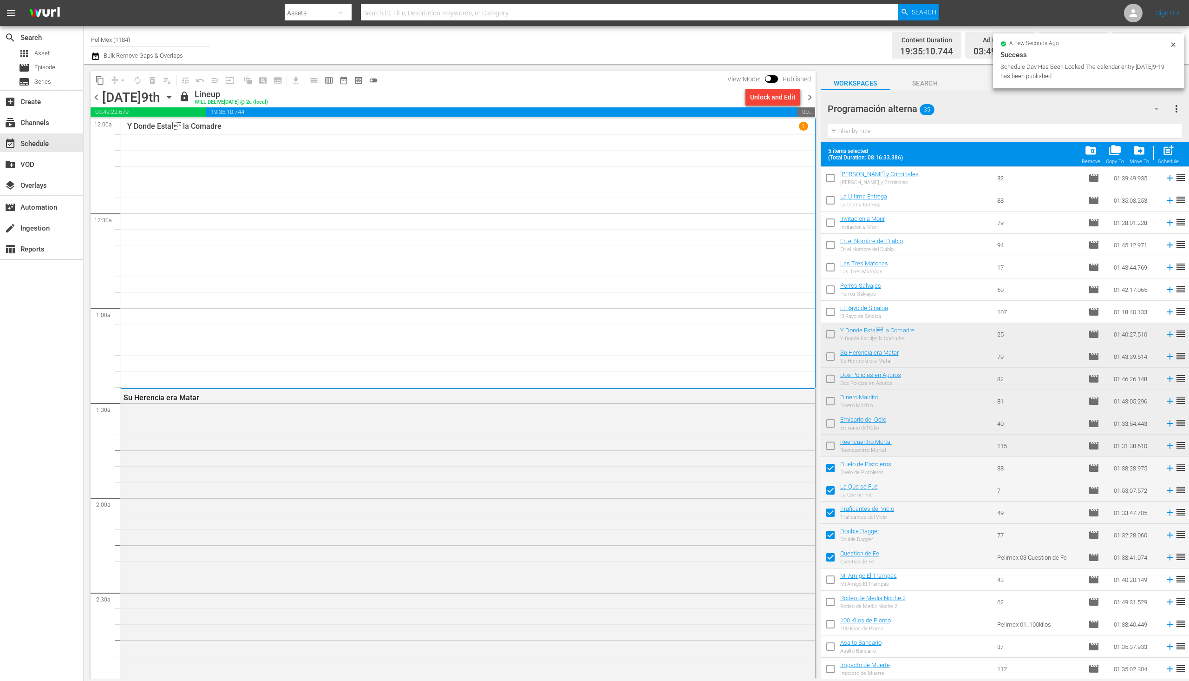
drag, startPoint x: 808, startPoint y: 142, endPoint x: 812, endPoint y: 151, distance: 9.8
click at [812, 151] on div "S N A P S N A P S N A P S N A P S N A P S N A P S N A P S N A P S N A P S N A P…" at bounding box center [453, 398] width 725 height 560
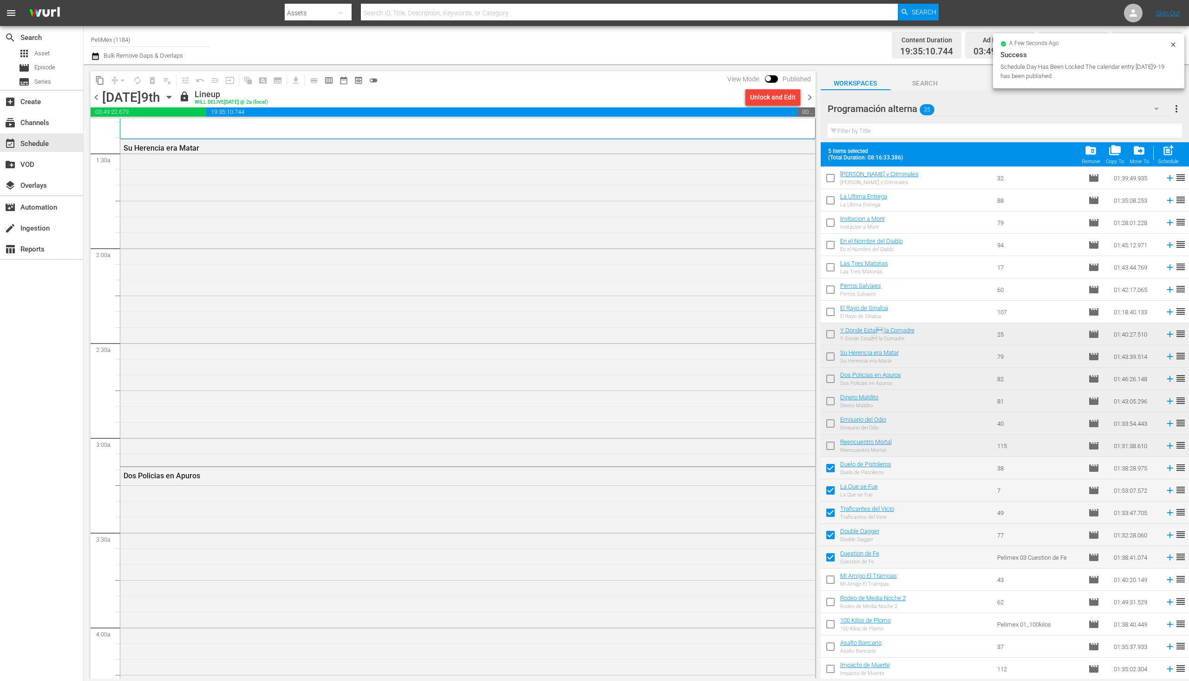
scroll to position [0, 0]
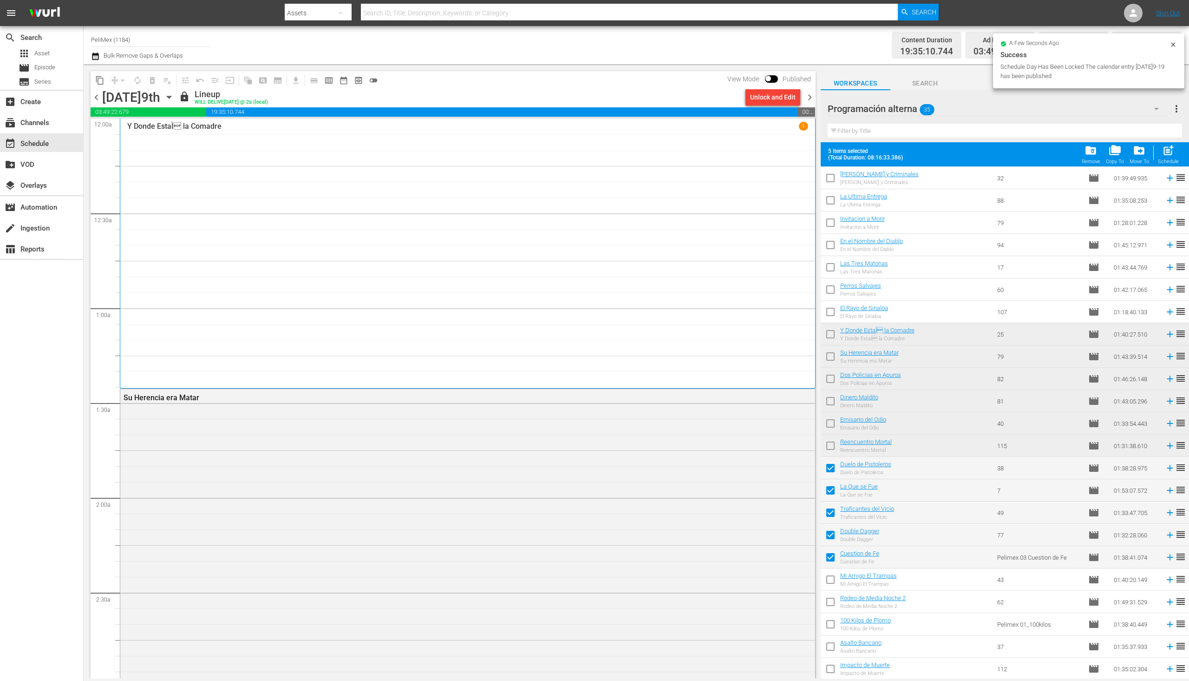
click at [729, 179] on div "Y Donde EstaÌ la Comadre 1" at bounding box center [467, 253] width 681 height 263
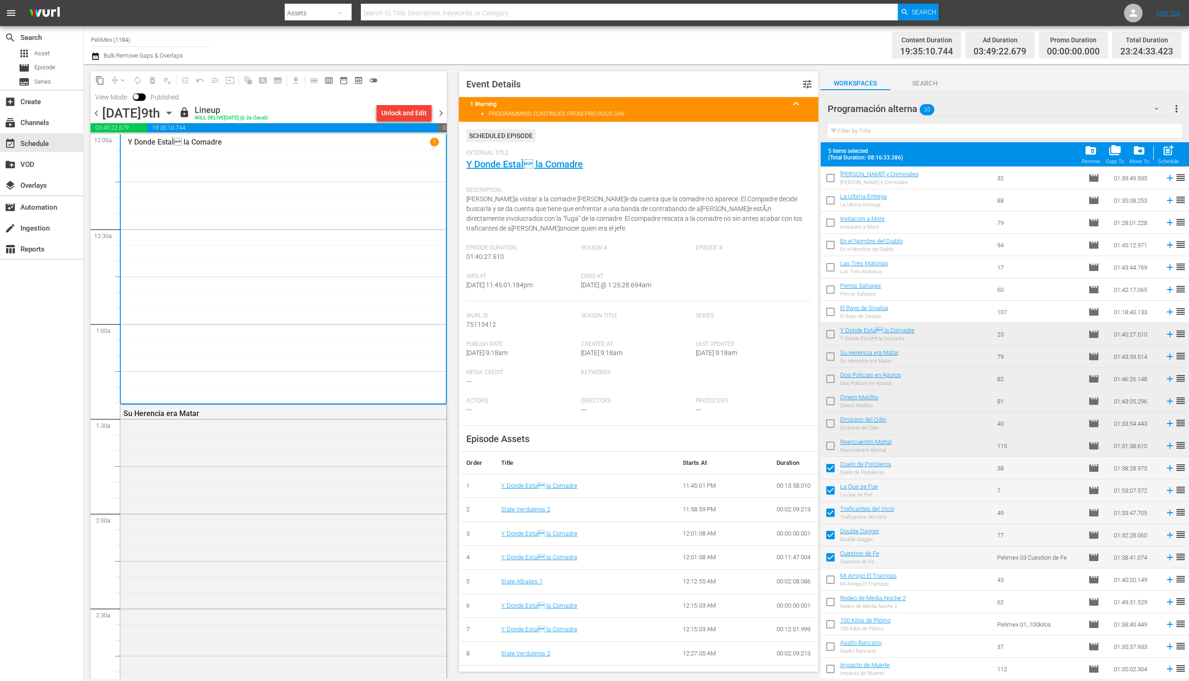
click at [438, 113] on span "chevron_right" at bounding box center [441, 113] width 12 height 12
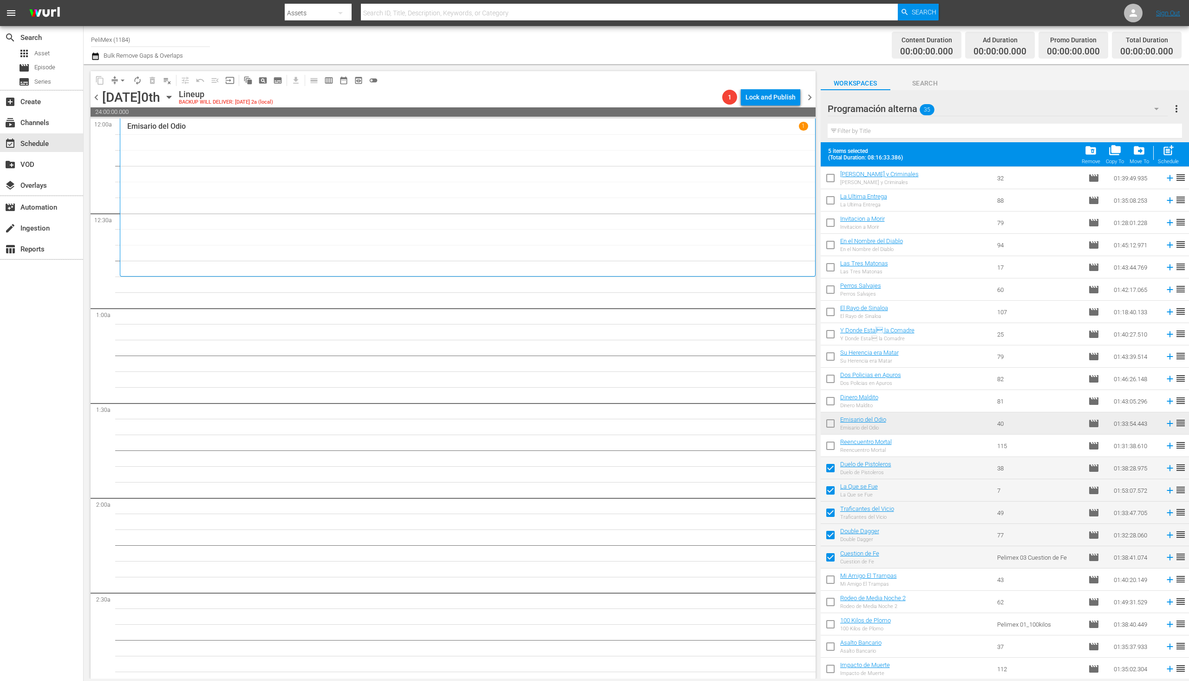
click at [99, 95] on span "chevron_left" at bounding box center [97, 98] width 12 height 12
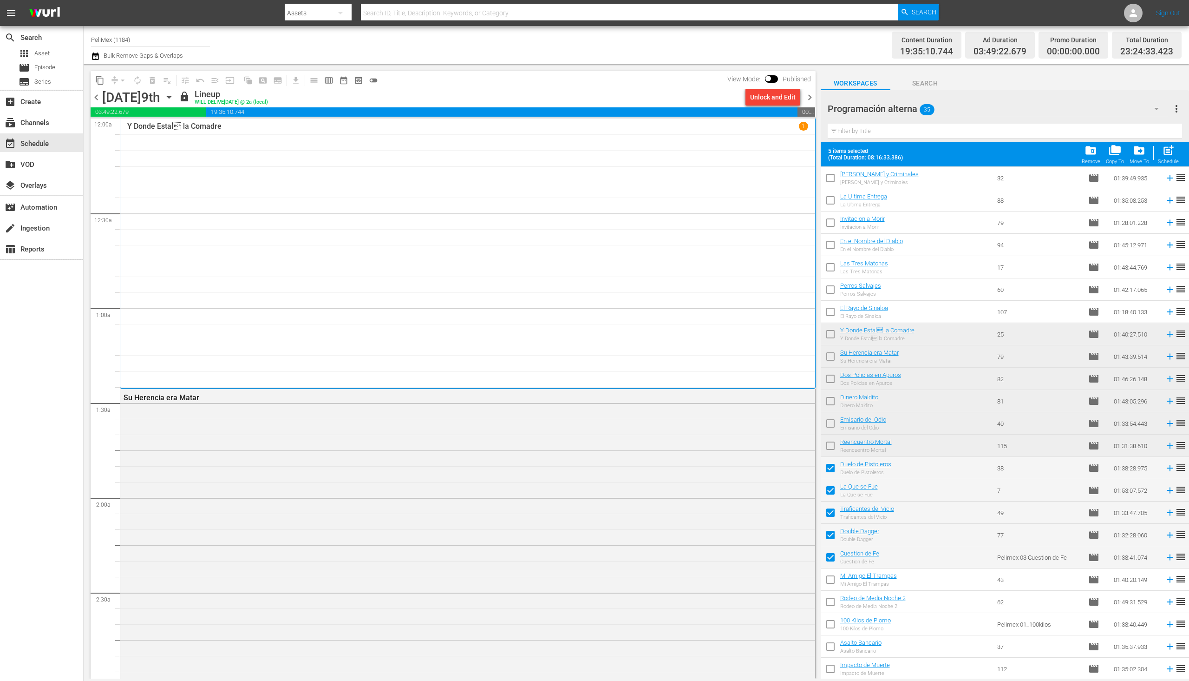
click at [809, 98] on span "chevron_right" at bounding box center [810, 98] width 12 height 12
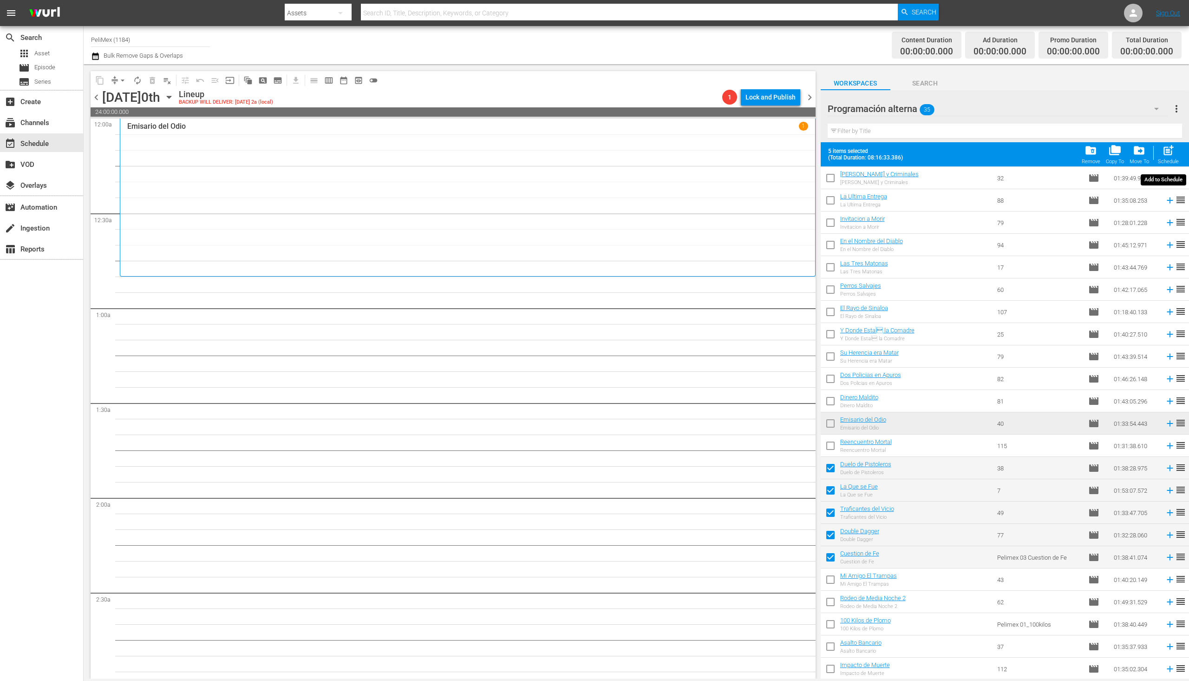
click at [1170, 163] on div "Schedule" at bounding box center [1168, 161] width 21 height 6
checkbox input "false"
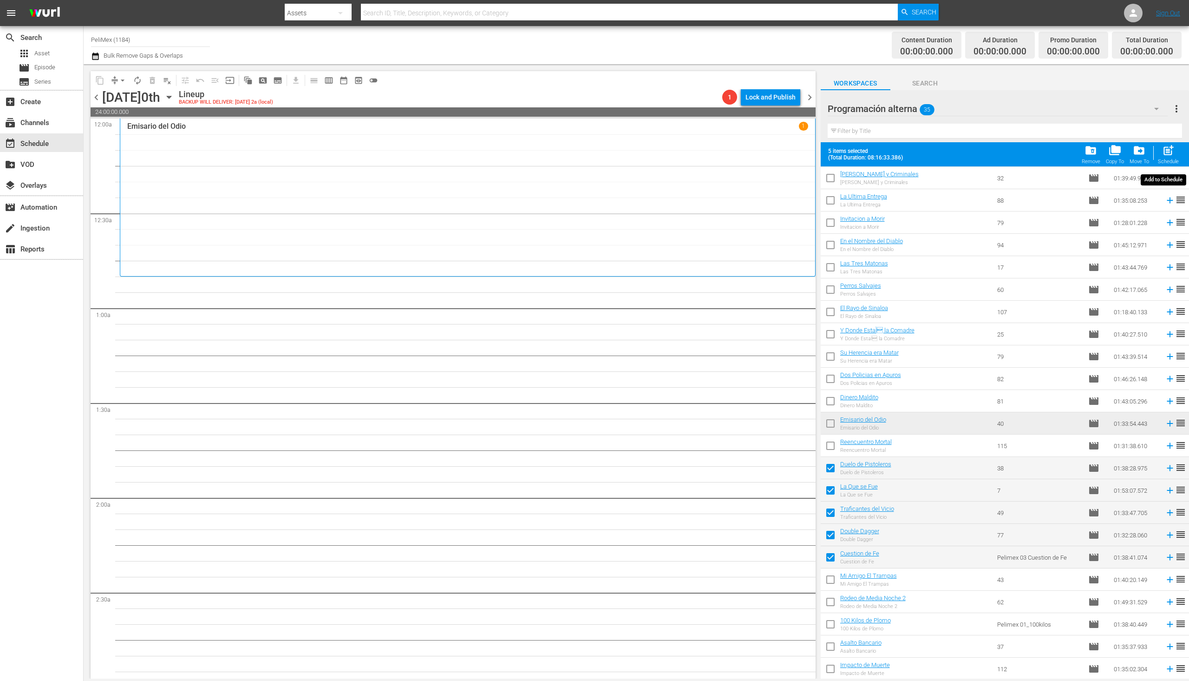
checkbox input "false"
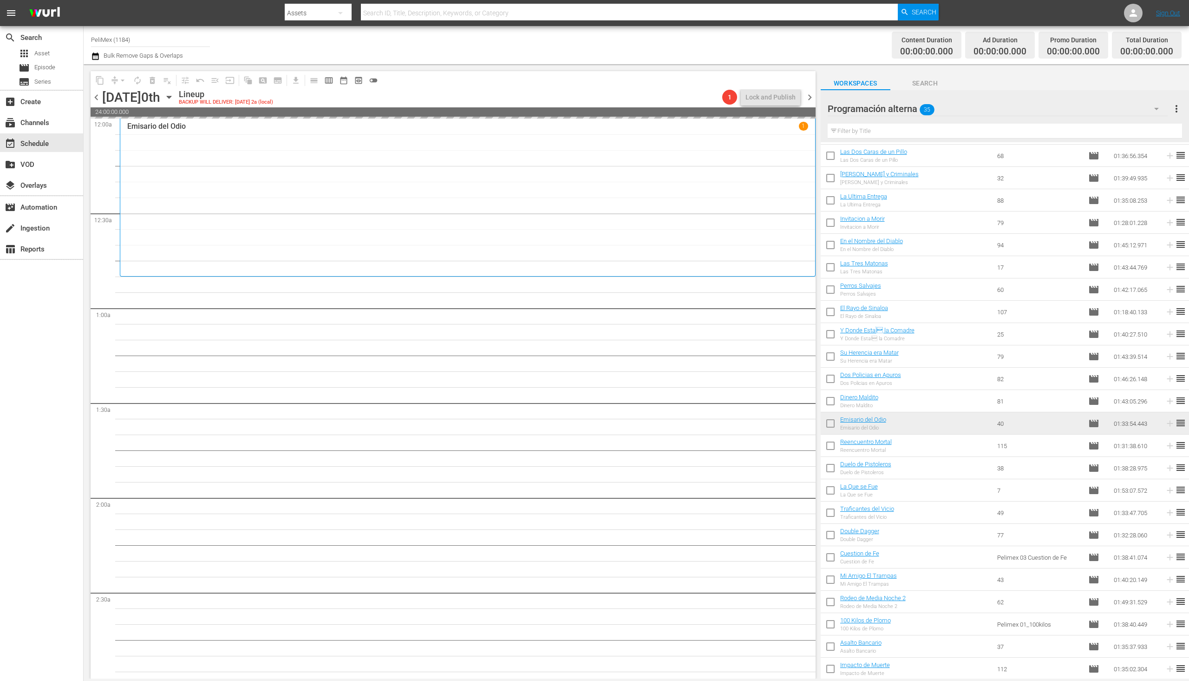
scroll to position [266, 0]
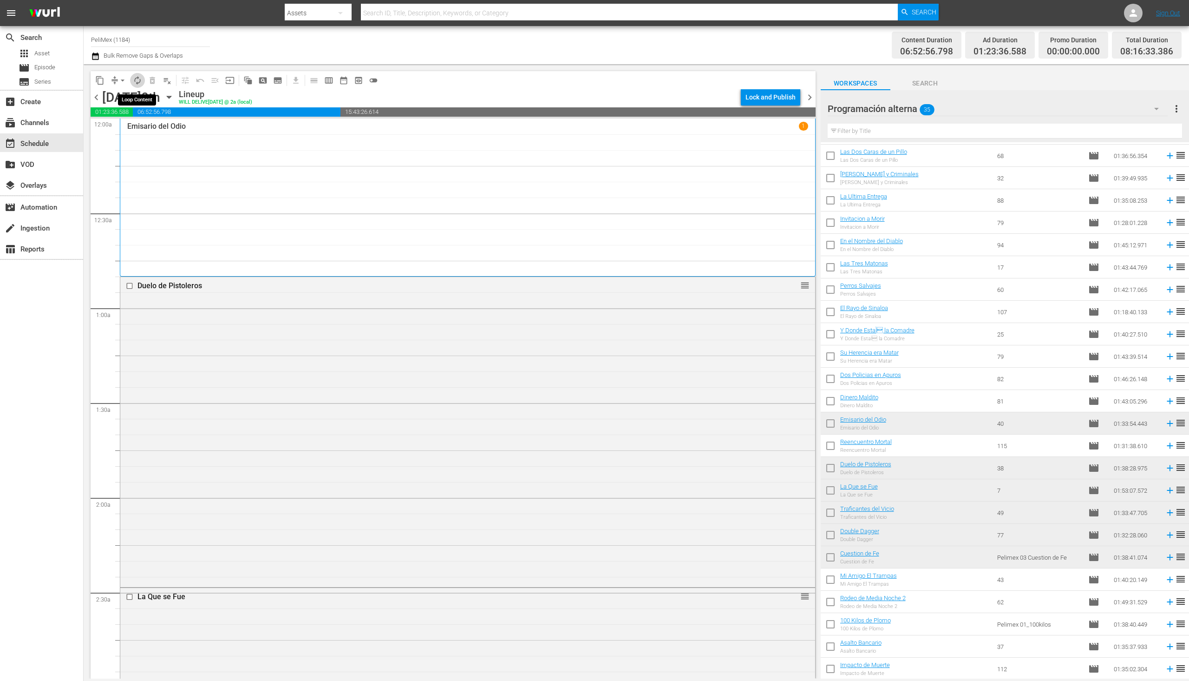
click at [138, 81] on span "autorenew_outlined" at bounding box center [137, 80] width 9 height 9
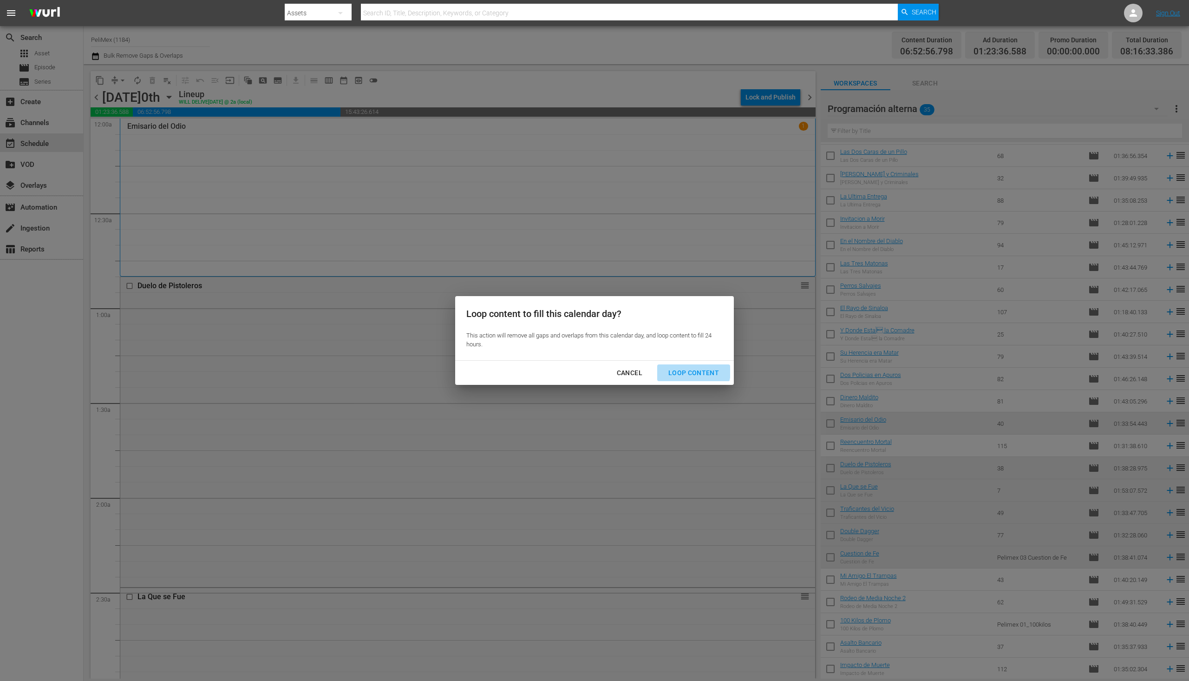
click at [686, 369] on div "Loop Content" at bounding box center [694, 373] width 66 height 12
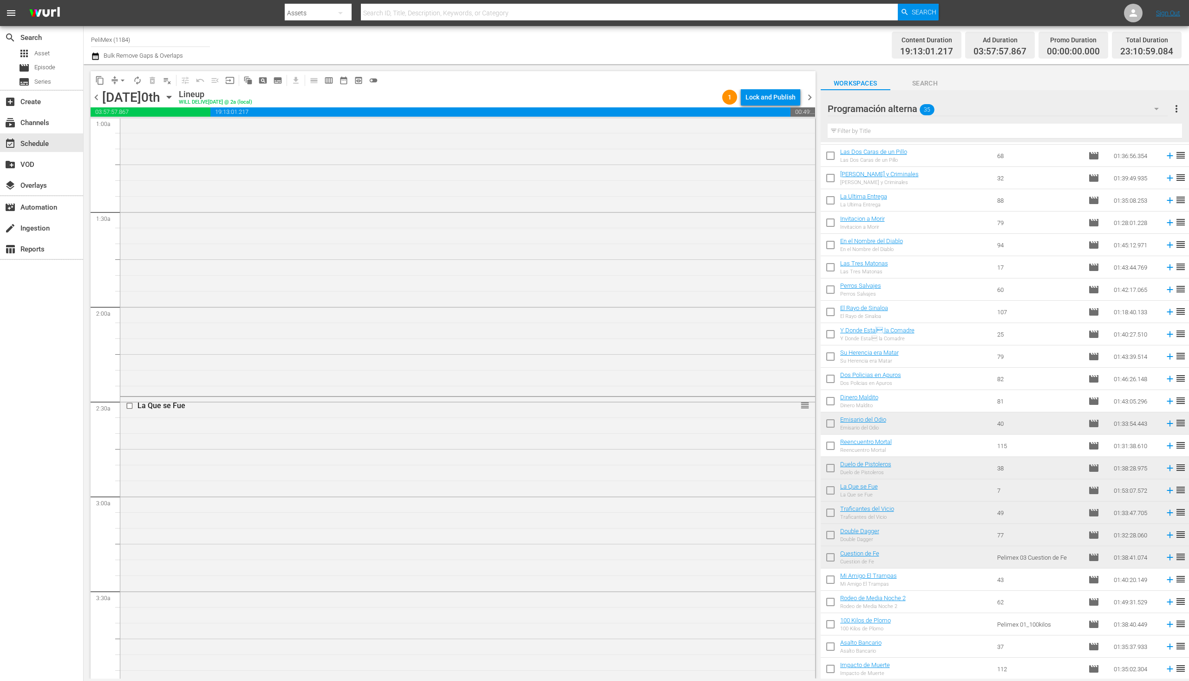
scroll to position [0, 0]
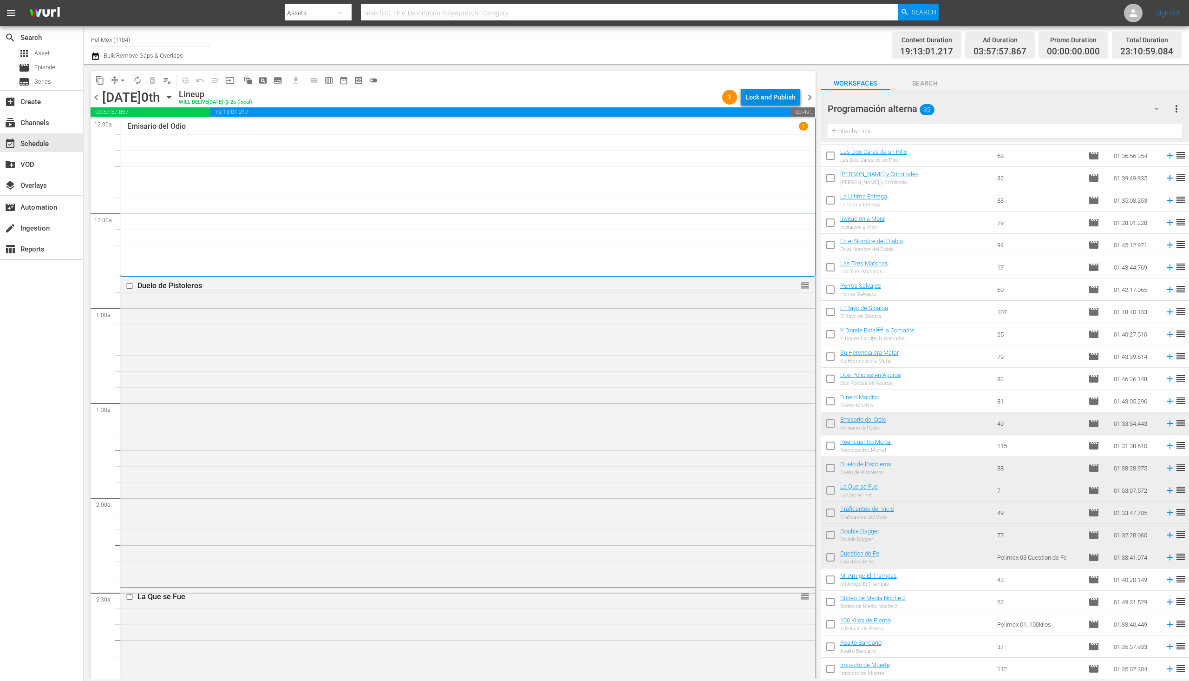
click at [756, 92] on div "Lock and Publish" at bounding box center [771, 97] width 50 height 17
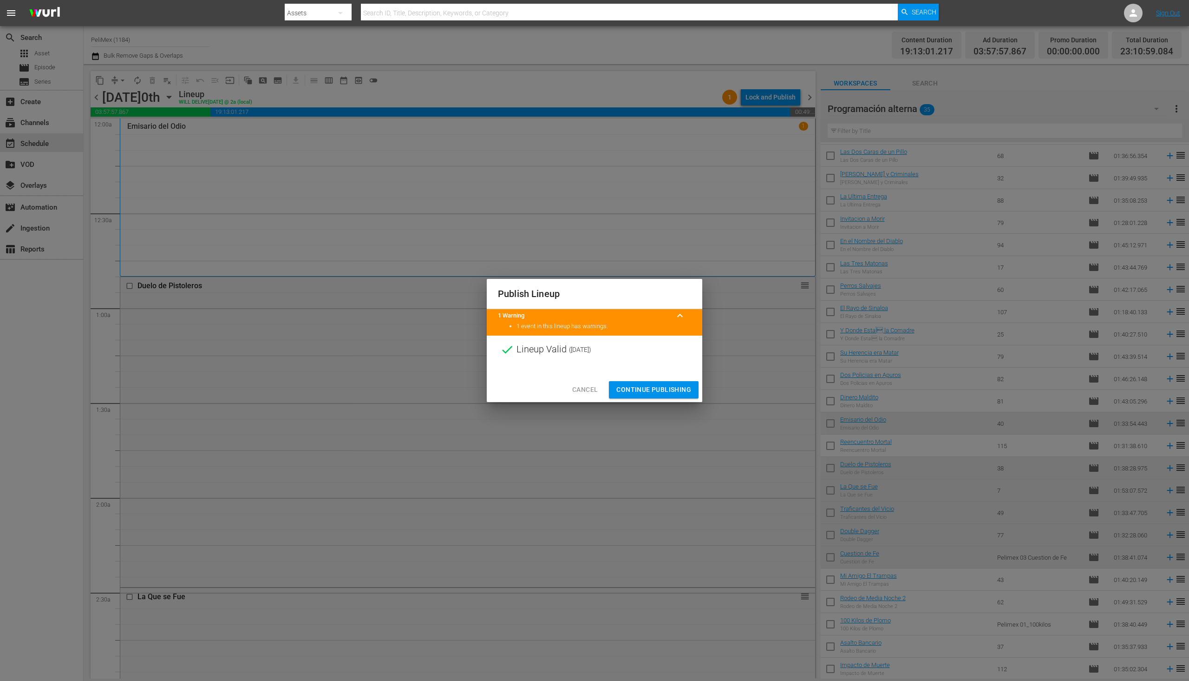
click at [692, 383] on button "Continue Publishing" at bounding box center [654, 389] width 90 height 17
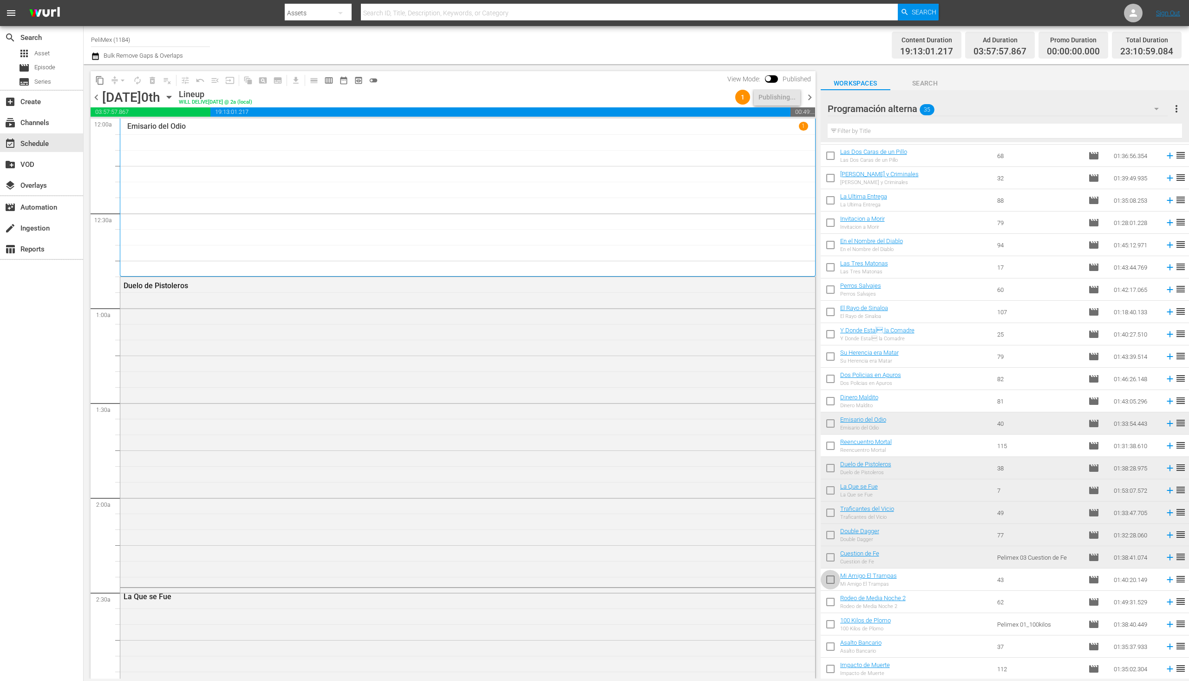
click at [835, 583] on input "checkbox" at bounding box center [831, 582] width 20 height 20
checkbox input "true"
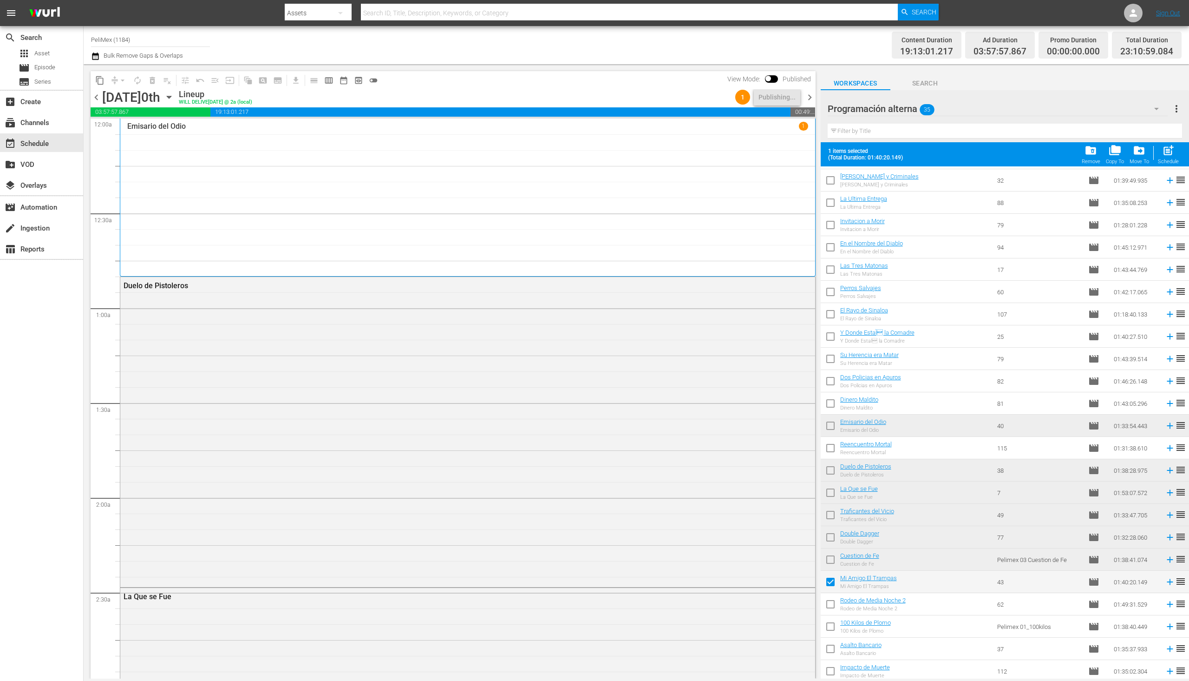
scroll to position [290, 0]
click at [834, 627] on input "checkbox" at bounding box center [831, 626] width 20 height 20
checkbox input "true"
click at [828, 603] on input "checkbox" at bounding box center [831, 604] width 20 height 20
checkbox input "true"
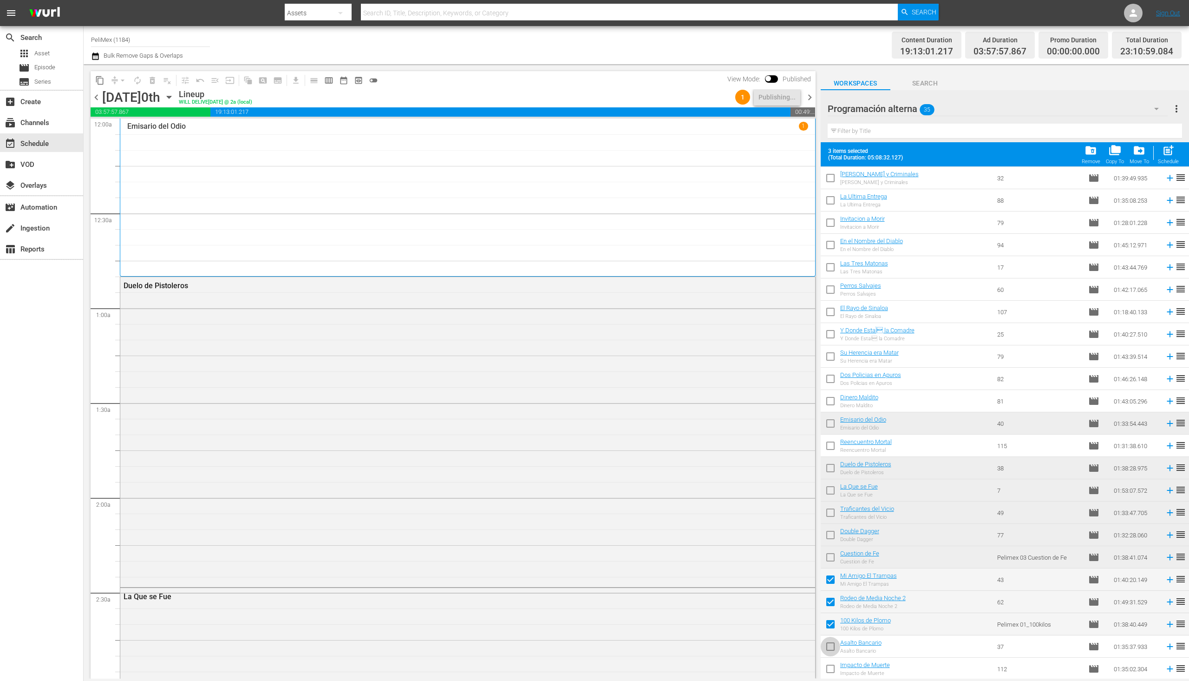
click at [832, 648] on input "checkbox" at bounding box center [831, 648] width 20 height 20
checkbox input "true"
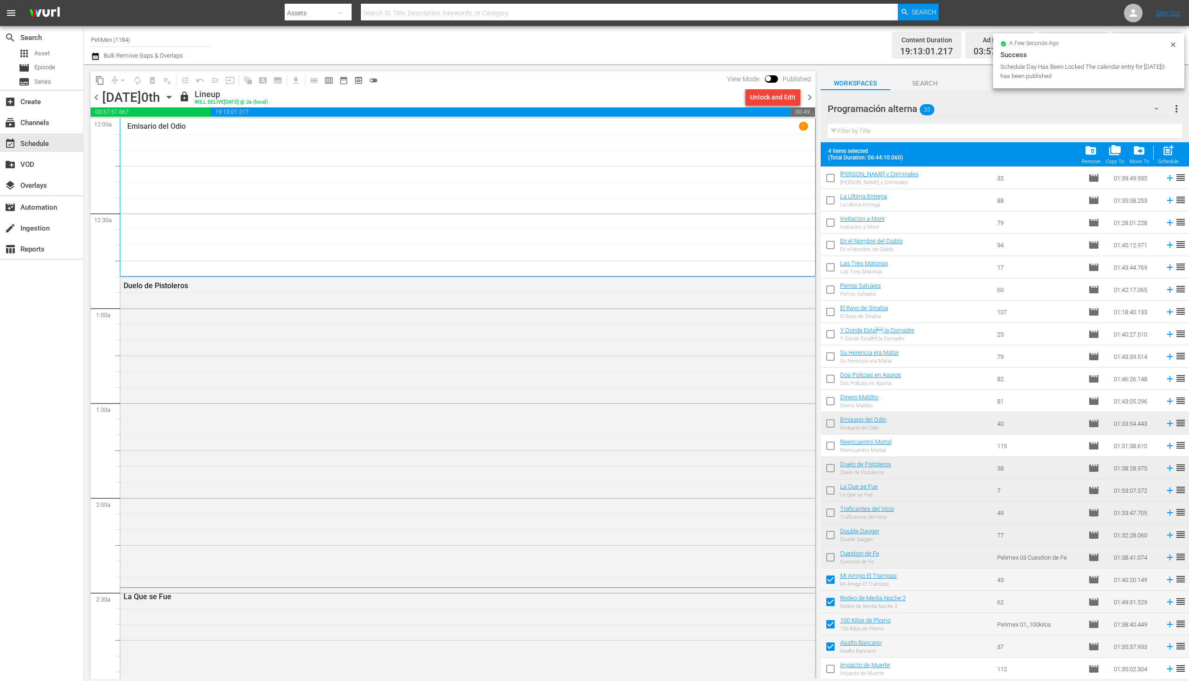
click at [831, 670] on input "checkbox" at bounding box center [831, 671] width 20 height 20
checkbox input "true"
click at [804, 96] on span "chevron_right" at bounding box center [810, 98] width 12 height 12
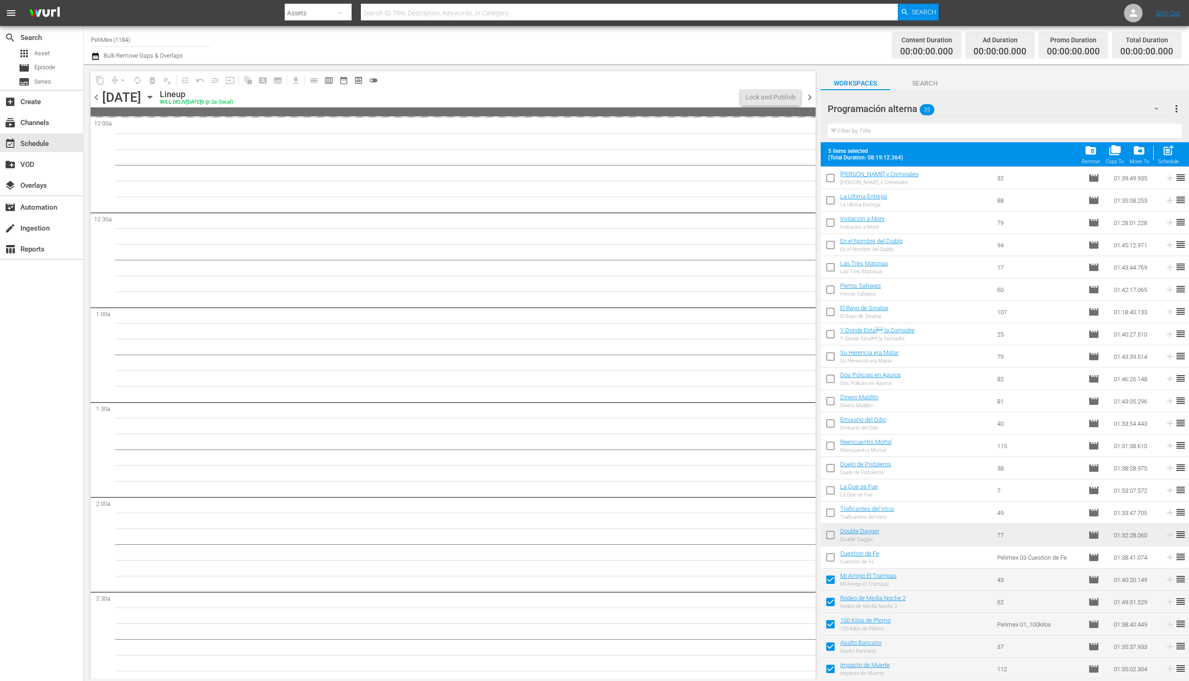
click at [98, 96] on span "chevron_left" at bounding box center [97, 98] width 12 height 12
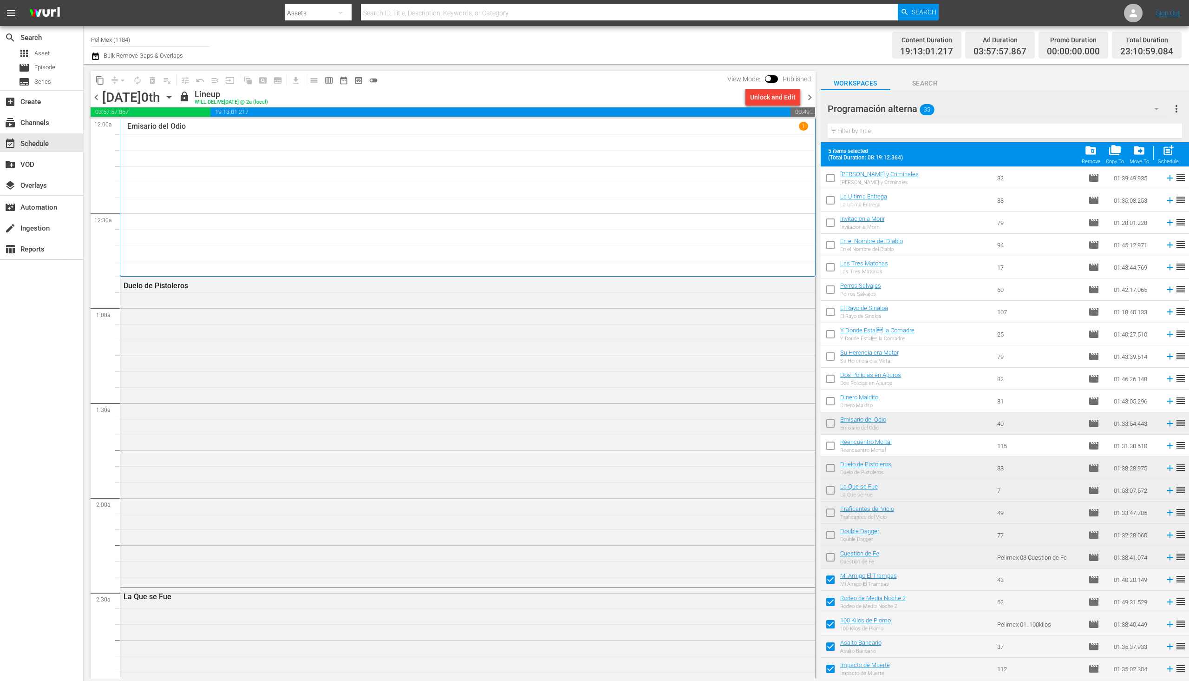
click at [809, 98] on span "chevron_right" at bounding box center [810, 98] width 12 height 12
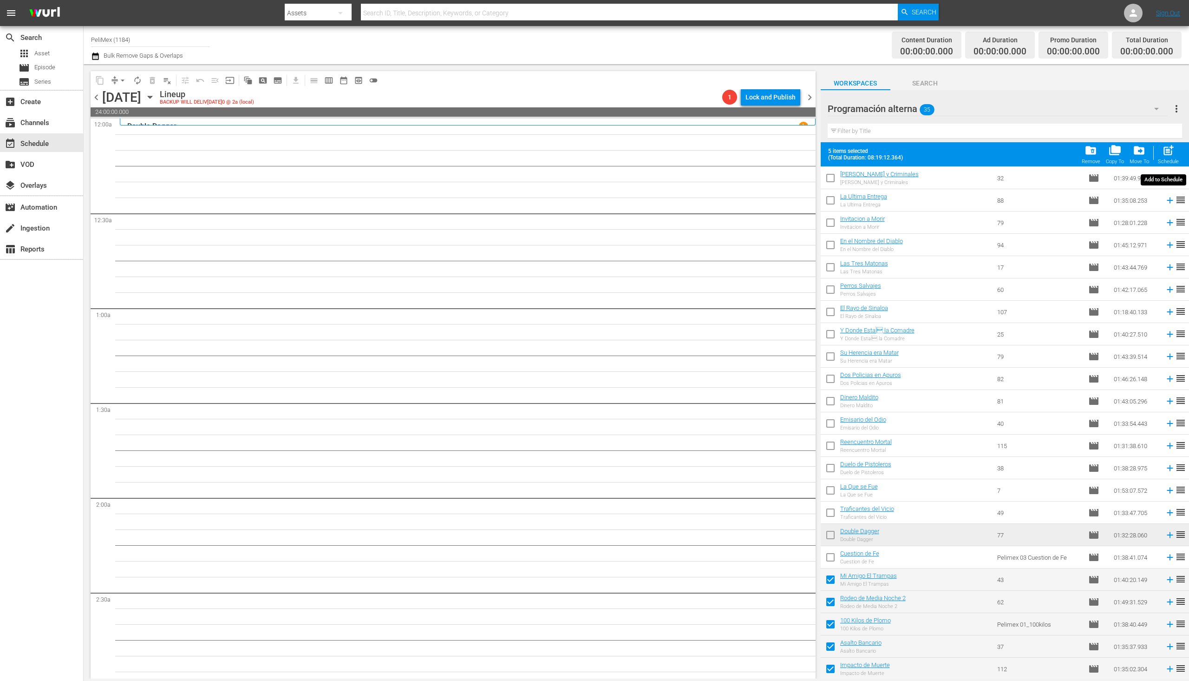
click at [1175, 154] on span "post_add" at bounding box center [1169, 150] width 13 height 13
checkbox input "false"
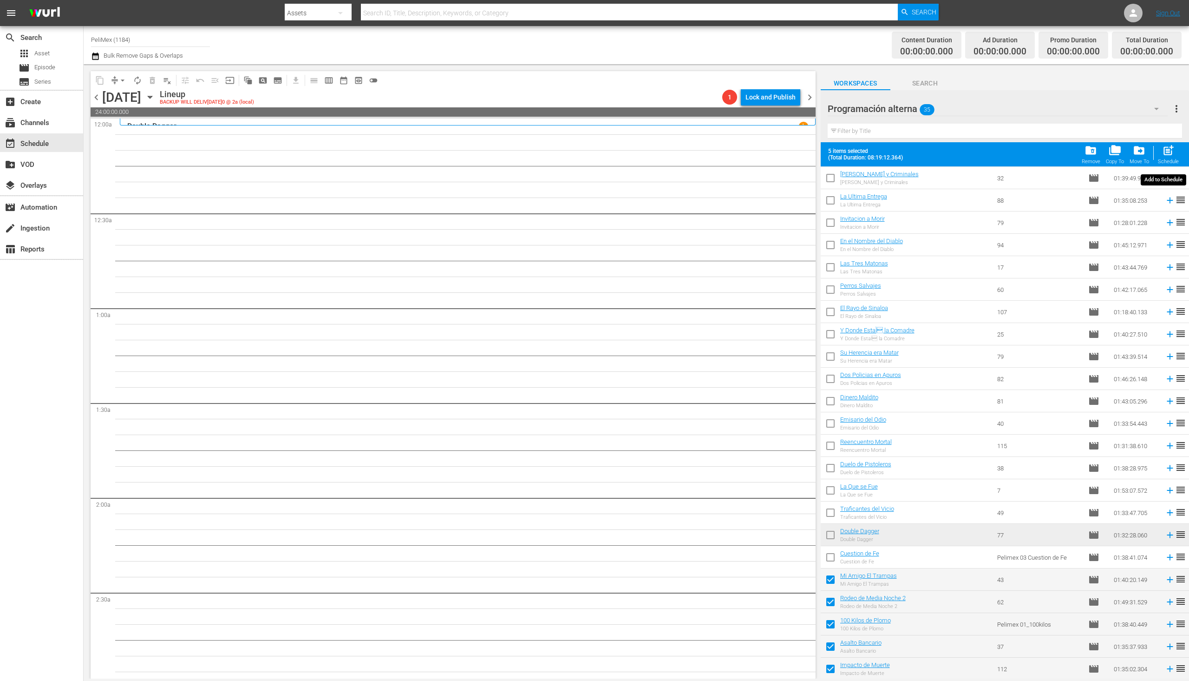
checkbox input "false"
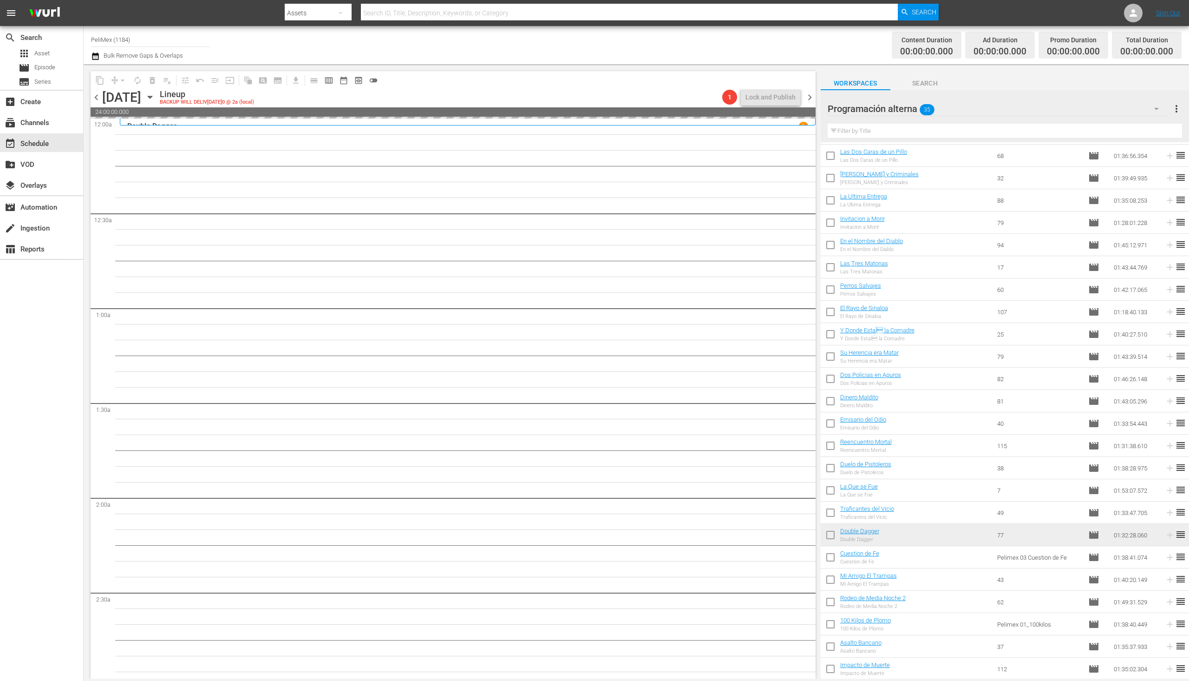
scroll to position [266, 0]
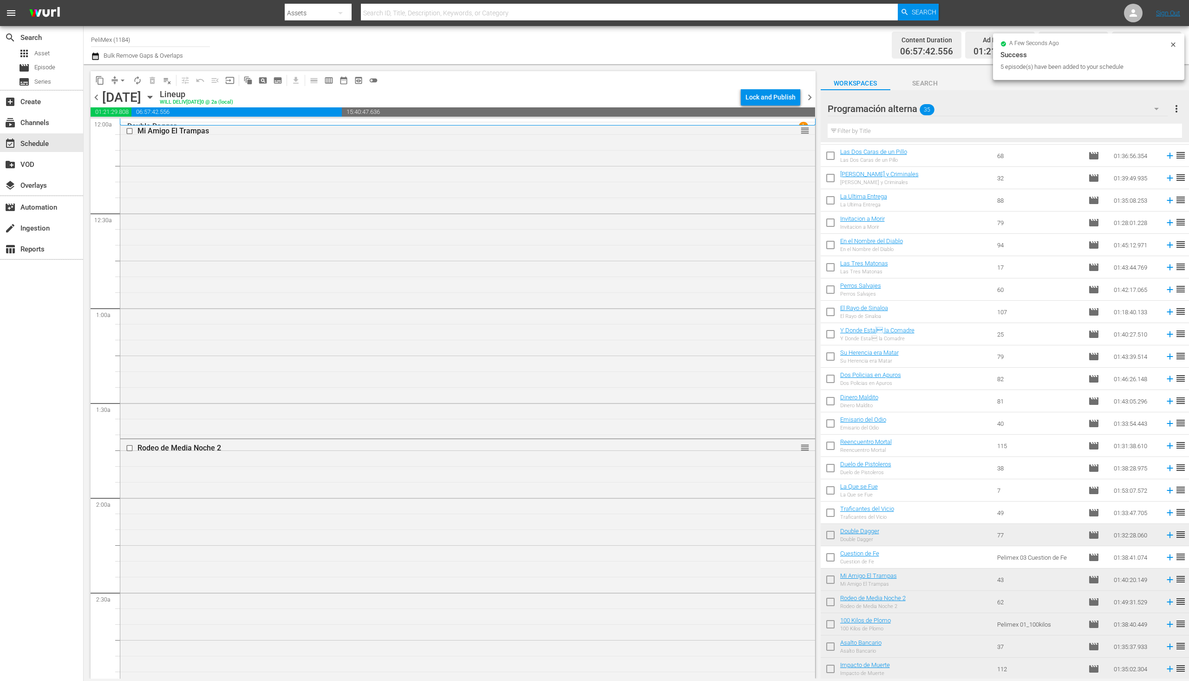
click at [135, 85] on button "autorenew_outlined" at bounding box center [137, 80] width 15 height 15
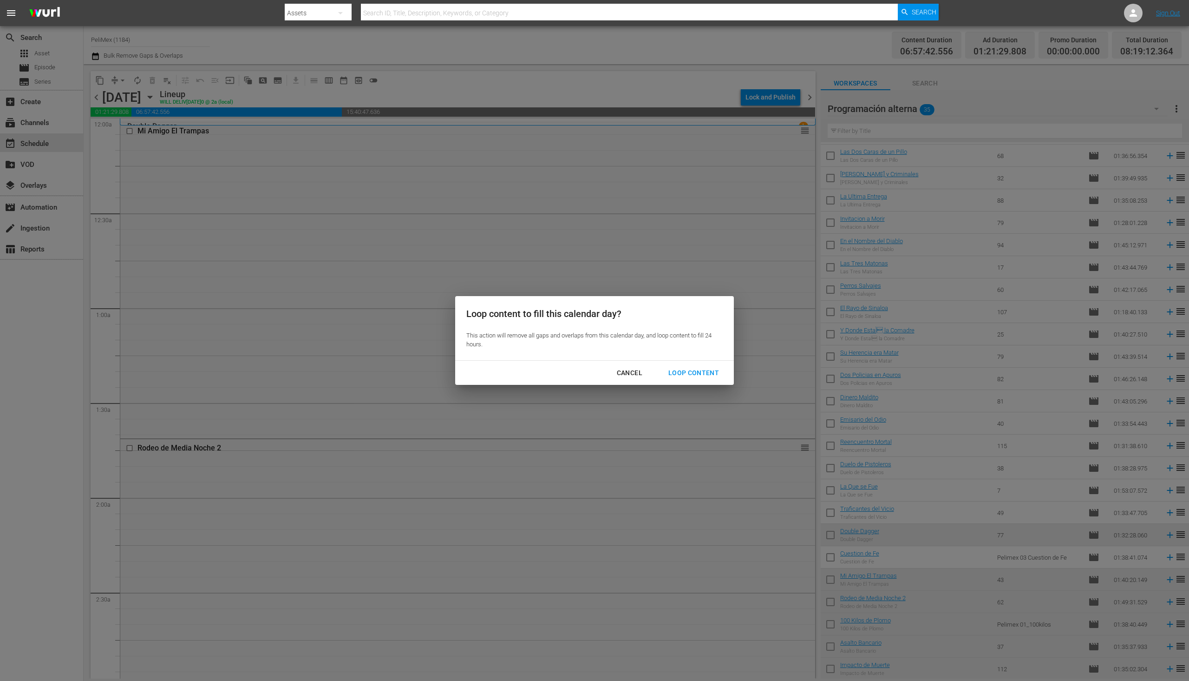
click at [688, 379] on button "Loop Content" at bounding box center [693, 372] width 73 height 17
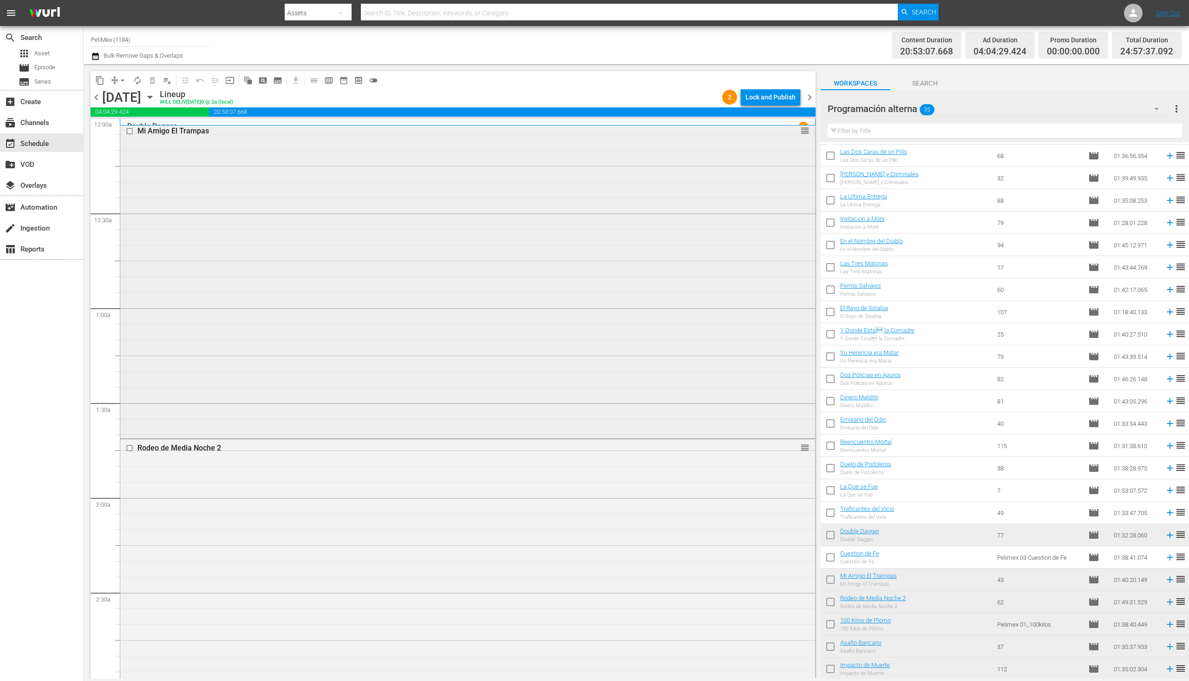
scroll to position [232, 0]
click at [760, 101] on div "Lock and Publish" at bounding box center [771, 97] width 50 height 17
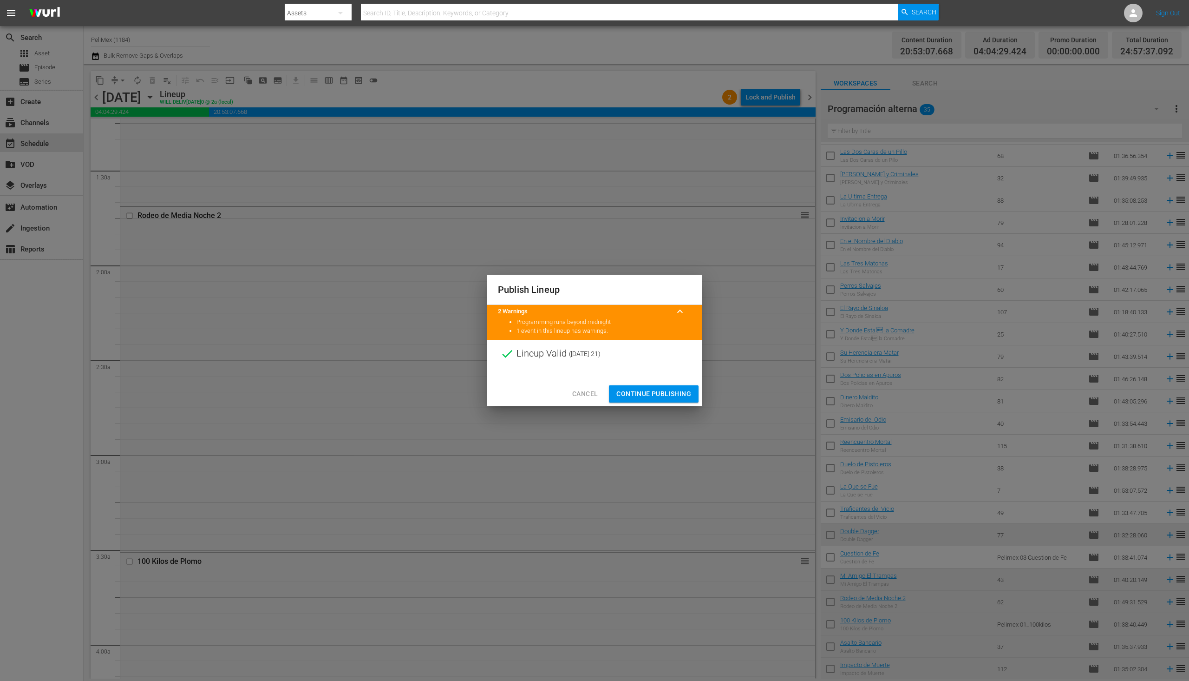
click at [670, 400] on button "Continue Publishing" at bounding box center [654, 393] width 90 height 17
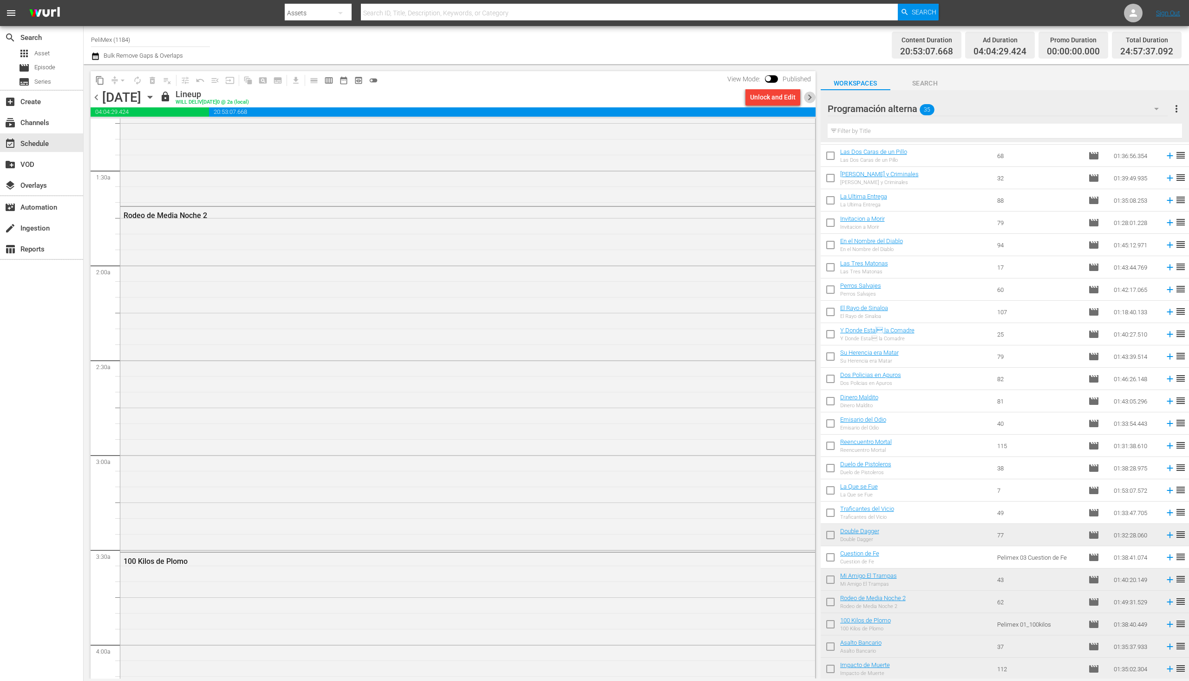
click at [813, 102] on span "chevron_right" at bounding box center [810, 98] width 12 height 12
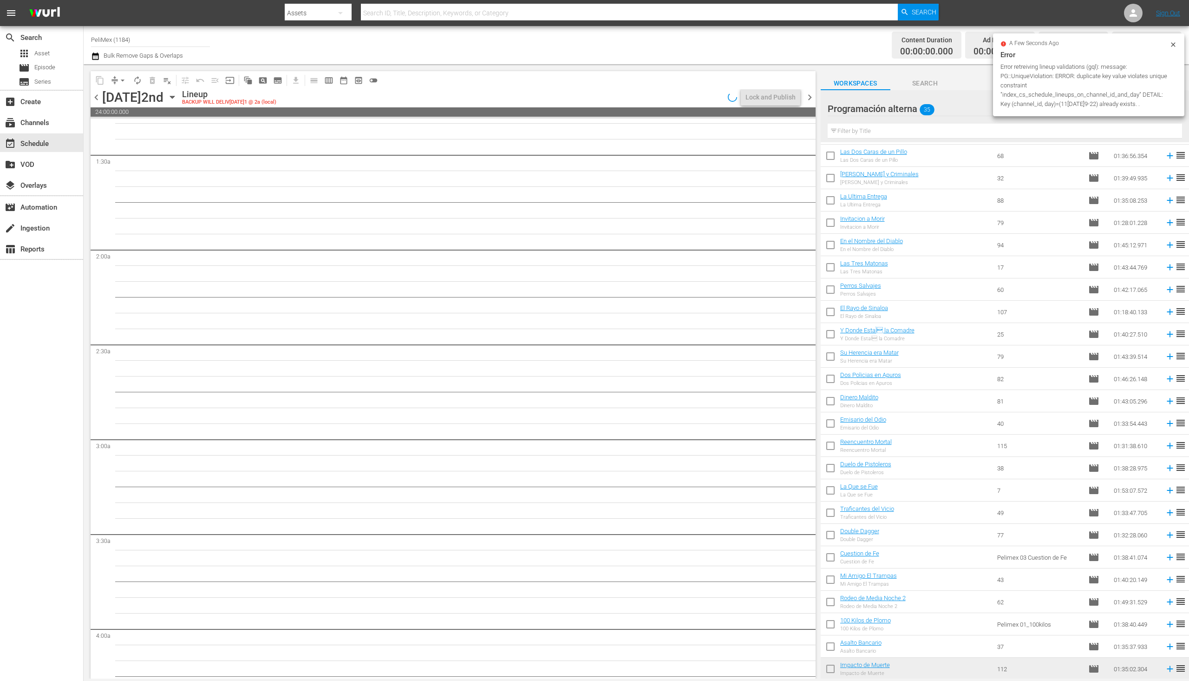
scroll to position [232, 0]
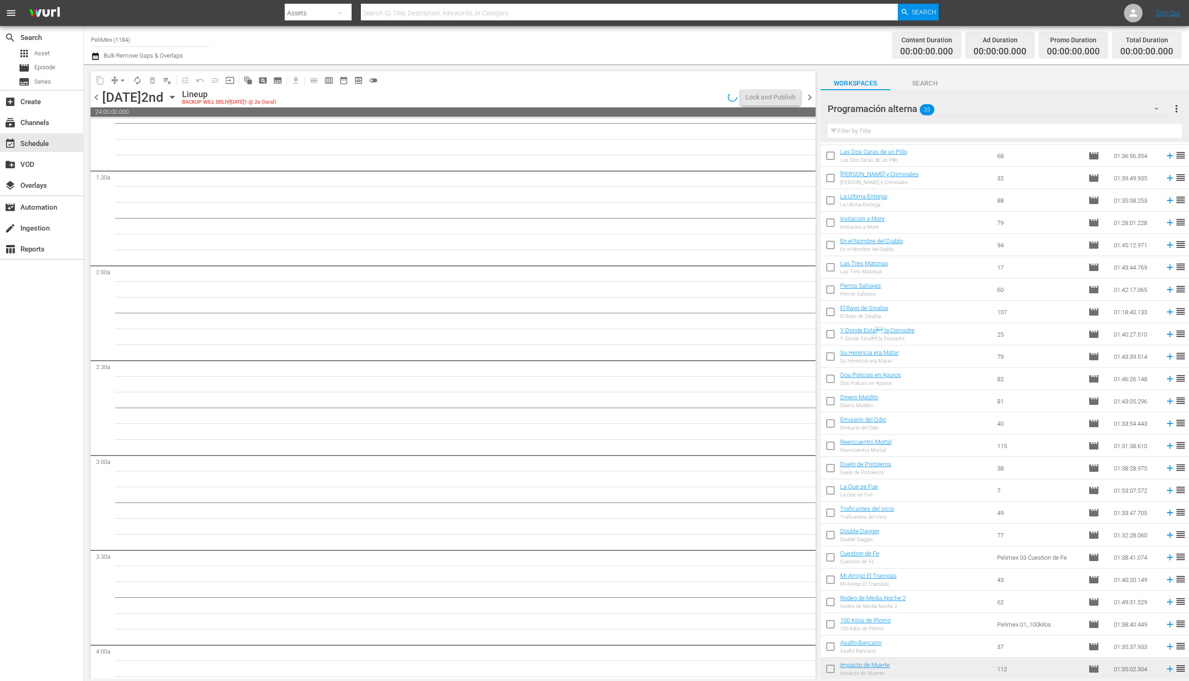
click at [102, 99] on div "Monday, September 22nd" at bounding box center [132, 97] width 61 height 15
click at [98, 99] on span "chevron_left" at bounding box center [97, 98] width 12 height 12
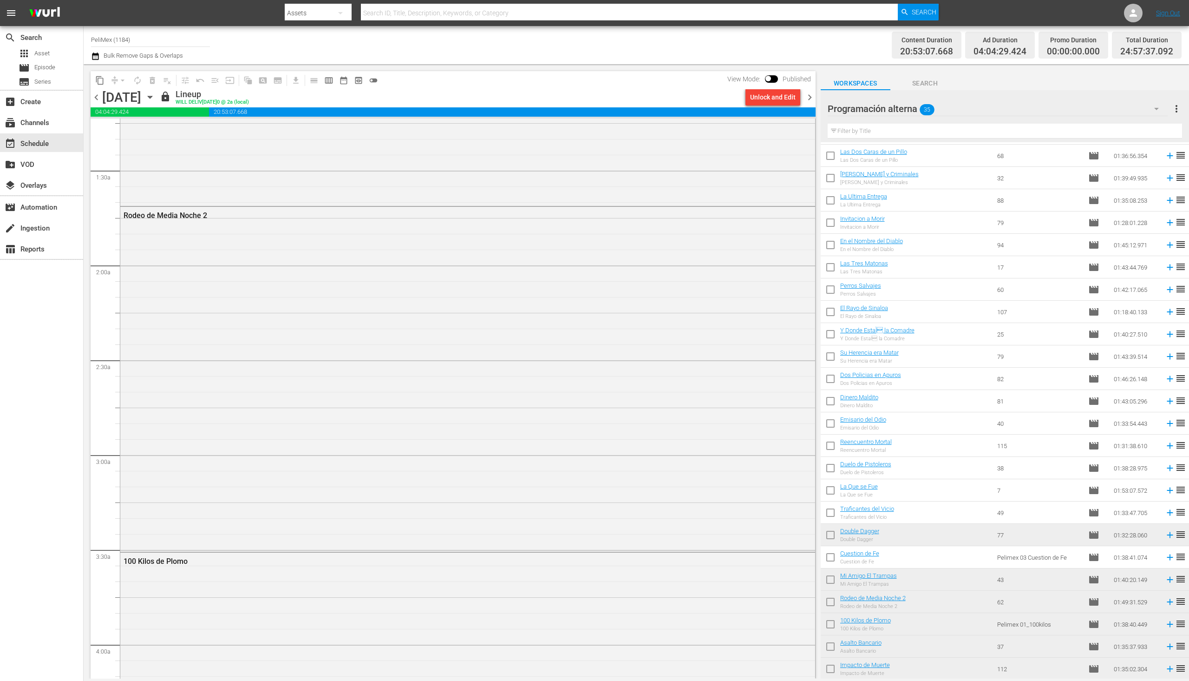
click at [809, 99] on span "chevron_right" at bounding box center [810, 98] width 12 height 12
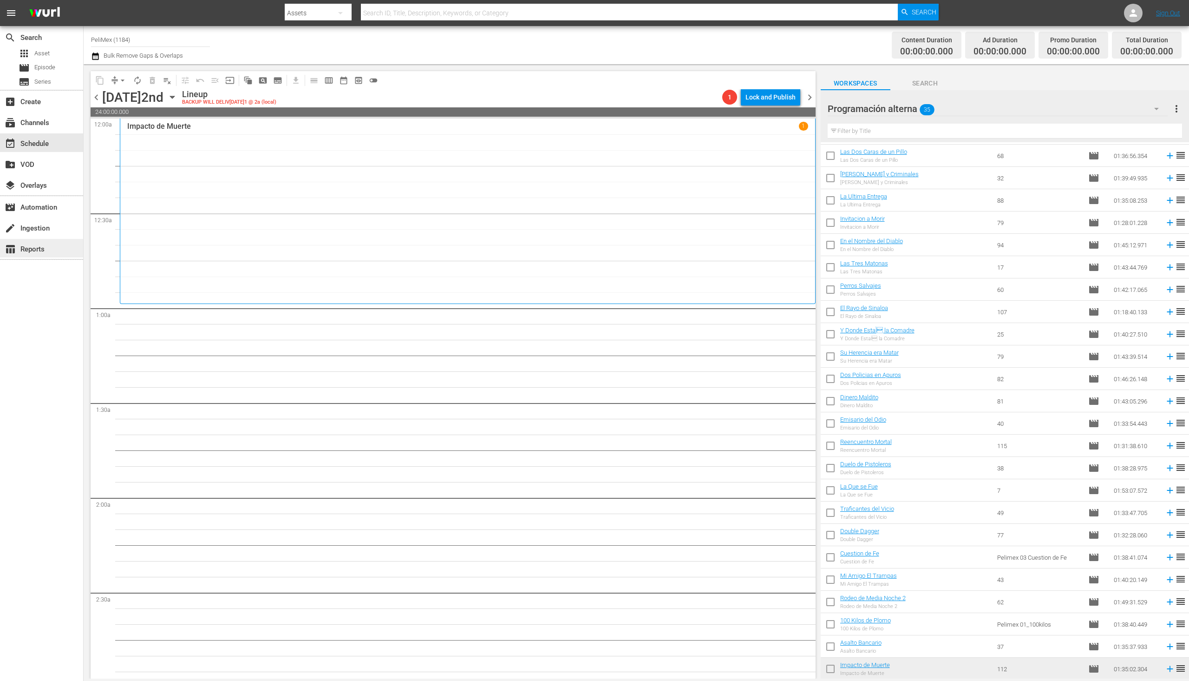
click at [22, 242] on div "table_chart Reports" at bounding box center [41, 248] width 83 height 19
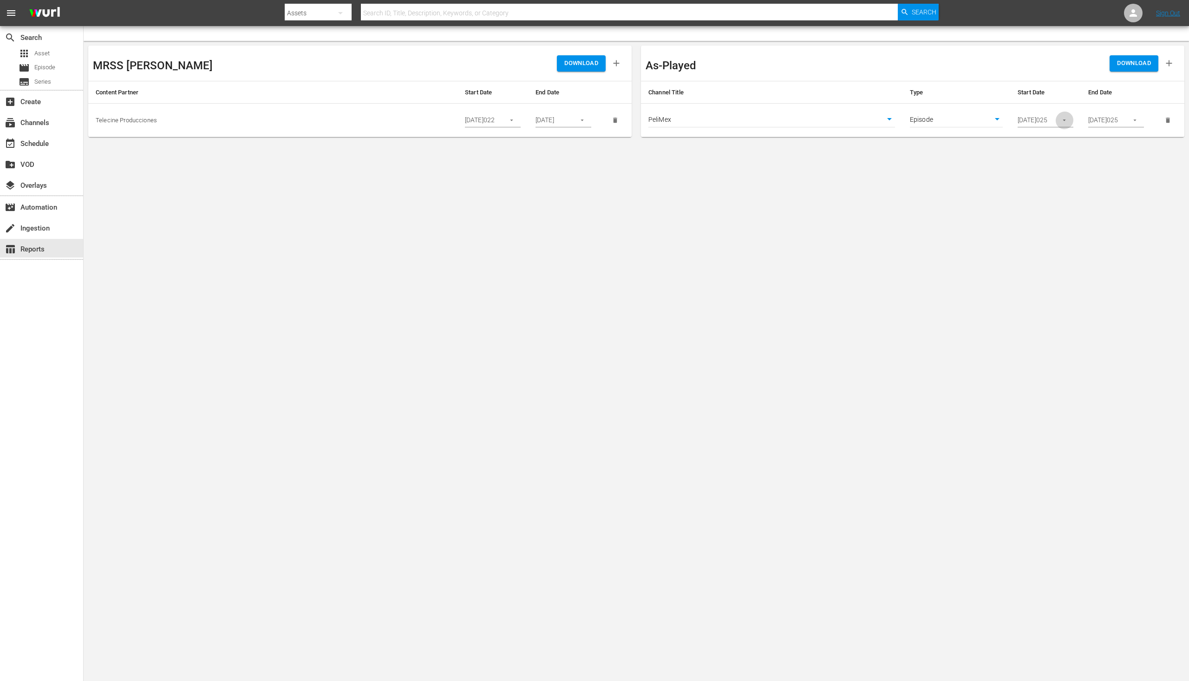
click at [1065, 121] on icon "button" at bounding box center [1064, 120] width 7 height 7
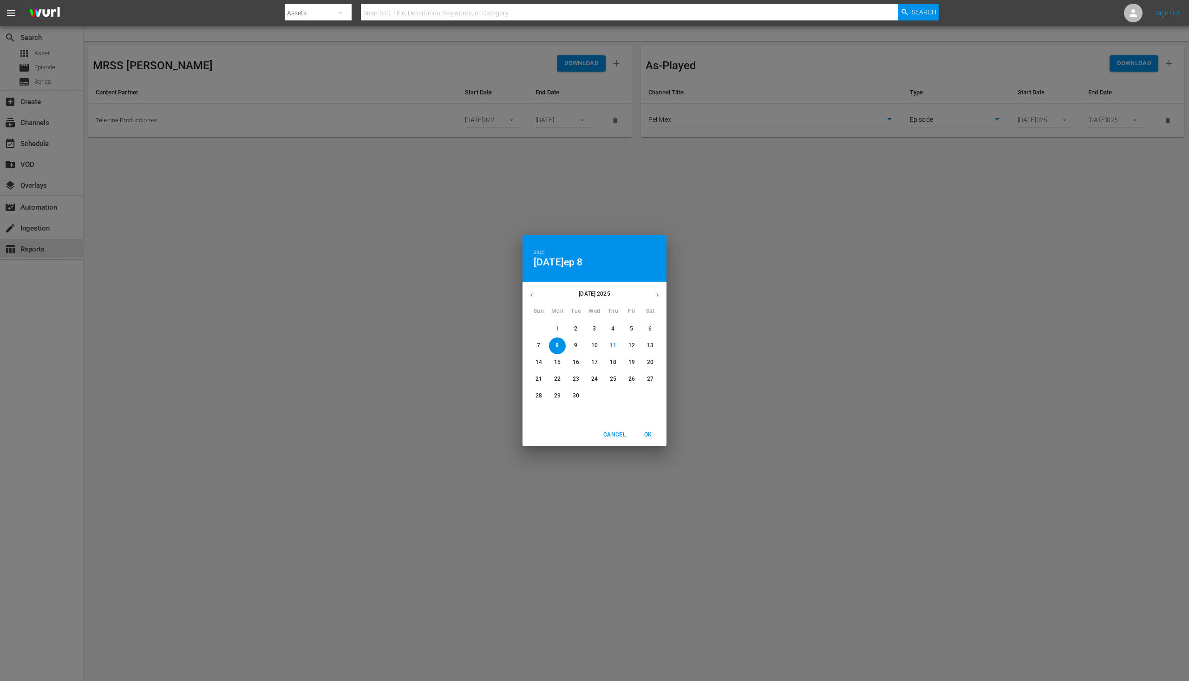
click at [559, 364] on p "15" at bounding box center [557, 362] width 7 height 8
click at [643, 434] on span "OK" at bounding box center [648, 435] width 22 height 10
type input "09/15/2025"
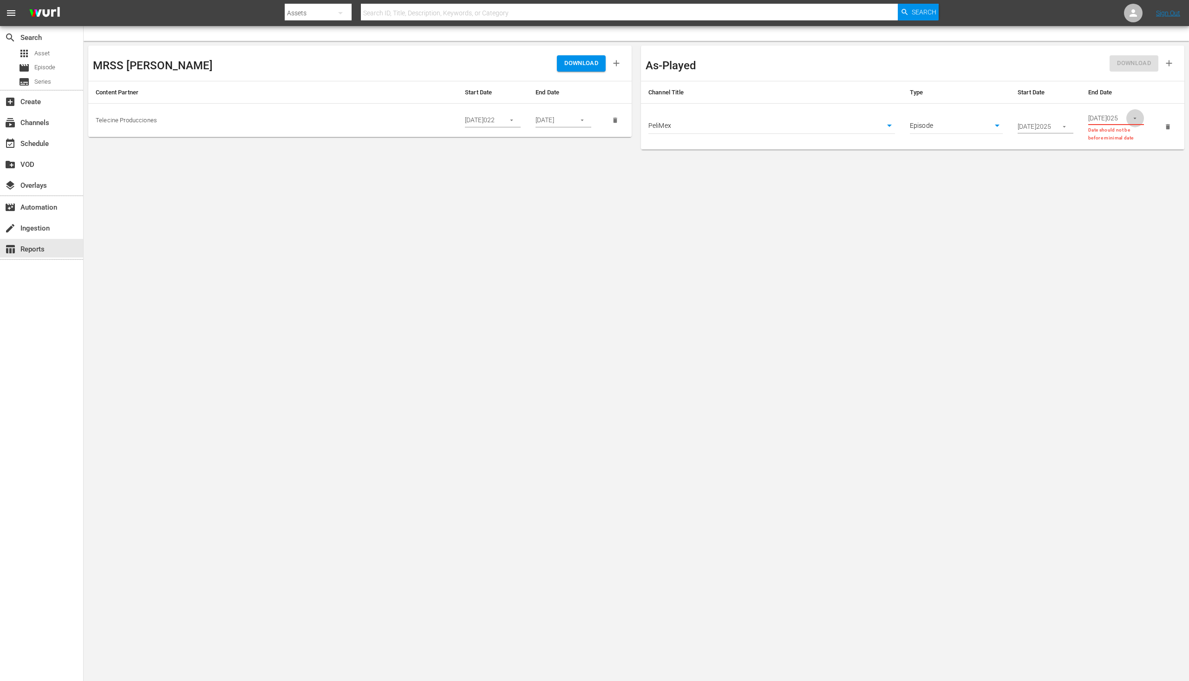
click at [1133, 118] on icon "button" at bounding box center [1135, 118] width 7 height 7
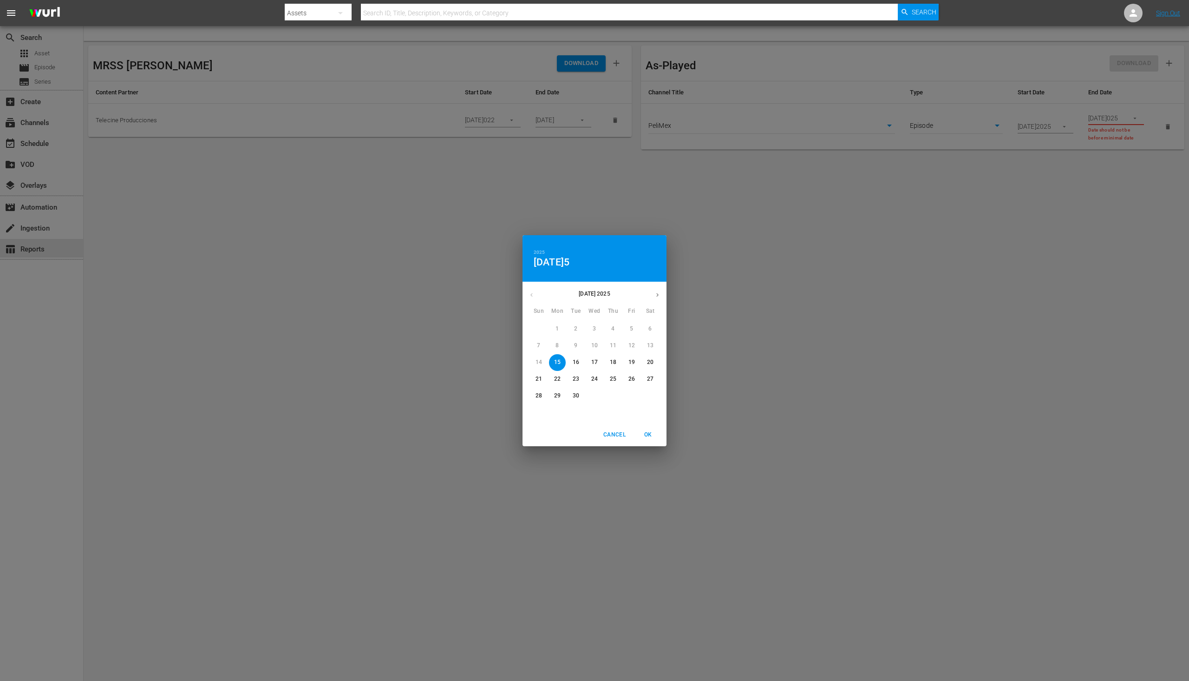
click at [538, 384] on button "21" at bounding box center [539, 379] width 17 height 17
click at [654, 436] on span "OK" at bounding box center [648, 435] width 22 height 10
type input "09/21/2025"
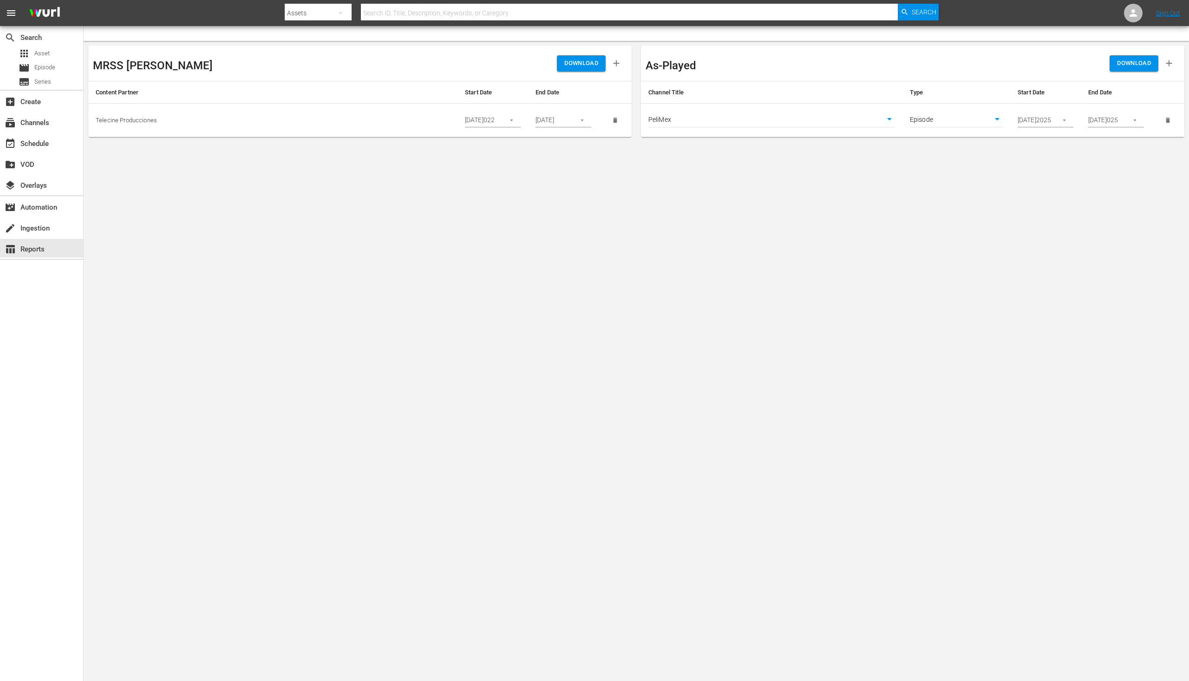
click at [1143, 64] on span "DOWNLOAD" at bounding box center [1134, 63] width 34 height 11
